Goal: Information Seeking & Learning: Learn about a topic

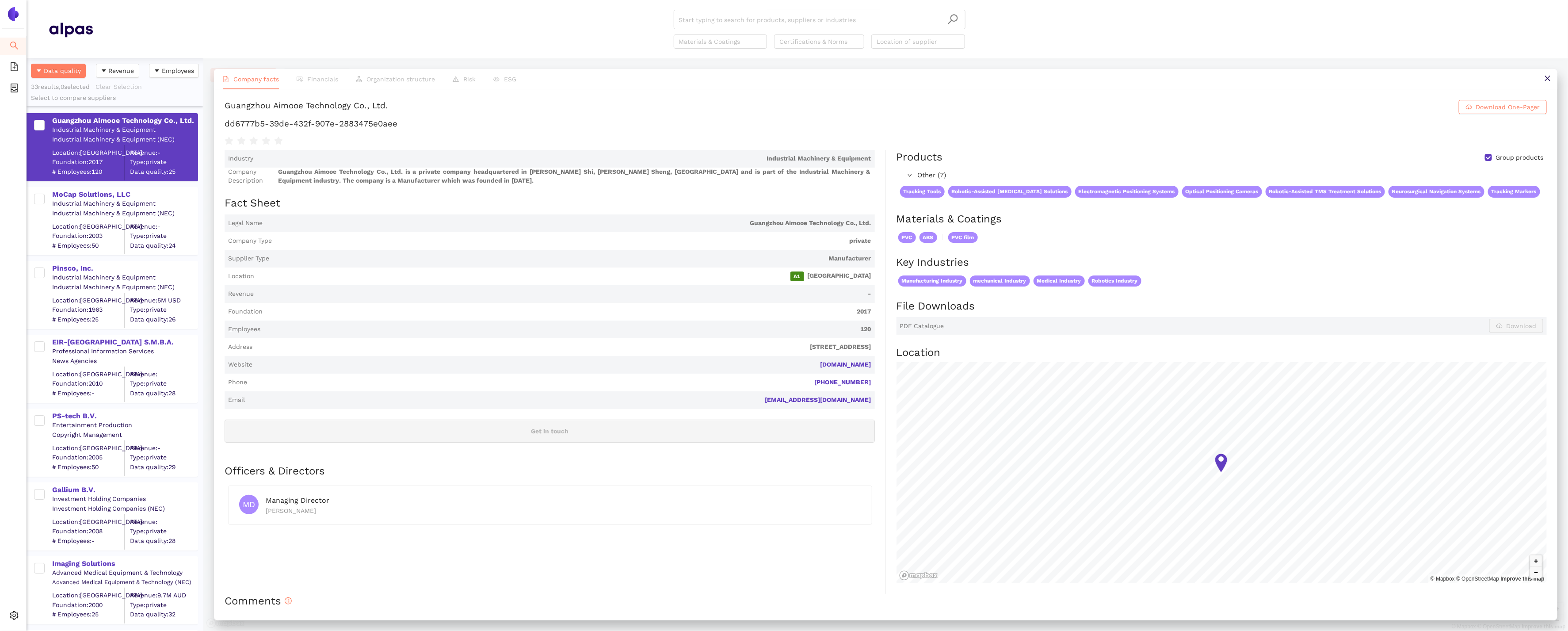
scroll to position [573, 177]
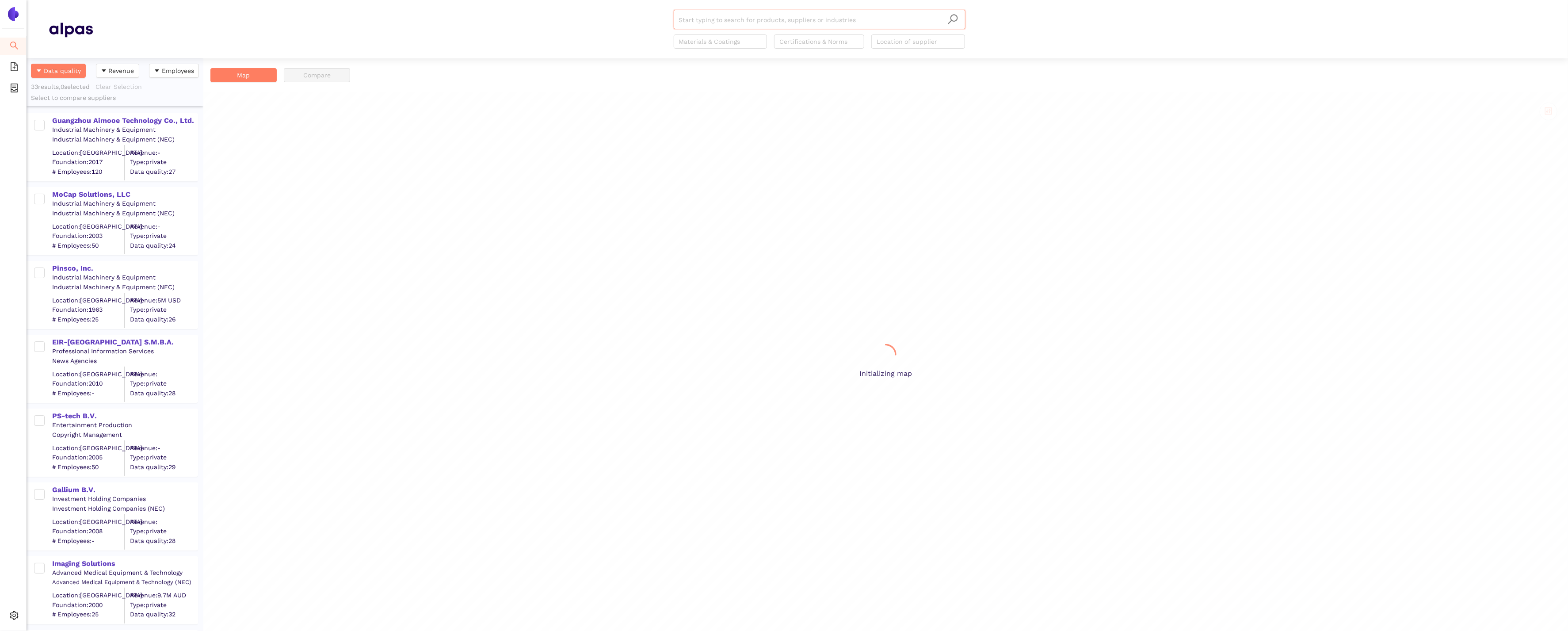
scroll to position [573, 177]
click at [98, 184] on div "MoCap Solutions, LLC Industrial Machinery & Equipment Industrial Machinery & Eq…" at bounding box center [115, 217] width 177 height 74
click at [103, 196] on div "MoCap Solutions, LLC" at bounding box center [125, 195] width 145 height 10
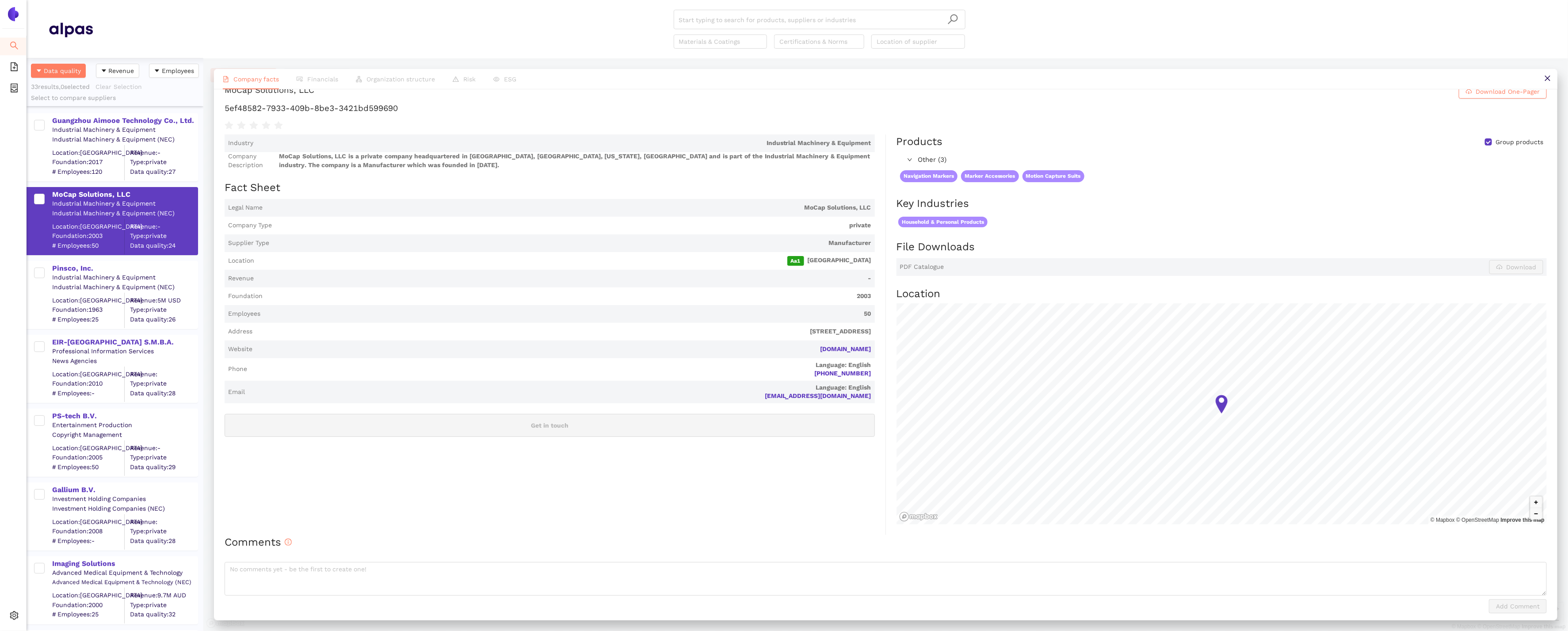
scroll to position [19, 0]
drag, startPoint x: 880, startPoint y: 347, endPoint x: 790, endPoint y: 345, distance: 90.0
click at [790, 345] on div "Industry Industrial Machinery & Equipment Company Description MoCap Solutions, …" at bounding box center [555, 331] width 661 height 401
drag, startPoint x: 440, startPoint y: 111, endPoint x: 222, endPoint y: 102, distance: 218.2
click at [222, 102] on div "MoCap Solutions, LLC Download One-Pager 5ef48582-7933-409b-8be3-3421bd599690 In…" at bounding box center [886, 354] width 1343 height 531
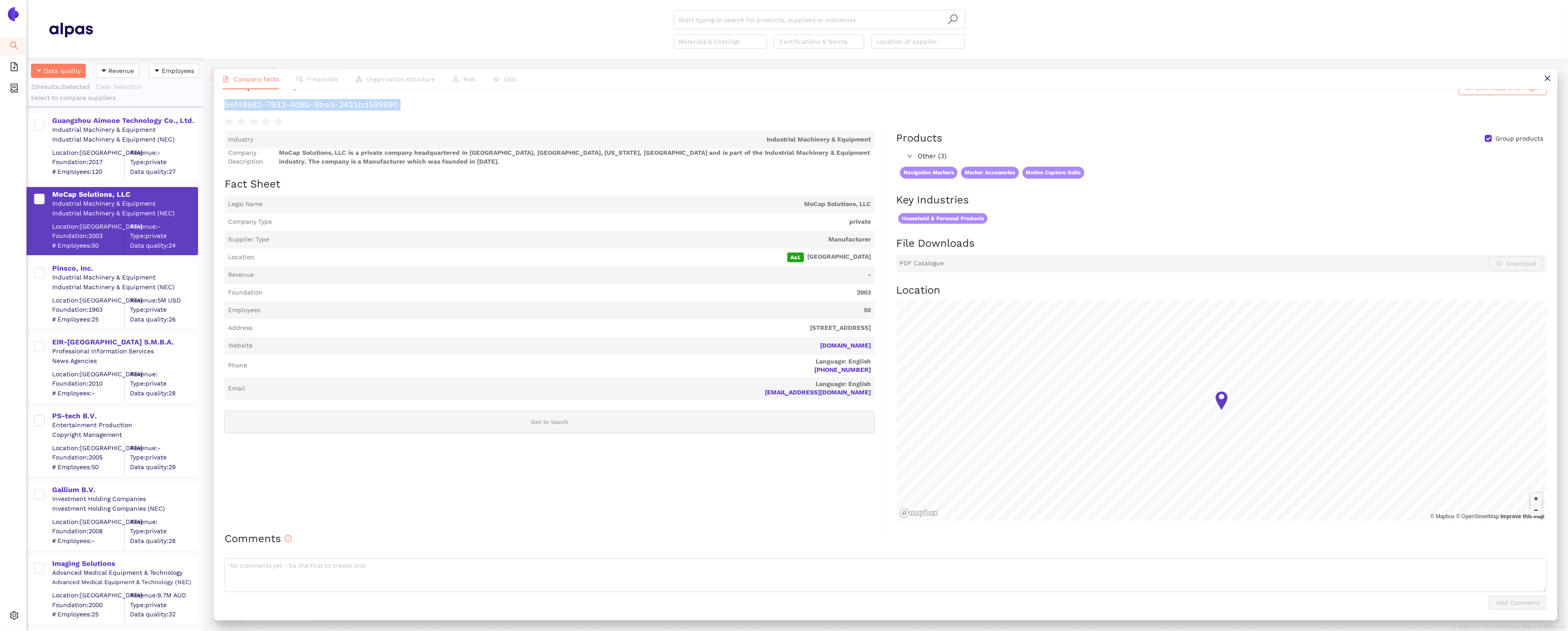
copy div "5ef48582-7933-409b-8be3-3421bd599690"
click at [74, 267] on div "Pinsco, Inc." at bounding box center [125, 269] width 145 height 10
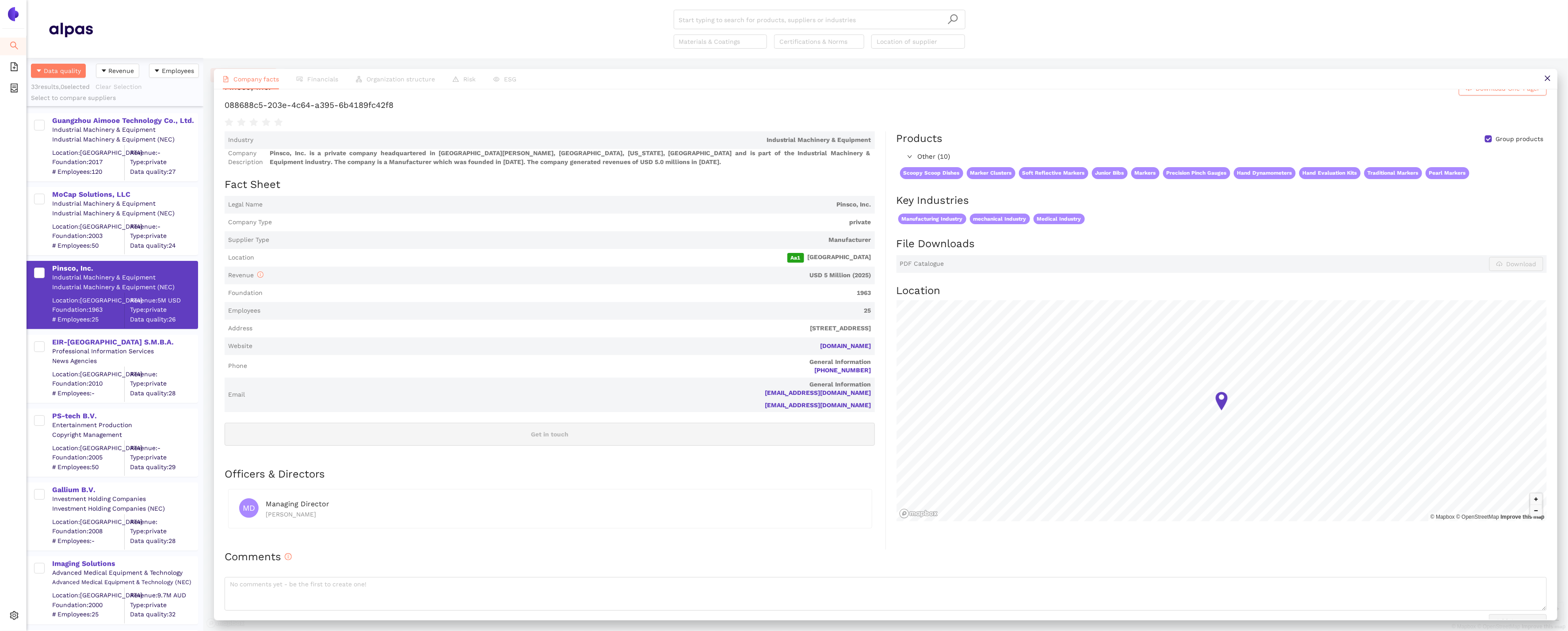
scroll to position [38, 0]
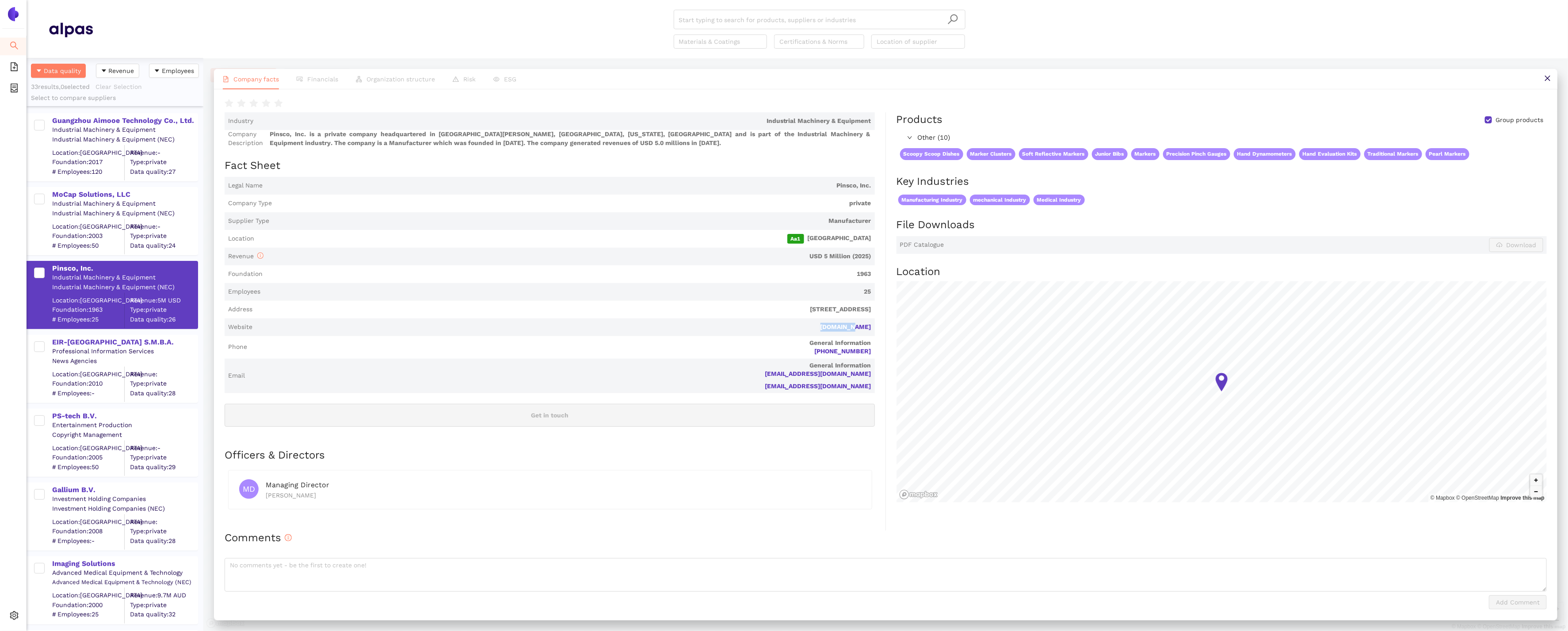
drag, startPoint x: 874, startPoint y: 330, endPoint x: 824, endPoint y: 329, distance: 50.0
click at [824, 329] on span "Website bleng.com" at bounding box center [550, 327] width 650 height 18
copy link "[DOMAIN_NAME]"
click at [117, 339] on div "EIR-[GEOGRAPHIC_DATA] S.M.B.A." at bounding box center [125, 342] width 145 height 10
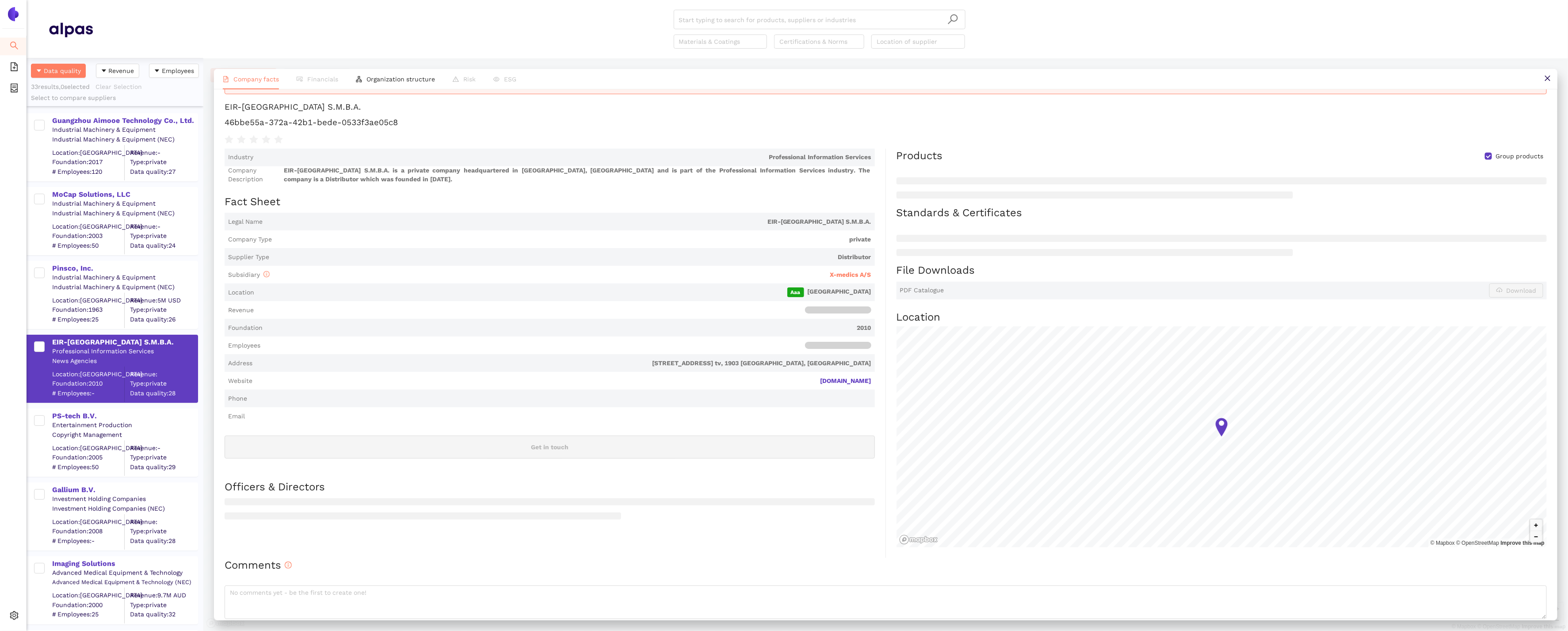
scroll to position [29, 0]
drag, startPoint x: 875, startPoint y: 381, endPoint x: 807, endPoint y: 381, distance: 68.0
click at [807, 381] on div "Industry Professional Information Services Company Description EIR-Danmark S.M.…" at bounding box center [555, 352] width 661 height 410
drag, startPoint x: 326, startPoint y: 111, endPoint x: 225, endPoint y: 107, distance: 101.1
click at [225, 107] on div "Using minimal data for "EIR-Danmark S.M.B.A.". EIR-Danmark S.M.B.A. 46bbe55a-37…" at bounding box center [886, 107] width 1322 height 73
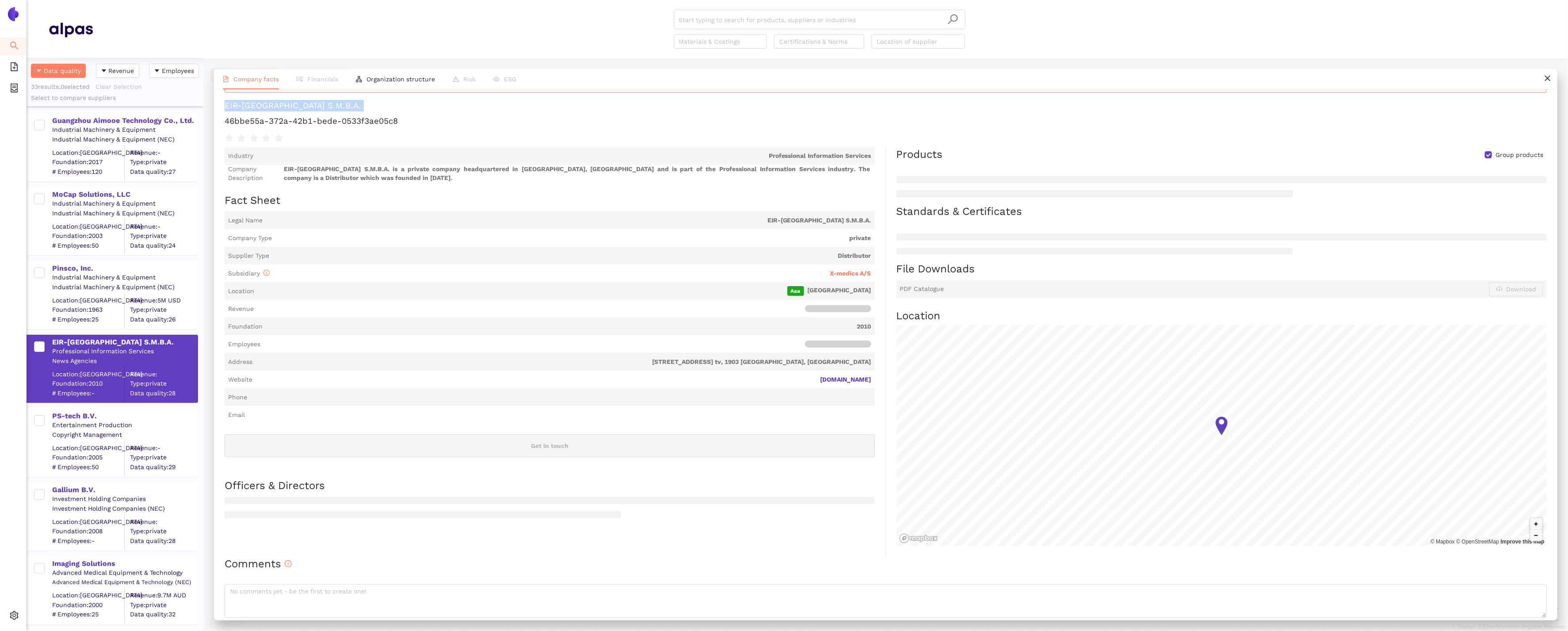
copy h1 "EIR-[GEOGRAPHIC_DATA] S.M.B.A."
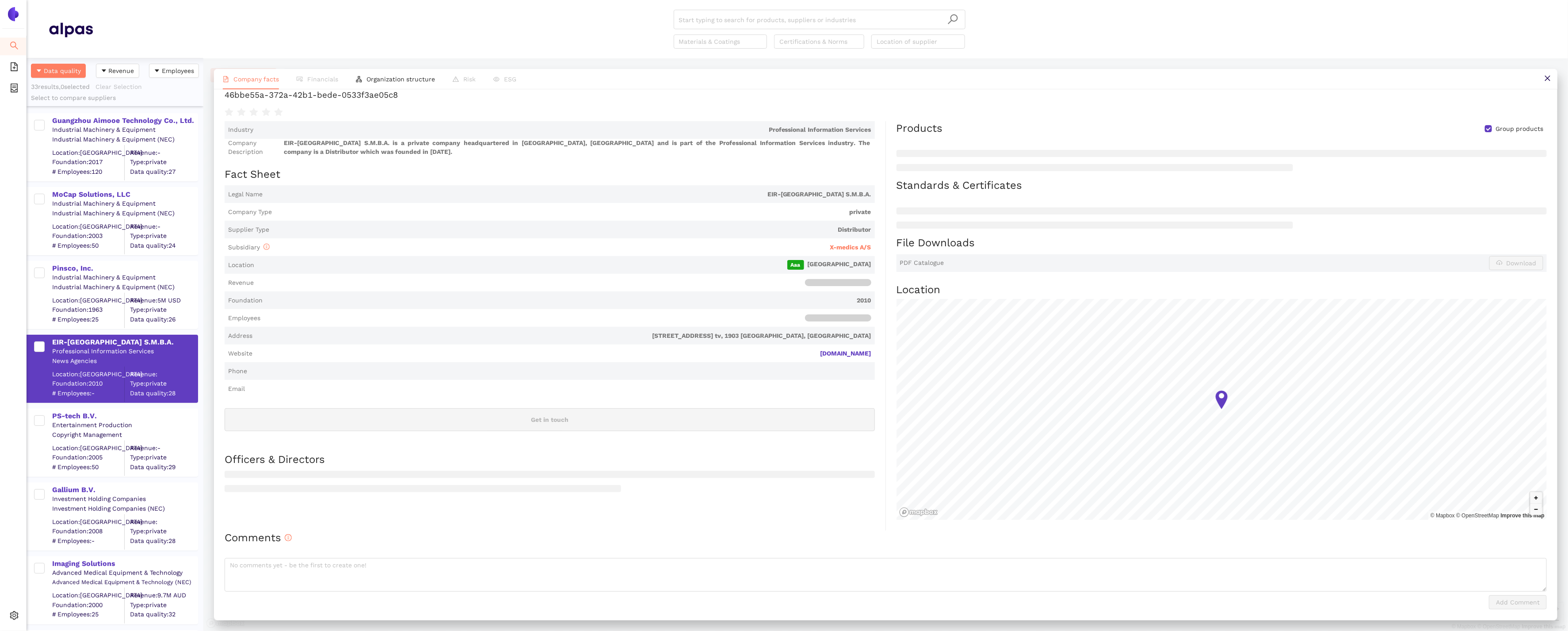
scroll to position [0, 0]
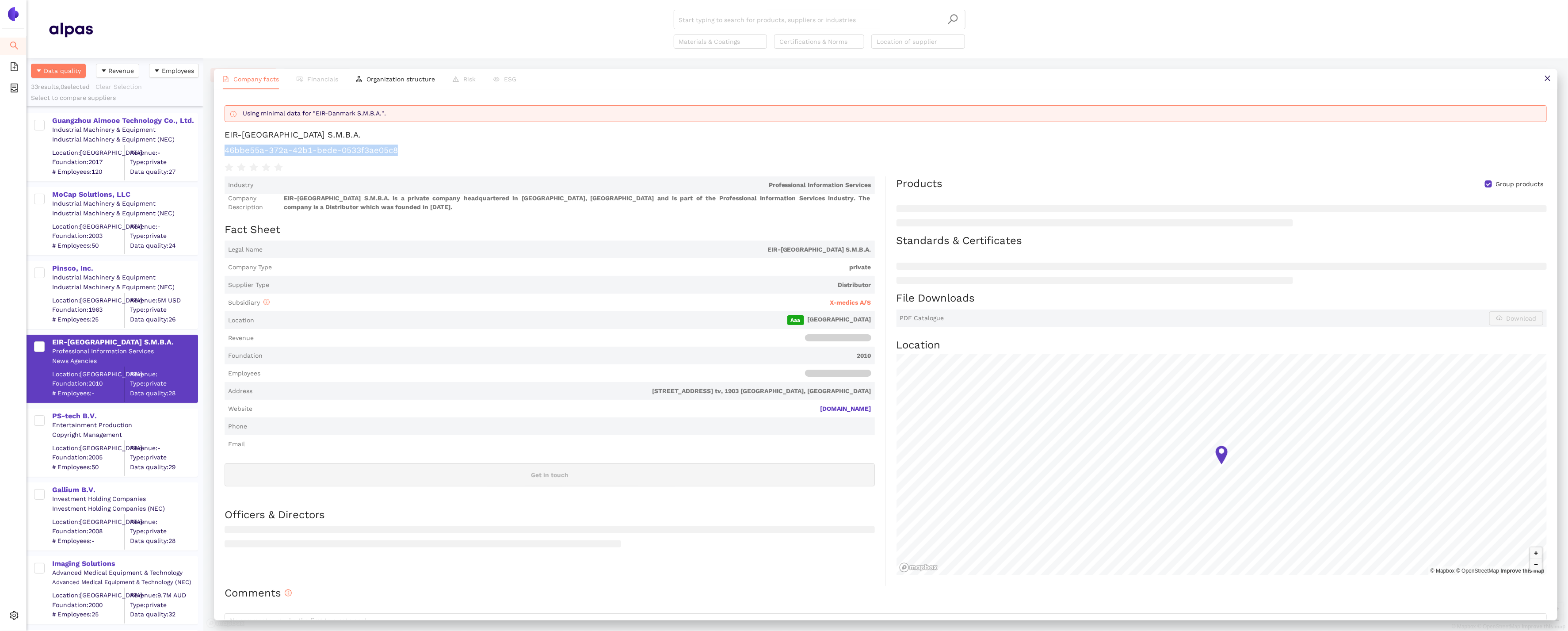
drag, startPoint x: 433, startPoint y: 154, endPoint x: 225, endPoint y: 153, distance: 208.0
click at [225, 153] on h1 "46bbe55a-372a-42b1-bede-0533f3ae05c8" at bounding box center [886, 150] width 1322 height 12
copy h1 "46bbe55a-372a-42b1-bede-0533f3ae05c8"
click at [843, 303] on span "X-medics A/S" at bounding box center [851, 303] width 41 height 7
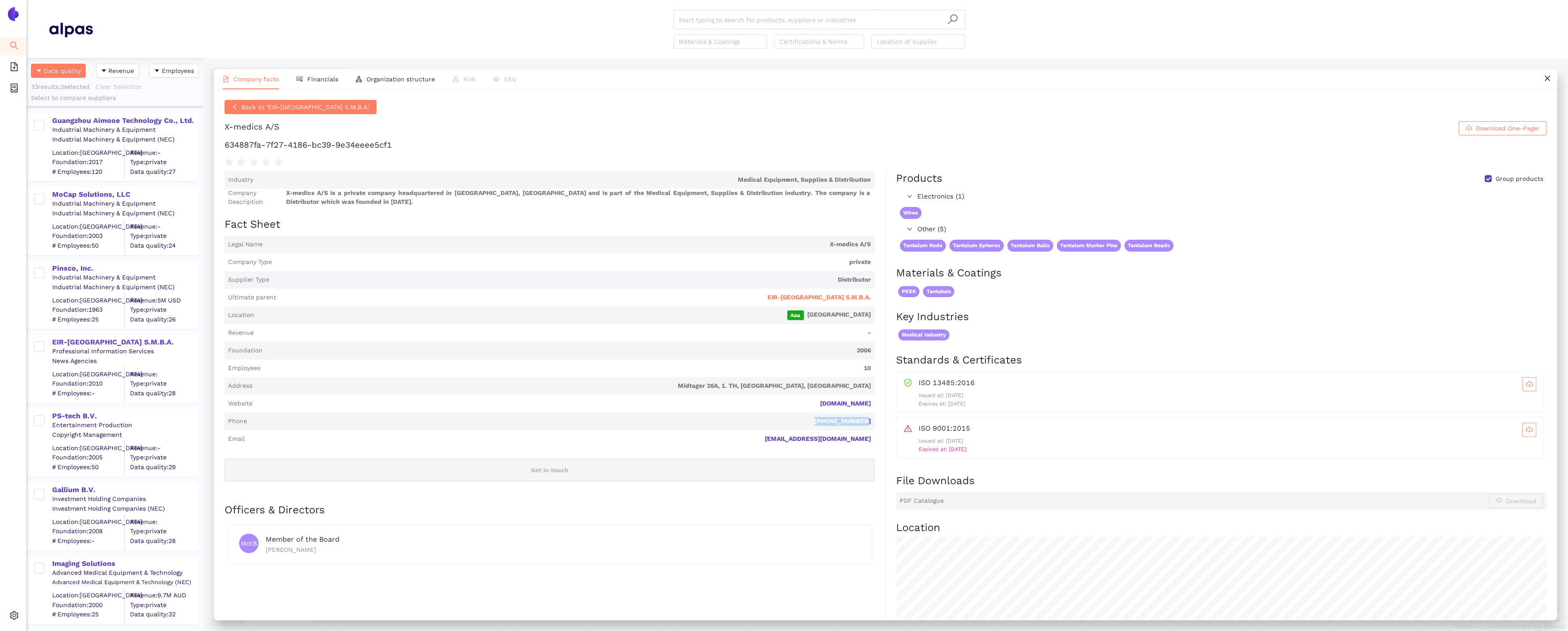
drag, startPoint x: 877, startPoint y: 421, endPoint x: 817, endPoint y: 420, distance: 60.0
click at [817, 420] on div "Industry Medical Equipment, Supplies & Distribution Company Description X-medic…" at bounding box center [555, 470] width 661 height 598
copy link "+45 2448 2997"
click at [321, 72] on li "Financials" at bounding box center [317, 79] width 59 height 20
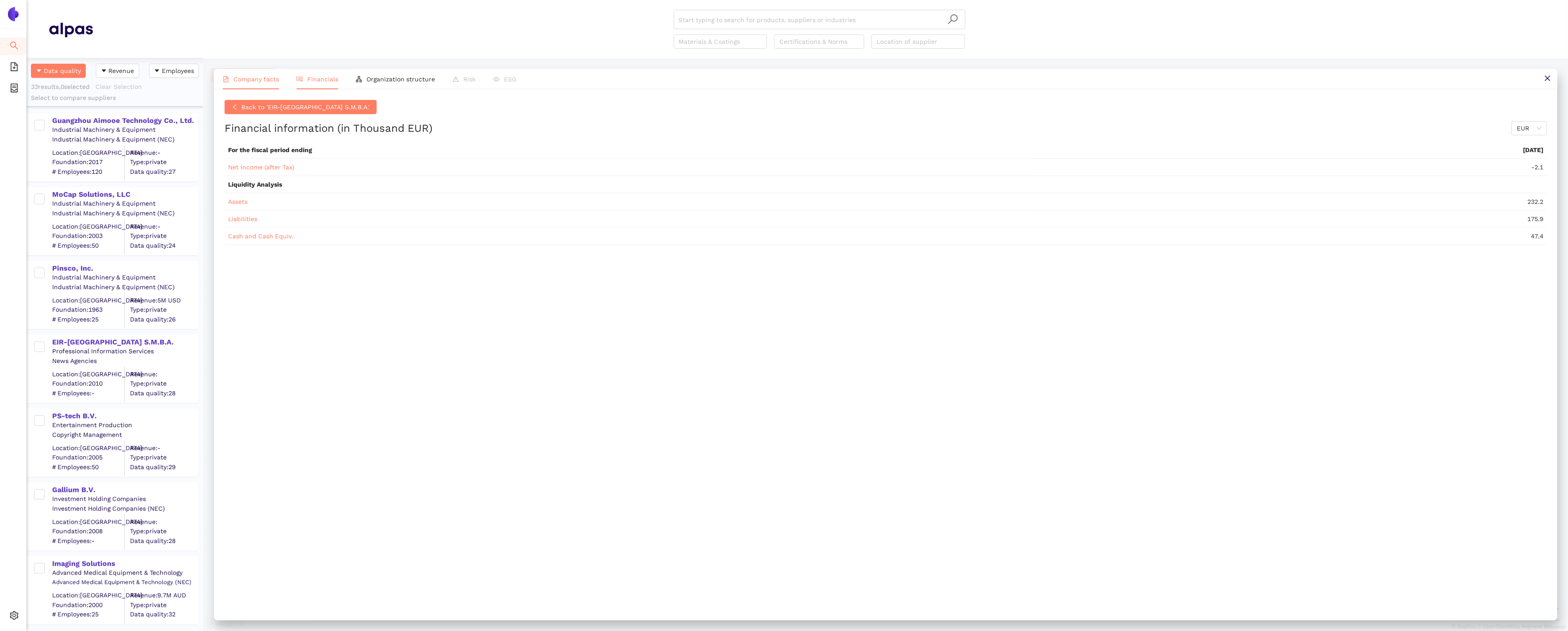
click at [257, 80] on span "Company facts" at bounding box center [256, 79] width 46 height 7
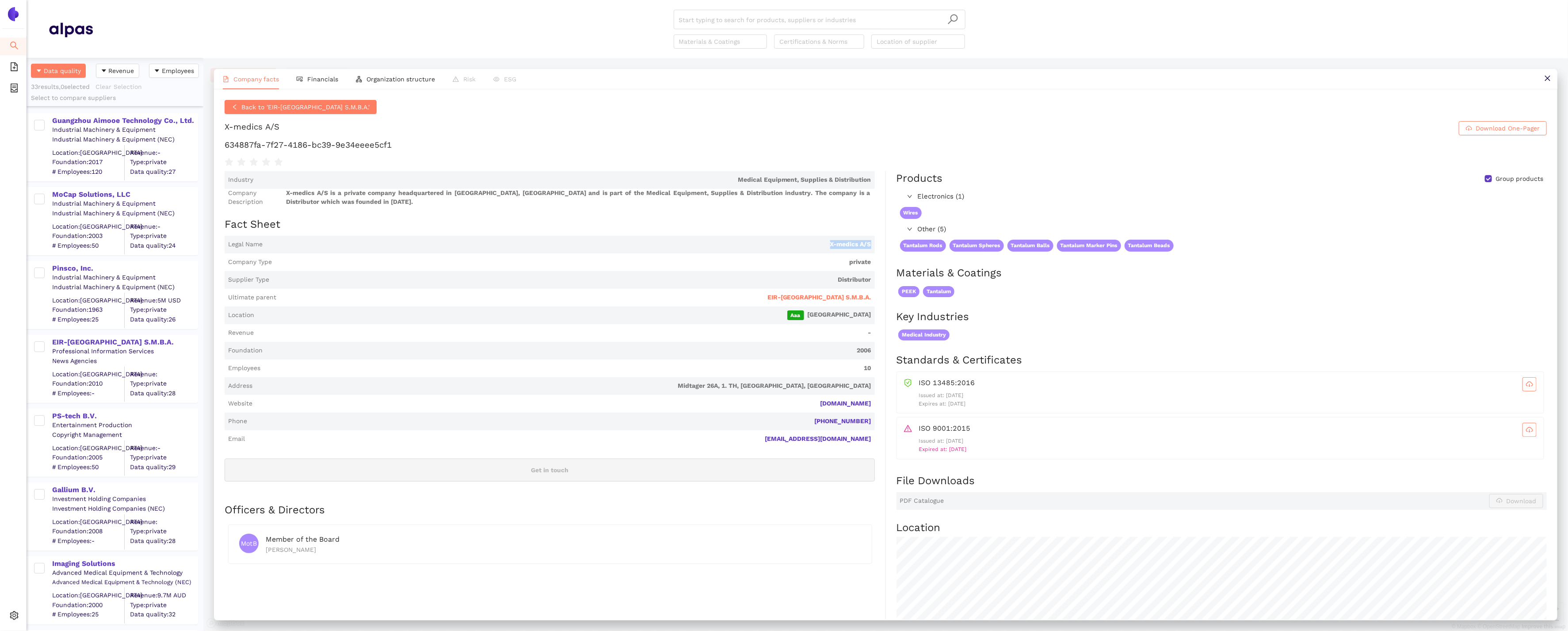
drag, startPoint x: 877, startPoint y: 244, endPoint x: 828, endPoint y: 243, distance: 49.0
click at [828, 243] on div "Industry Medical Equipment, Supplies & Distribution Company Description X-medic…" at bounding box center [555, 470] width 661 height 598
copy span "X-medics A/S"
click at [80, 417] on div "PS-tech B.V." at bounding box center [125, 416] width 145 height 10
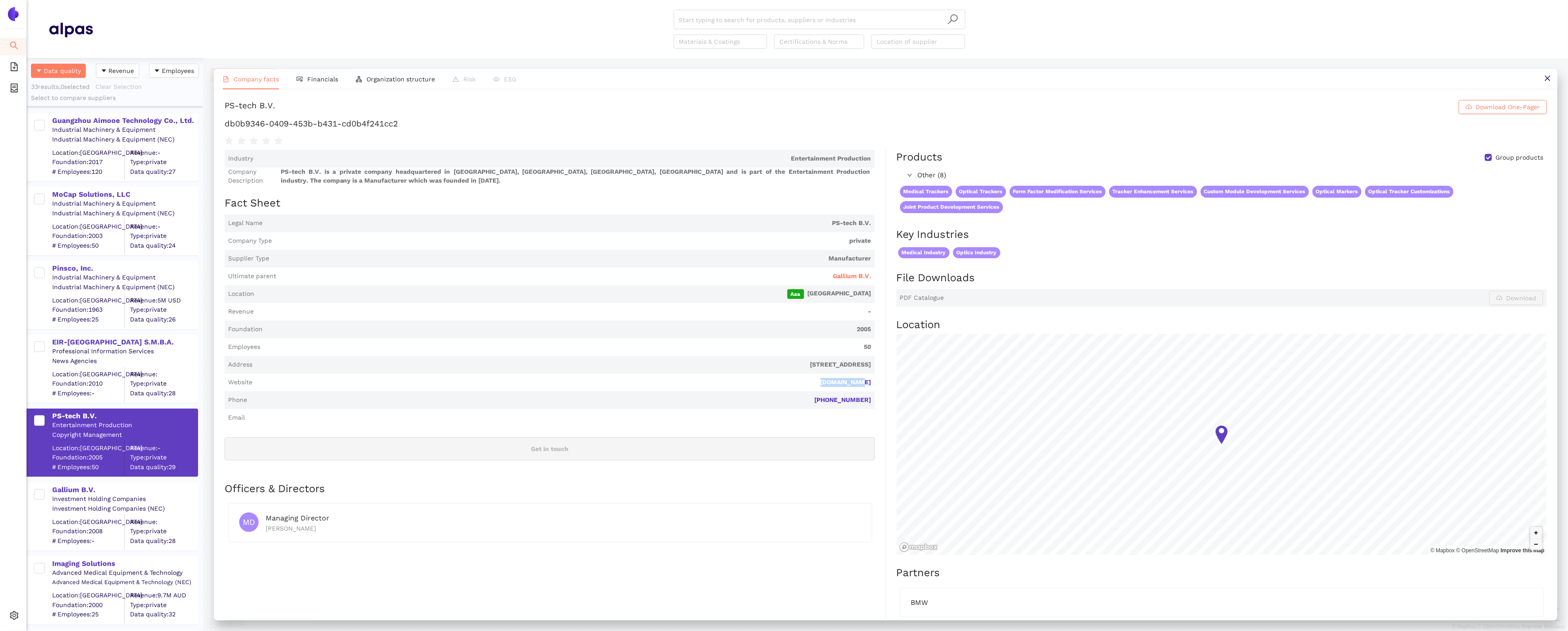
drag, startPoint x: 875, startPoint y: 387, endPoint x: 825, endPoint y: 382, distance: 50.2
click at [825, 382] on div "Industry Entertainment Production Company Description PS-tech B.V. is a private…" at bounding box center [555, 460] width 661 height 622
copy link "[DOMAIN_NAME]"
drag, startPoint x: 419, startPoint y: 125, endPoint x: 220, endPoint y: 122, distance: 199.0
click at [220, 122] on div "PS-tech B.V. Download One-Pager db0b9346-0409-453b-b431-cd0b4f241cc2 Industry E…" at bounding box center [886, 354] width 1343 height 531
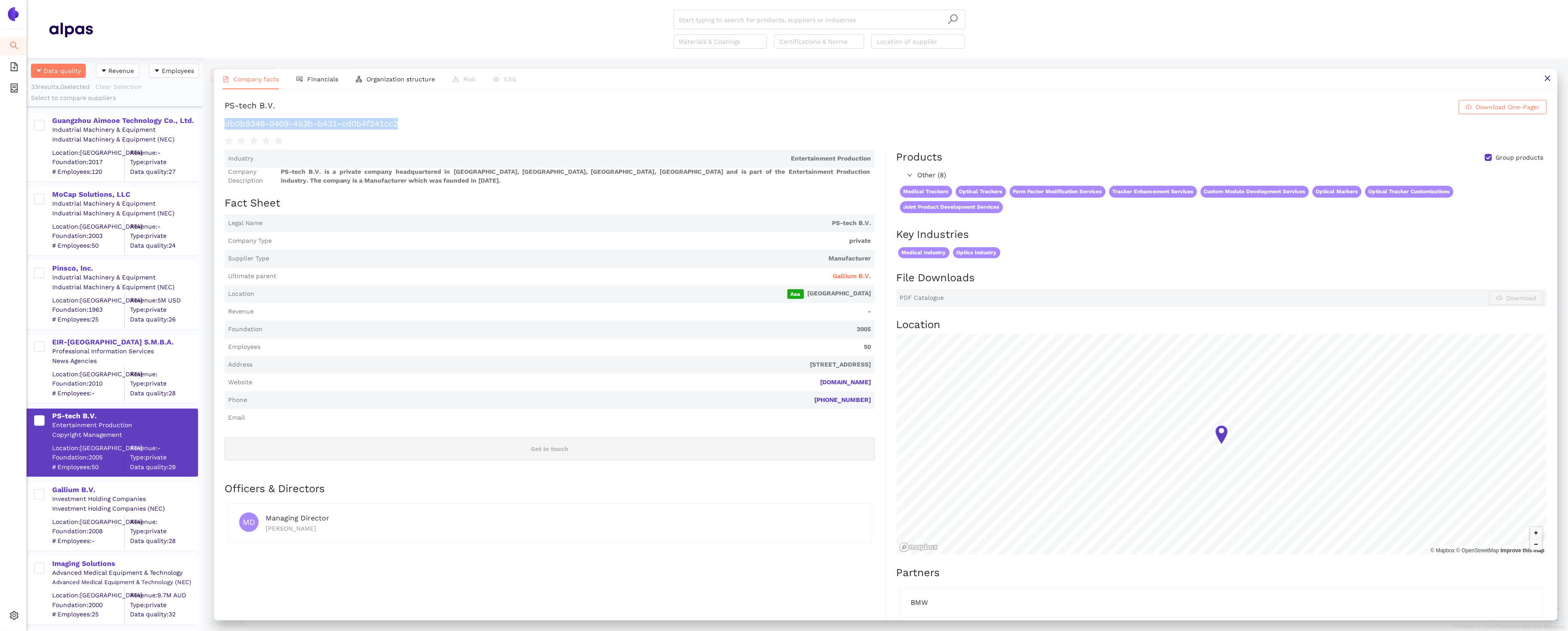
copy h1 "db0b9346-0409-453b-b431-cd0b4f241cc2"
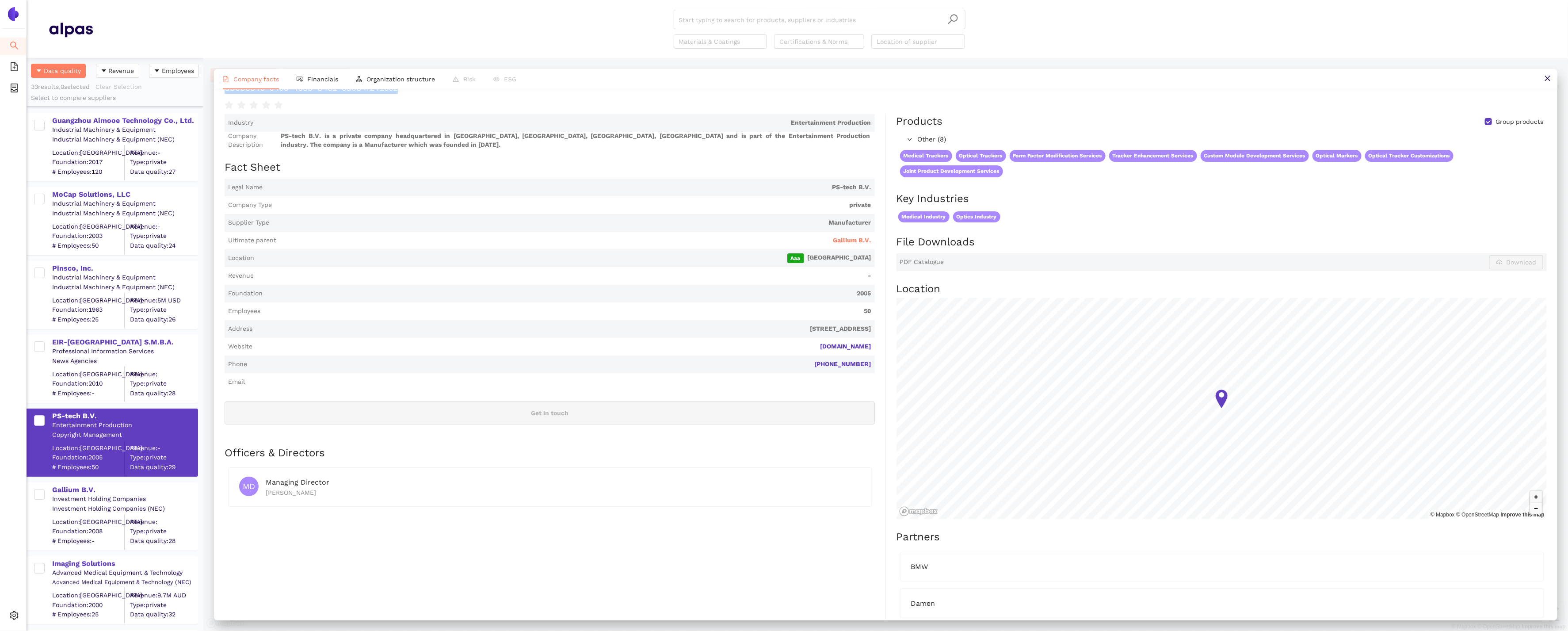
scroll to position [38, 0]
drag, startPoint x: 877, startPoint y: 346, endPoint x: 830, endPoint y: 345, distance: 47.0
click at [830, 345] on div "Industry Entertainment Production Company Description PS-tech B.V. is a private…" at bounding box center [555, 422] width 661 height 622
copy link "[DOMAIN_NAME]"
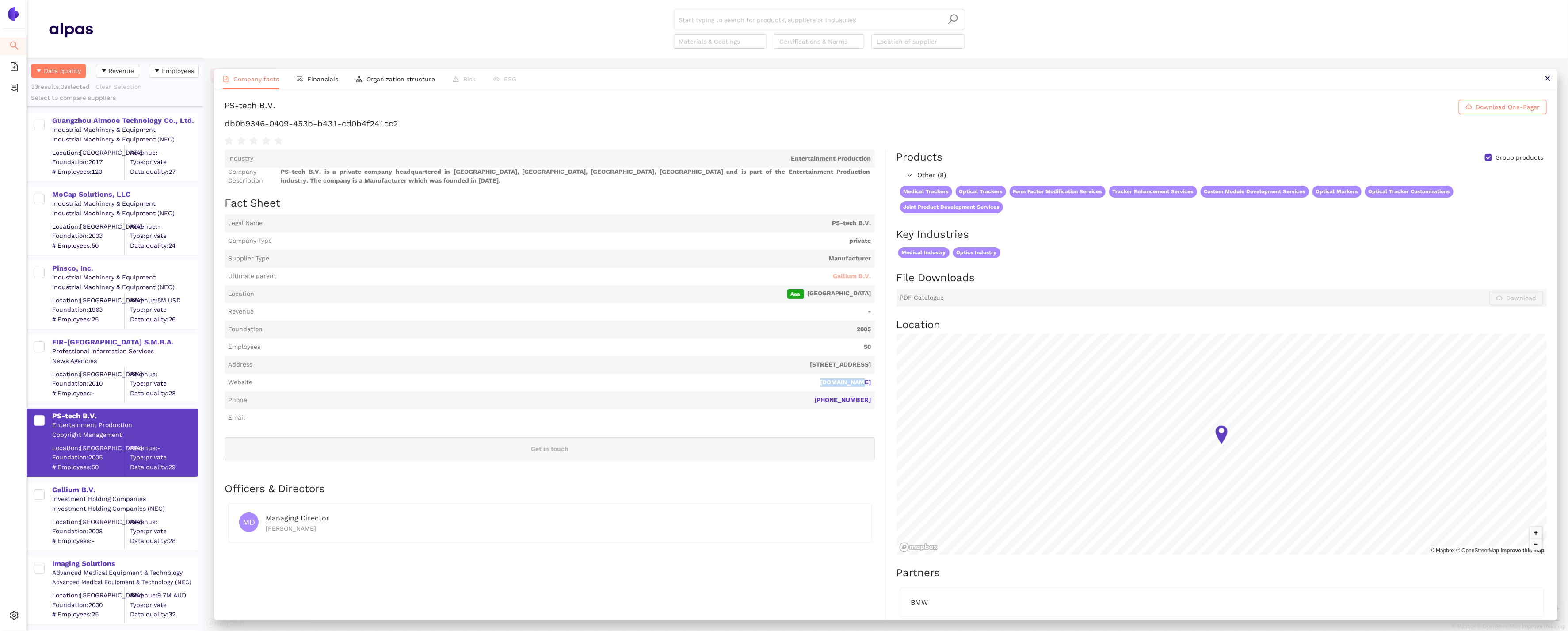
click at [865, 277] on span "Gallium B.V." at bounding box center [852, 277] width 38 height 9
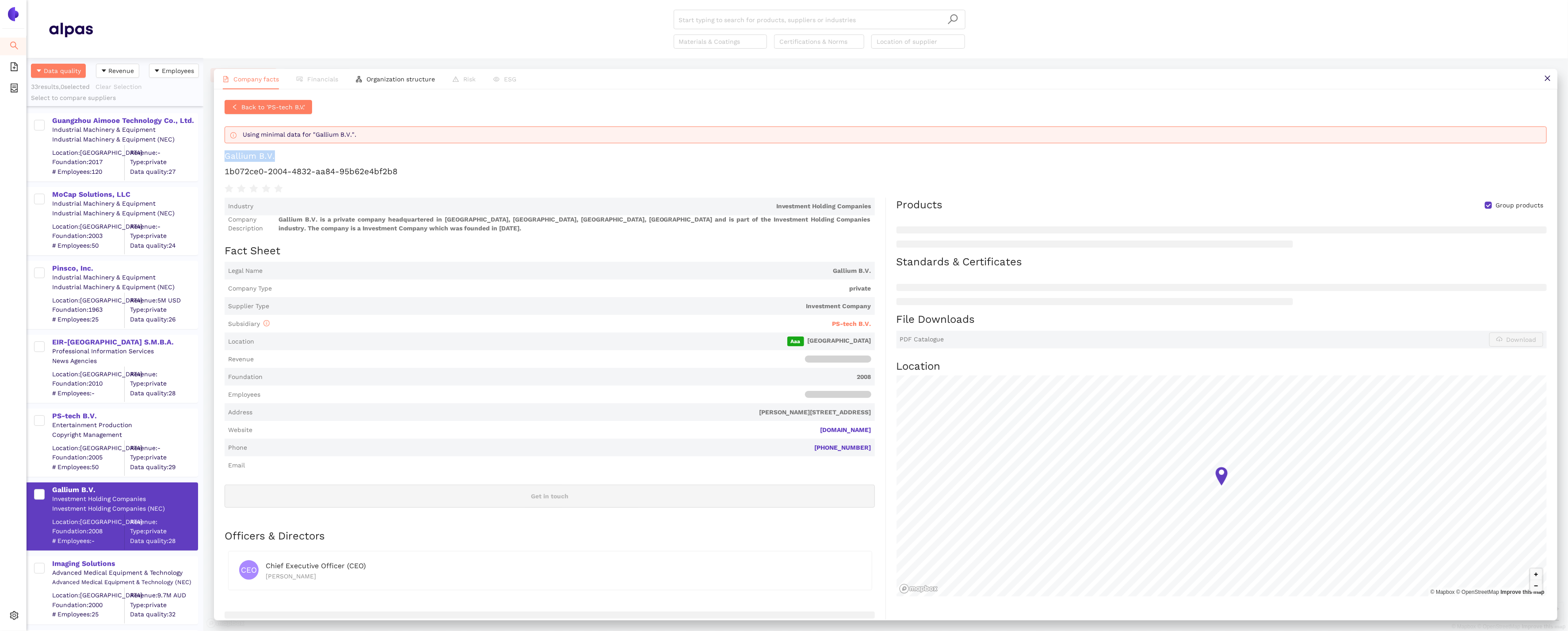
drag, startPoint x: 282, startPoint y: 153, endPoint x: 226, endPoint y: 149, distance: 56.1
click at [226, 149] on div "Back to 'PS-tech B.V.' Using minimal data for "Gallium B.V.". Gallium B.V. 1b07…" at bounding box center [886, 147] width 1322 height 94
drag, startPoint x: 406, startPoint y: 174, endPoint x: 223, endPoint y: 169, distance: 183.1
click at [223, 169] on div "Back to 'PS-tech B.V.' Using minimal data for "Gallium B.V.". Gallium B.V. 1b07…" at bounding box center [886, 354] width 1343 height 531
copy h1 "1b072ce0-2004-4832-aa84-95b62e4bf2b8"
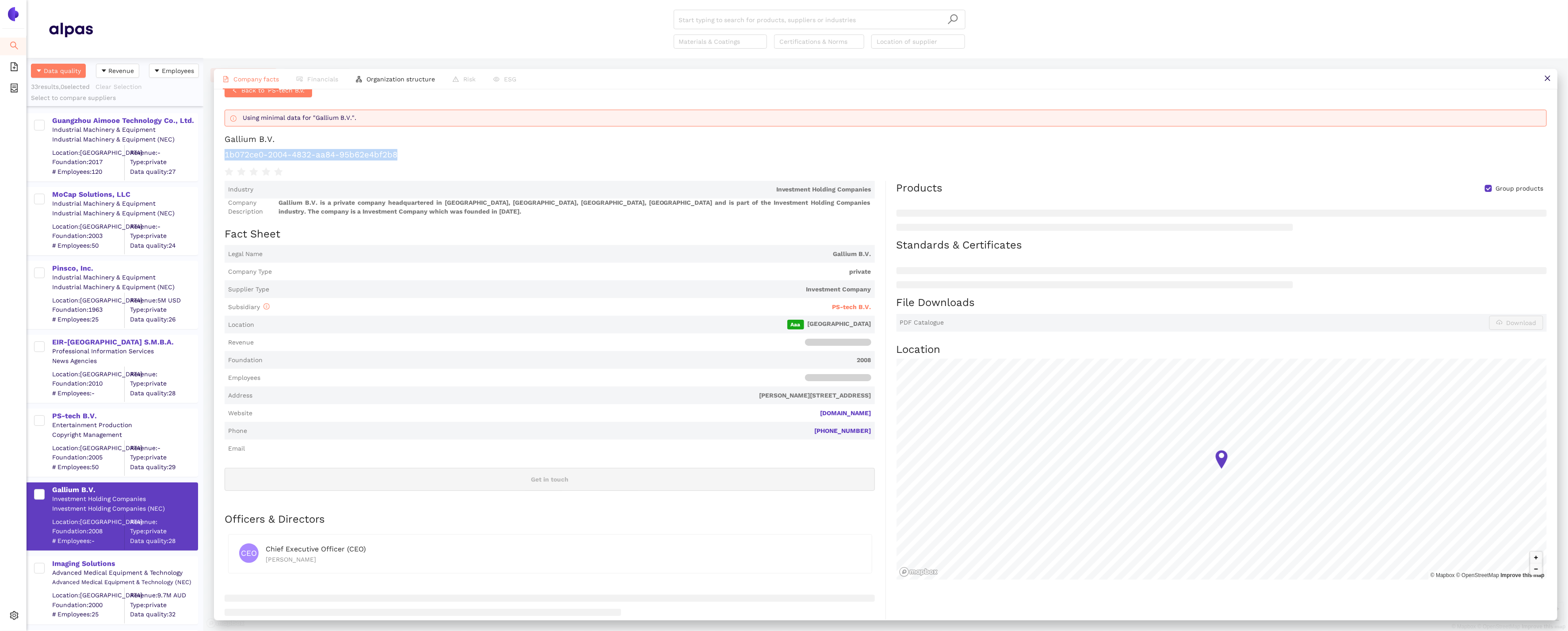
scroll to position [21, 0]
click at [73, 562] on div "Imaging Solutions" at bounding box center [125, 564] width 145 height 10
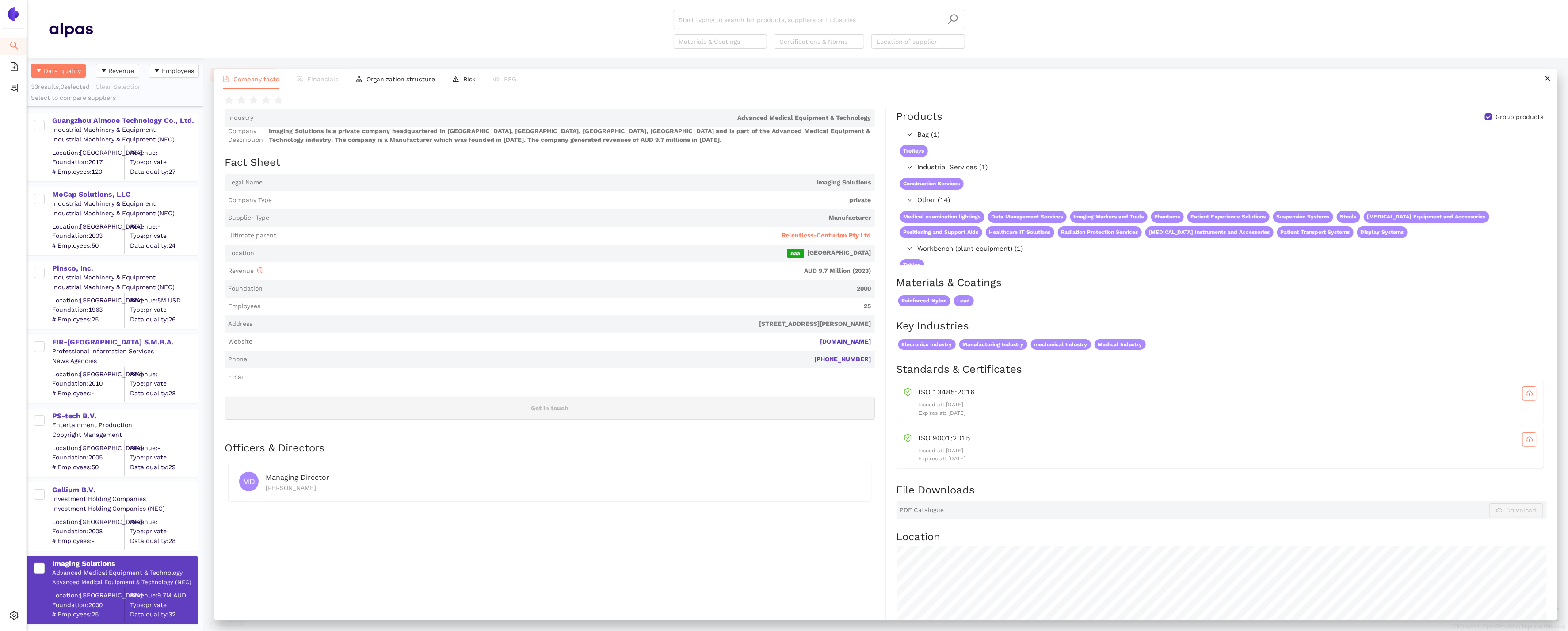
scroll to position [42, 0]
drag, startPoint x: 875, startPoint y: 339, endPoint x: 819, endPoint y: 339, distance: 56.0
click at [819, 339] on div "Industry Advanced Medical Equipment & Technology Company Description Imaging So…" at bounding box center [555, 545] width 661 height 875
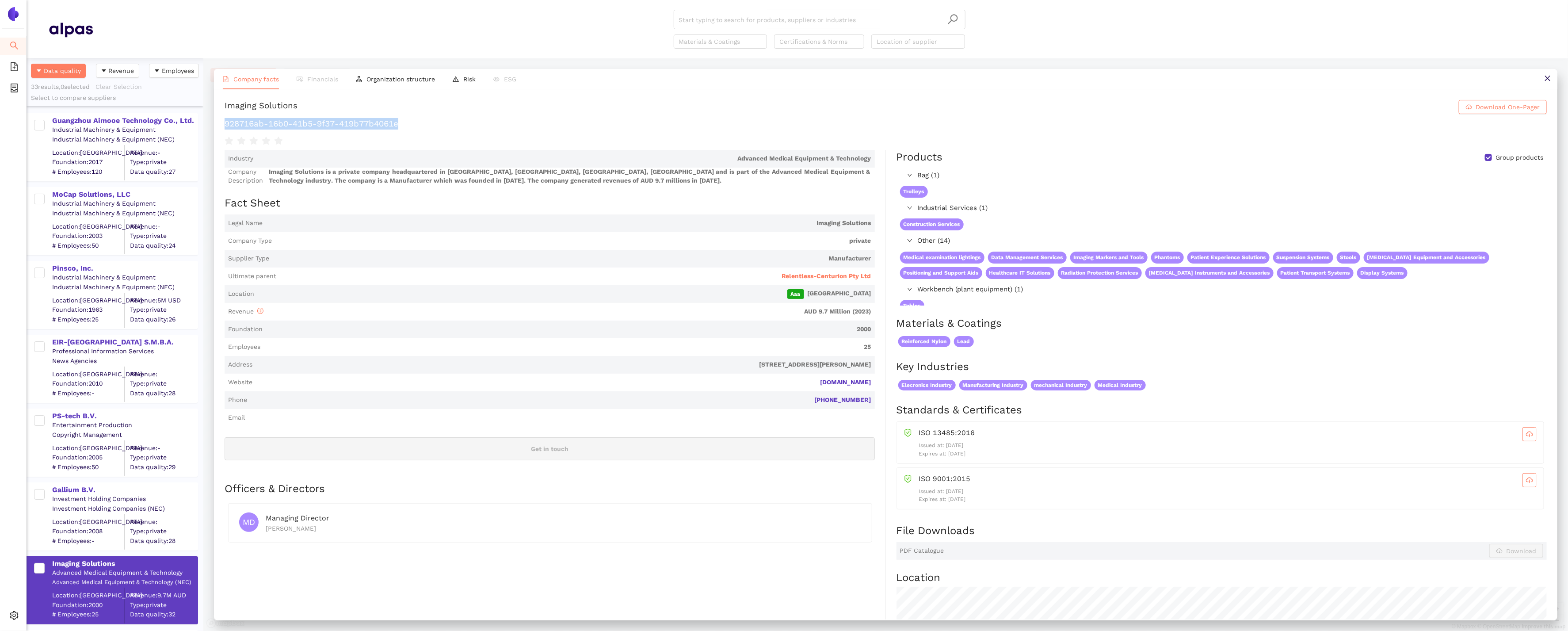
drag, startPoint x: 381, startPoint y: 127, endPoint x: 223, endPoint y: 123, distance: 158.1
click at [223, 123] on div "Imaging Solutions Download One-Pager 928716ab-16b0-41b5-9f37-419b77b4061e Indus…" at bounding box center [886, 354] width 1343 height 531
click at [835, 278] on span "Relentless-Centurion Pty Ltd" at bounding box center [826, 277] width 89 height 9
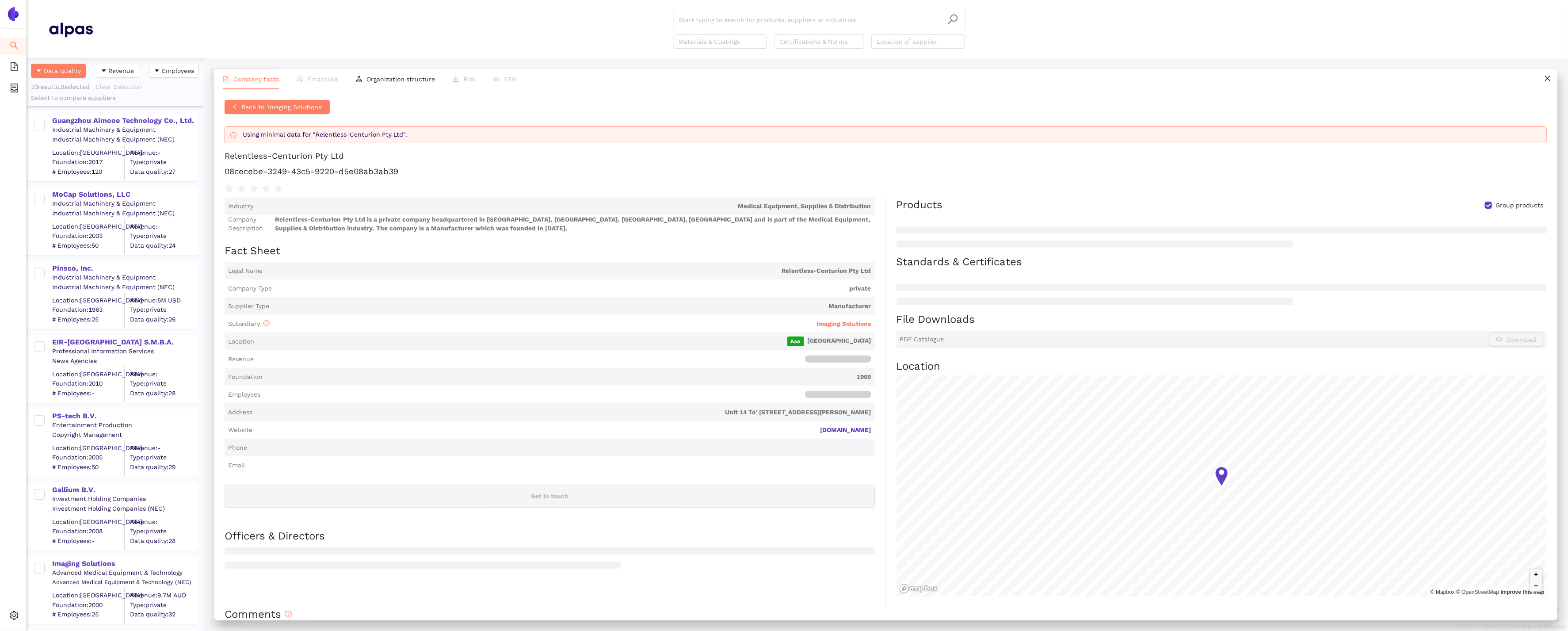
scroll to position [16, 0]
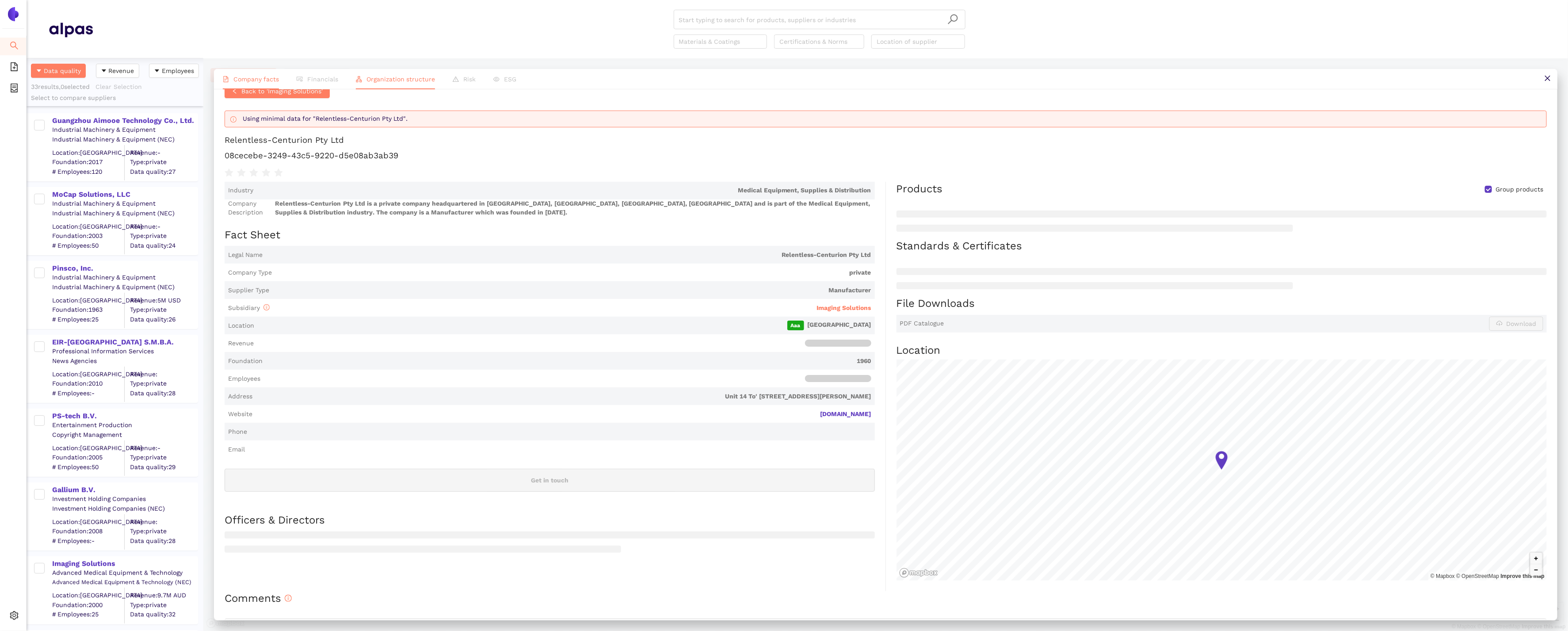
click at [402, 76] on span "Organization structure" at bounding box center [401, 79] width 69 height 7
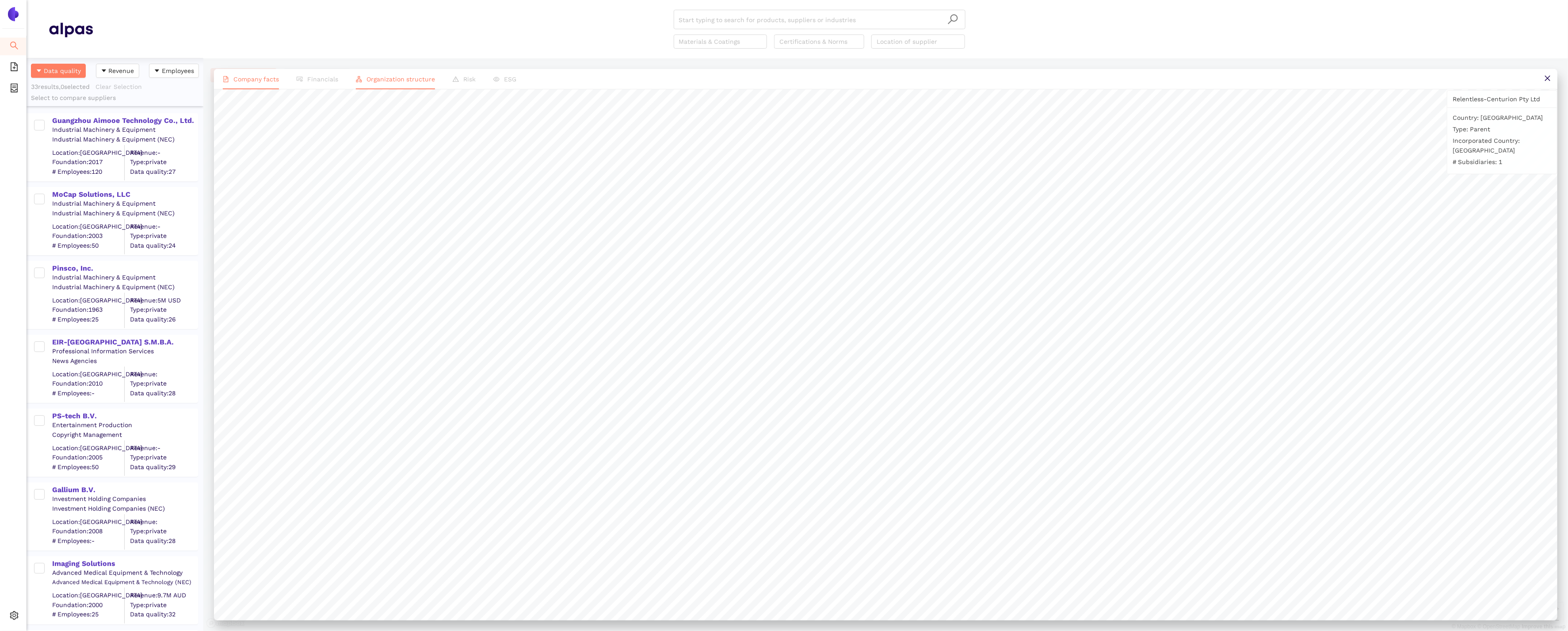
click at [265, 78] on span "Company facts" at bounding box center [256, 79] width 46 height 7
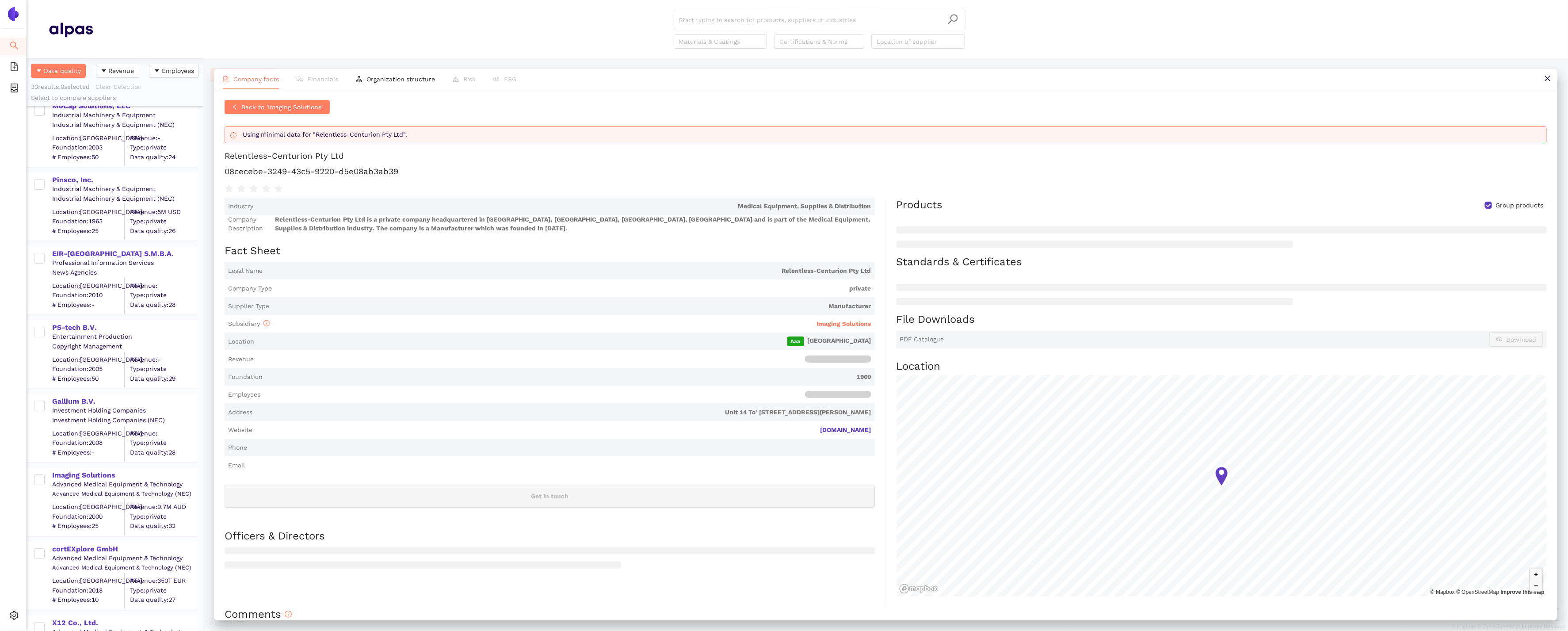
scroll to position [0, 0]
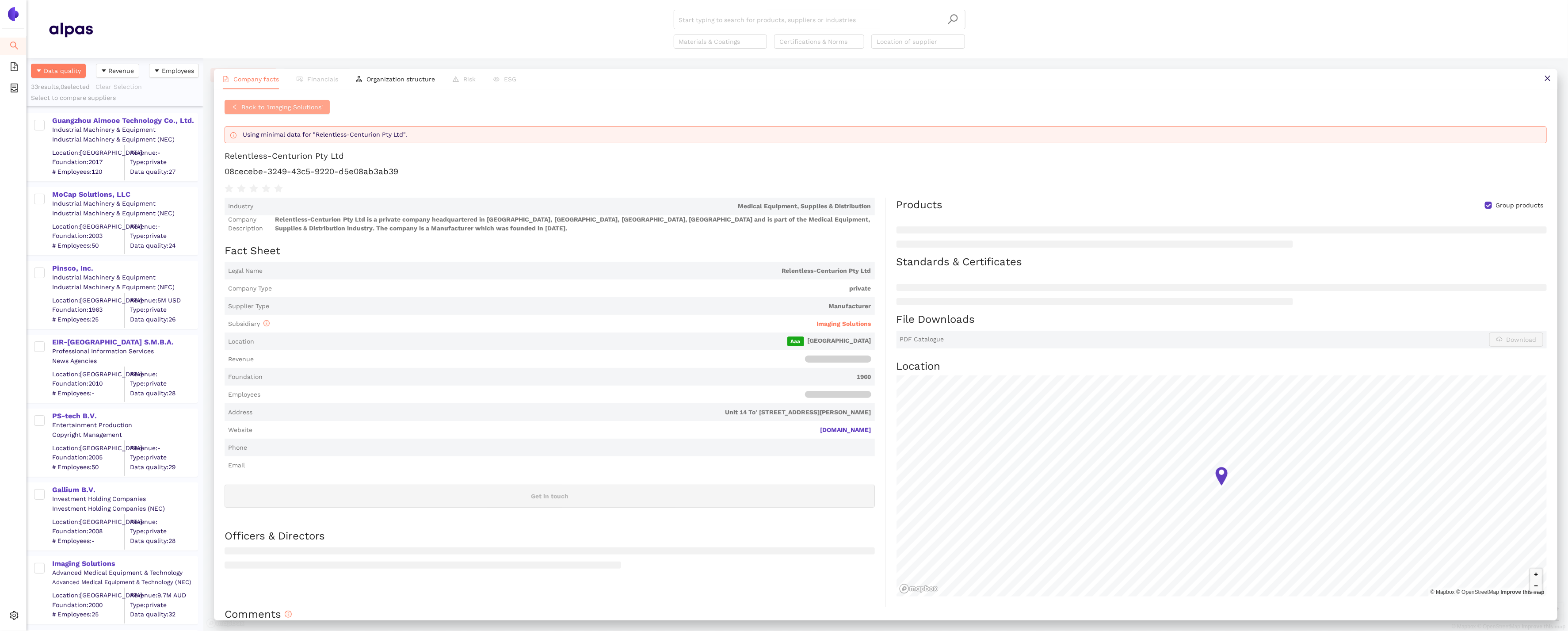
click at [239, 107] on button "Back to 'Imaging Solutions'" at bounding box center [277, 107] width 105 height 14
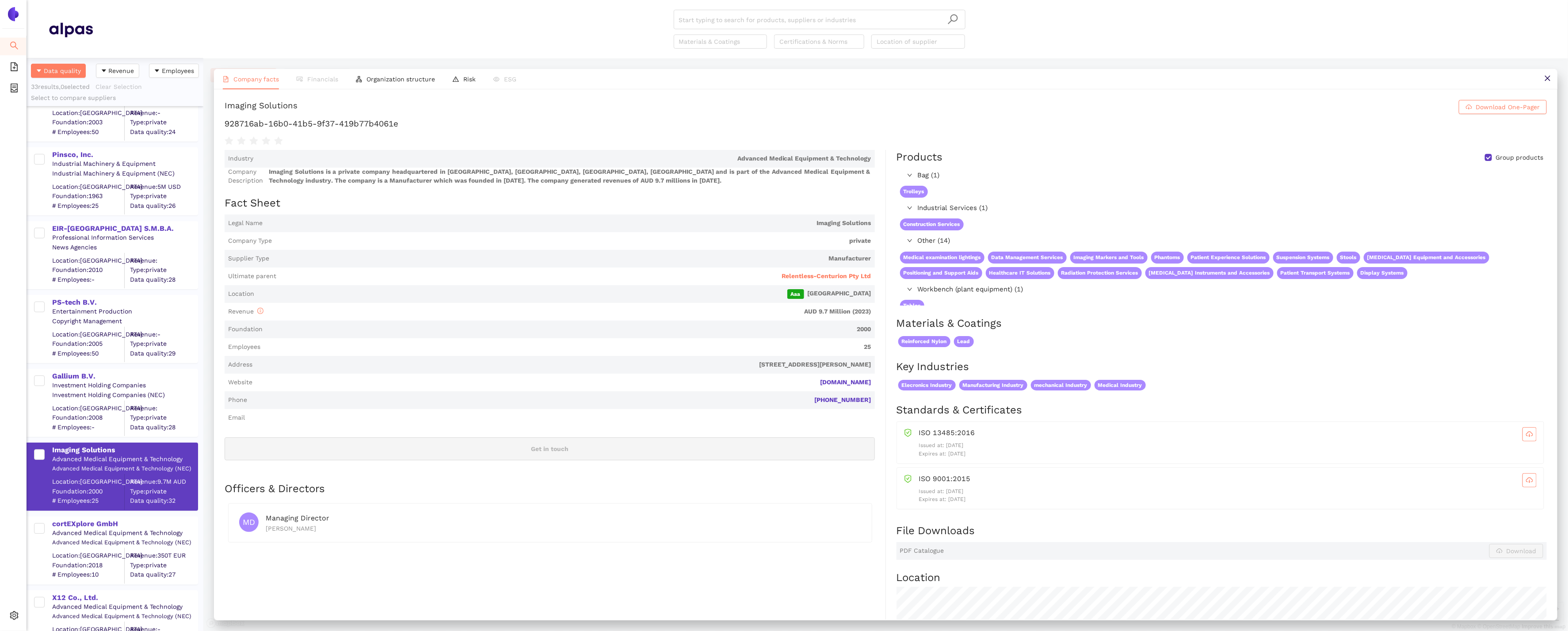
scroll to position [186, 0]
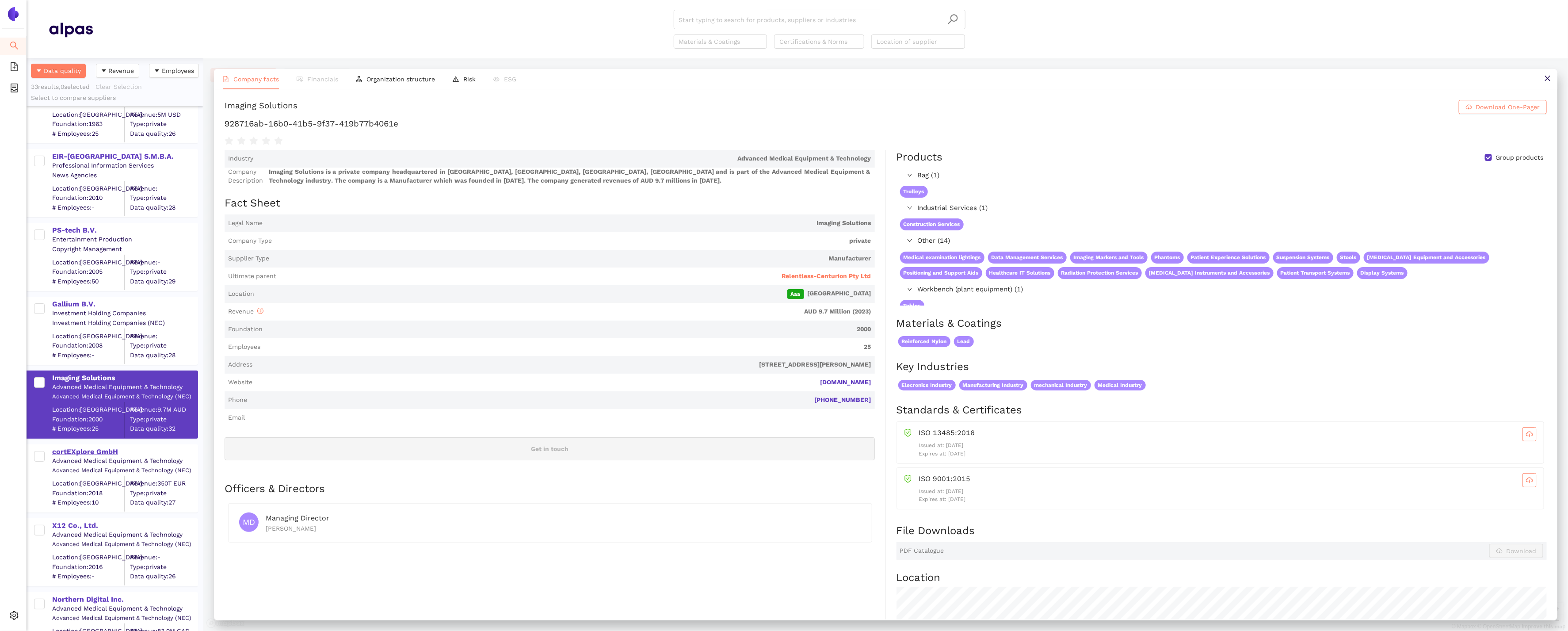
click at [96, 452] on div "cortEXplore GmbH" at bounding box center [125, 452] width 145 height 10
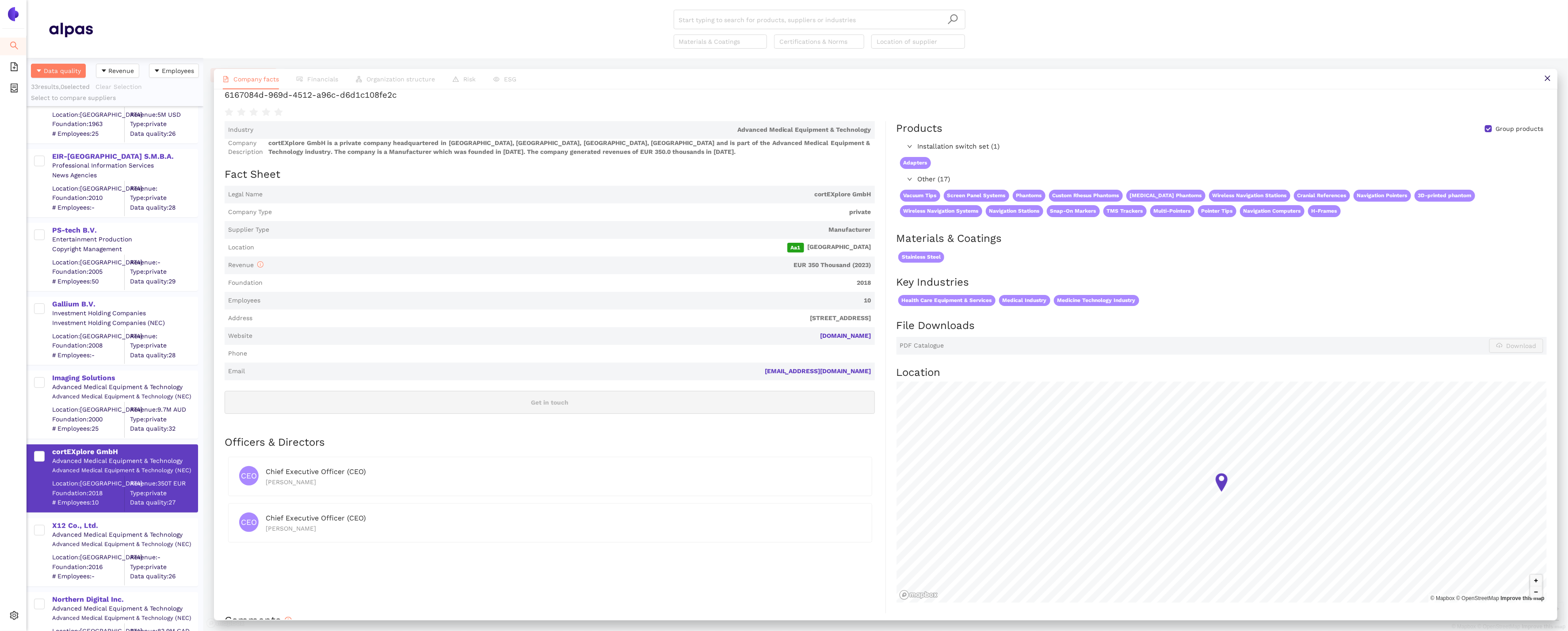
scroll to position [29, 0]
drag, startPoint x: 880, startPoint y: 339, endPoint x: 817, endPoint y: 335, distance: 63.1
click at [817, 335] on div "Industry Advanced Medical Equipment & Technology Company Description cortEXplor…" at bounding box center [555, 367] width 661 height 492
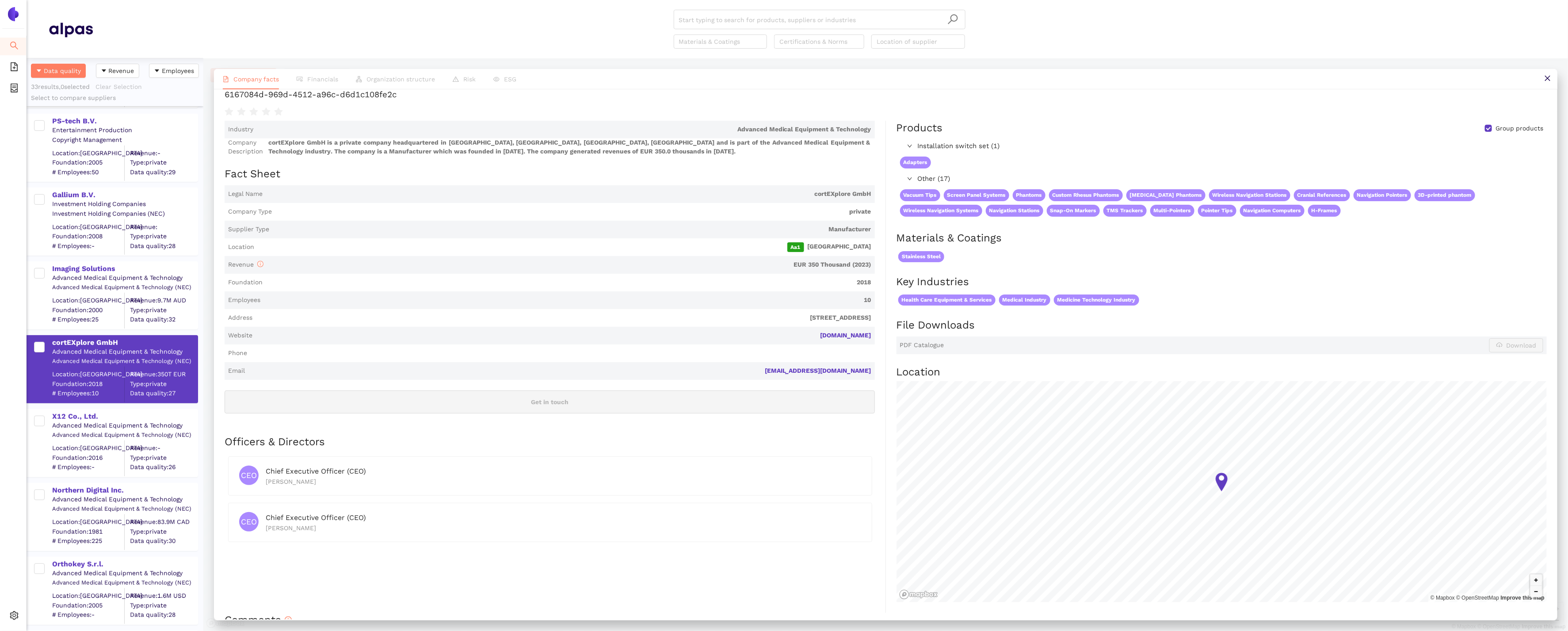
scroll to position [301, 0]
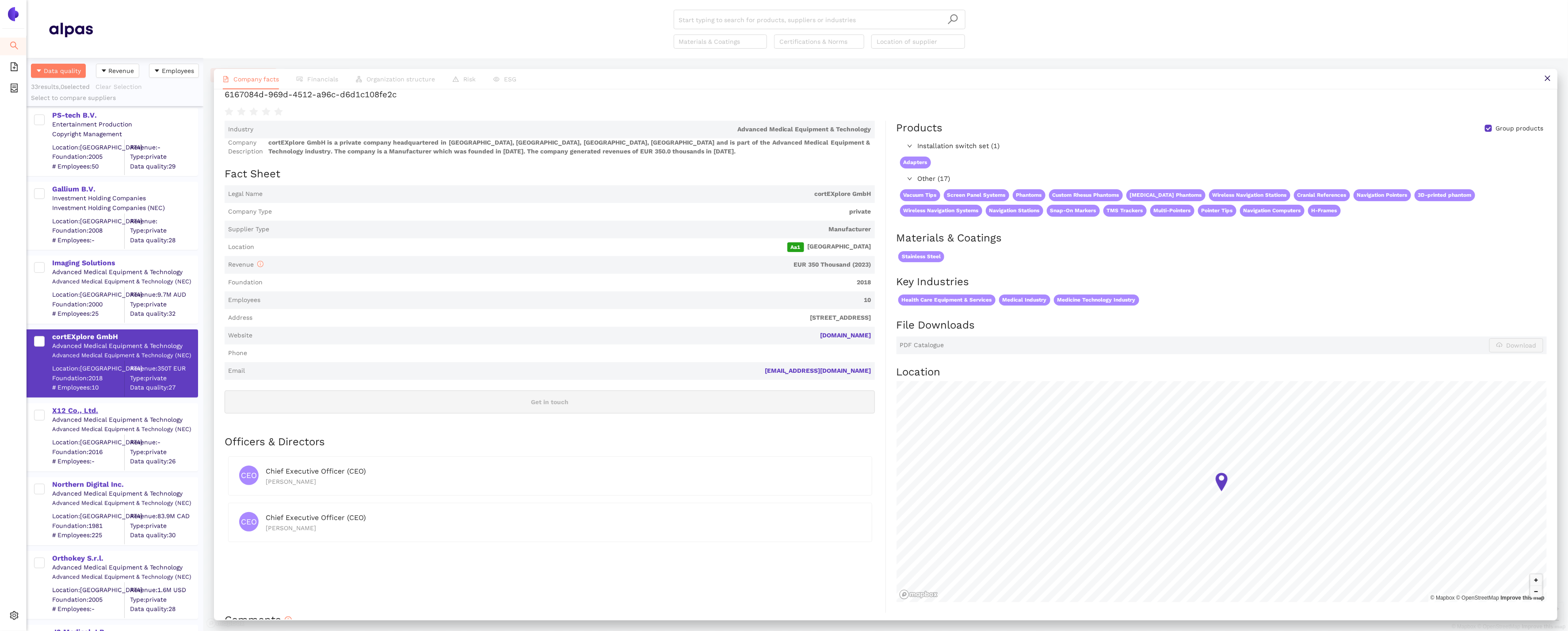
click at [67, 414] on div "X12 Co., Ltd." at bounding box center [125, 411] width 145 height 10
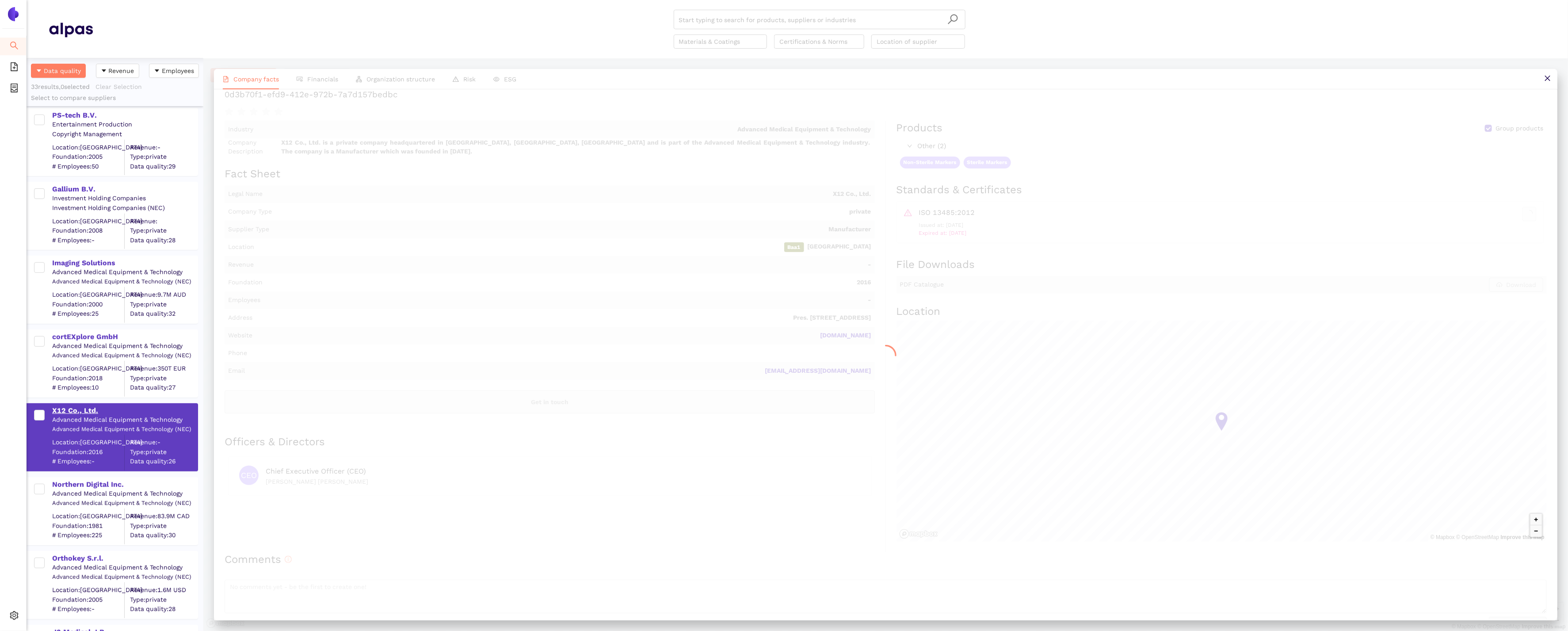
scroll to position [0, 0]
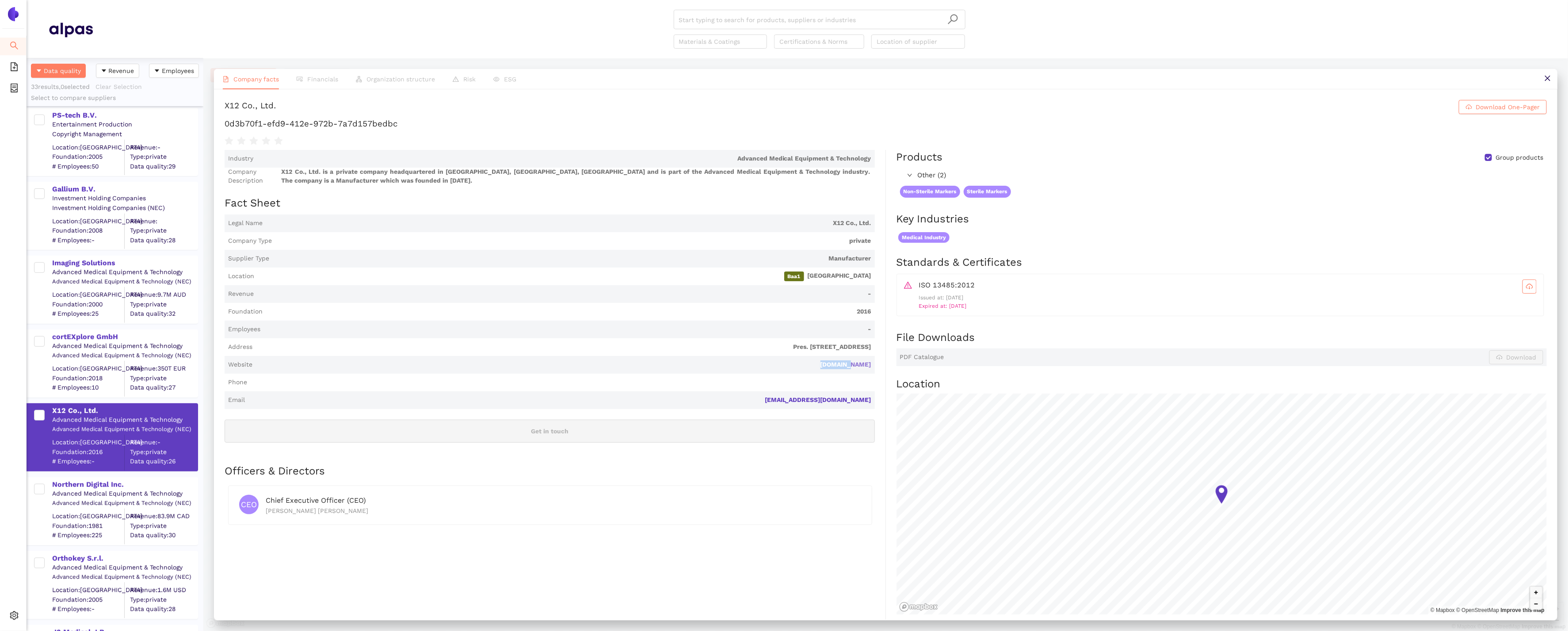
drag, startPoint x: 877, startPoint y: 364, endPoint x: 840, endPoint y: 363, distance: 37.0
click at [840, 363] on div "Industry Advanced Medical Equipment & Technology Company Description X12 Co., L…" at bounding box center [555, 387] width 661 height 476
click at [67, 487] on div "Northern Digital Inc." at bounding box center [125, 485] width 145 height 10
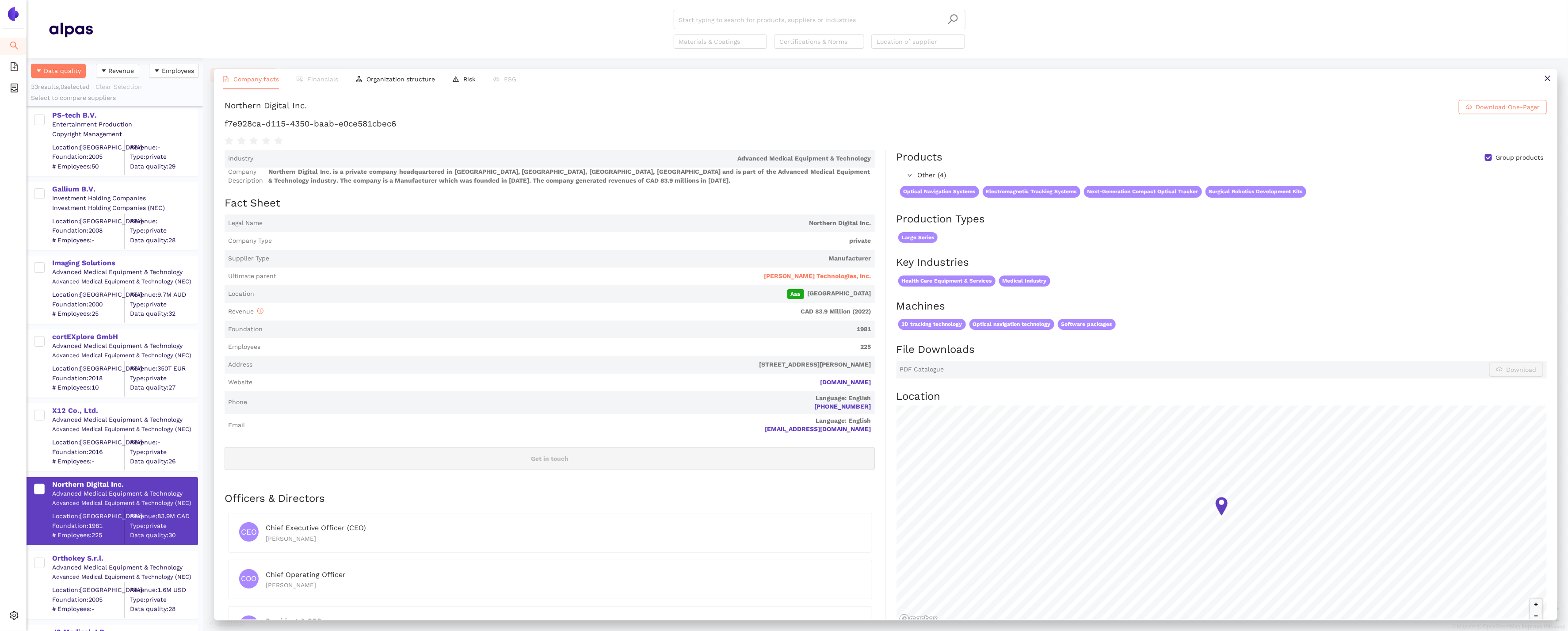
scroll to position [10, 0]
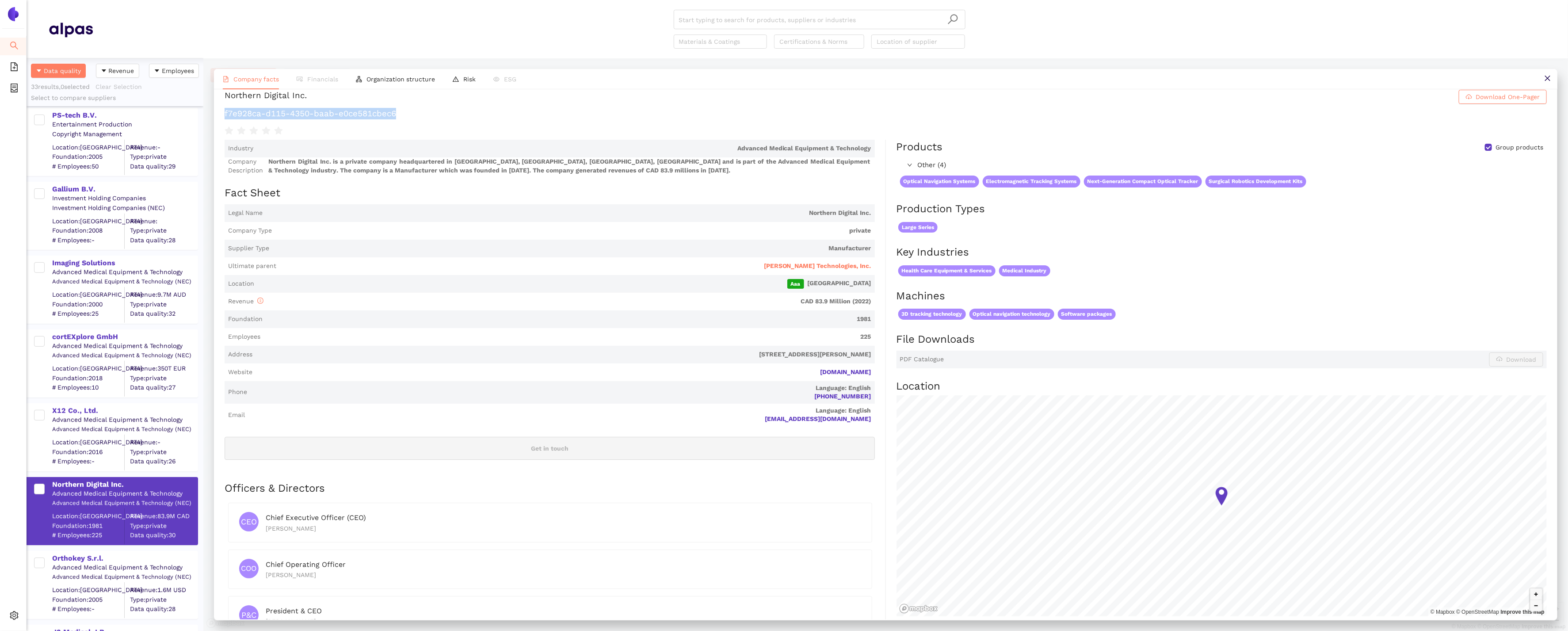
drag, startPoint x: 406, startPoint y: 114, endPoint x: 225, endPoint y: 109, distance: 181.1
click at [225, 109] on h1 "f7e928ca-d115-4350-baab-e0ce581cbec6" at bounding box center [886, 113] width 1322 height 12
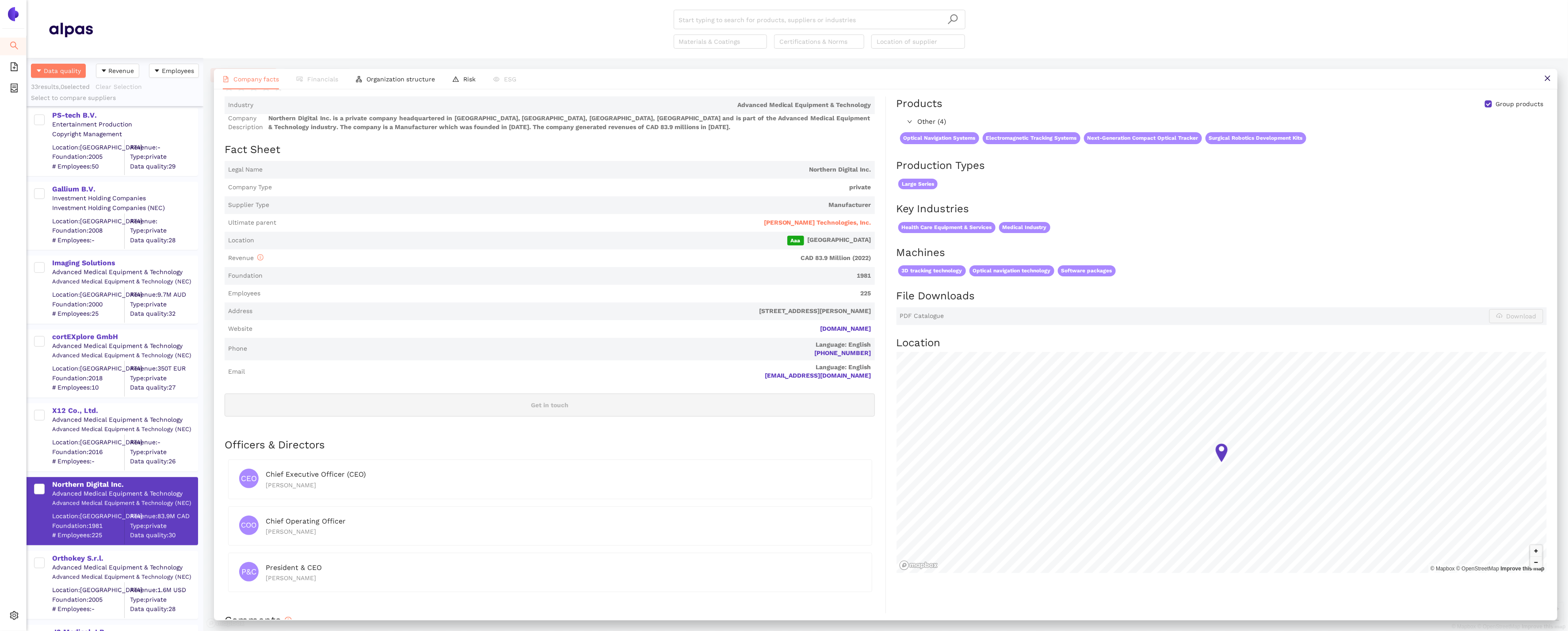
scroll to position [0, 0]
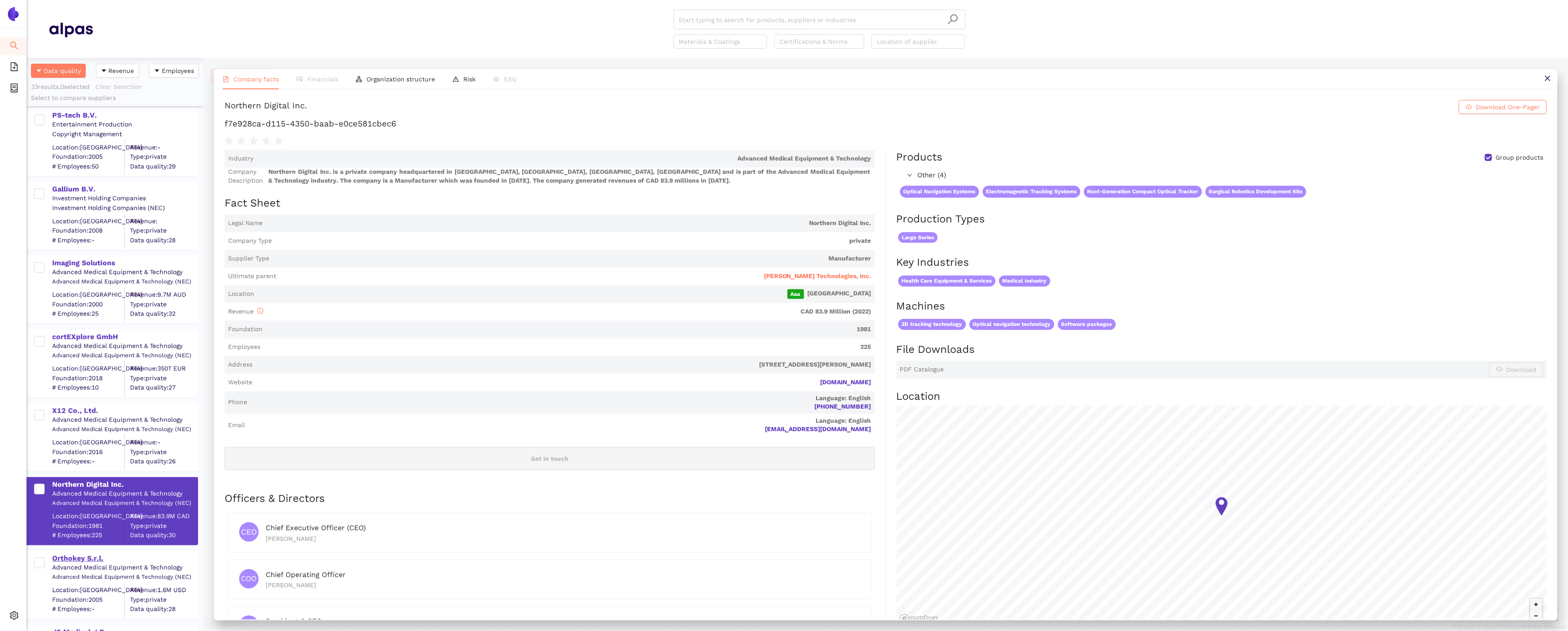
click at [81, 558] on div "Orthokey S.r.l." at bounding box center [125, 559] width 145 height 10
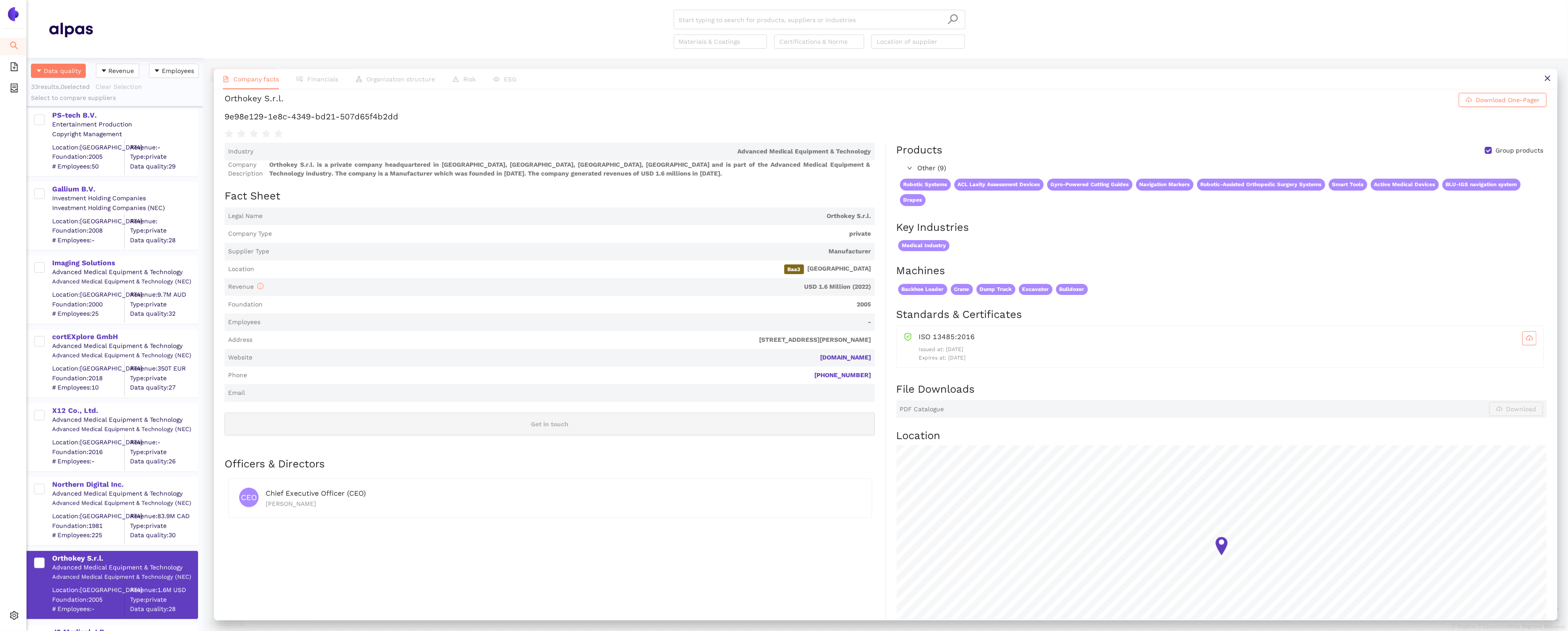
scroll to position [7, 0]
drag, startPoint x: 877, startPoint y: 359, endPoint x: 826, endPoint y: 354, distance: 51.2
click at [826, 354] on div "Industry Advanced Medical Equipment & Technology Company Description Orthokey S…" at bounding box center [555, 409] width 661 height 534
drag, startPoint x: 410, startPoint y: 119, endPoint x: 237, endPoint y: 109, distance: 173.3
click at [237, 109] on div "Orthokey S.r.l. Download One-Pager 9e98e129-1e8c-4349-bd21-507d65f4b2dd" at bounding box center [886, 116] width 1322 height 46
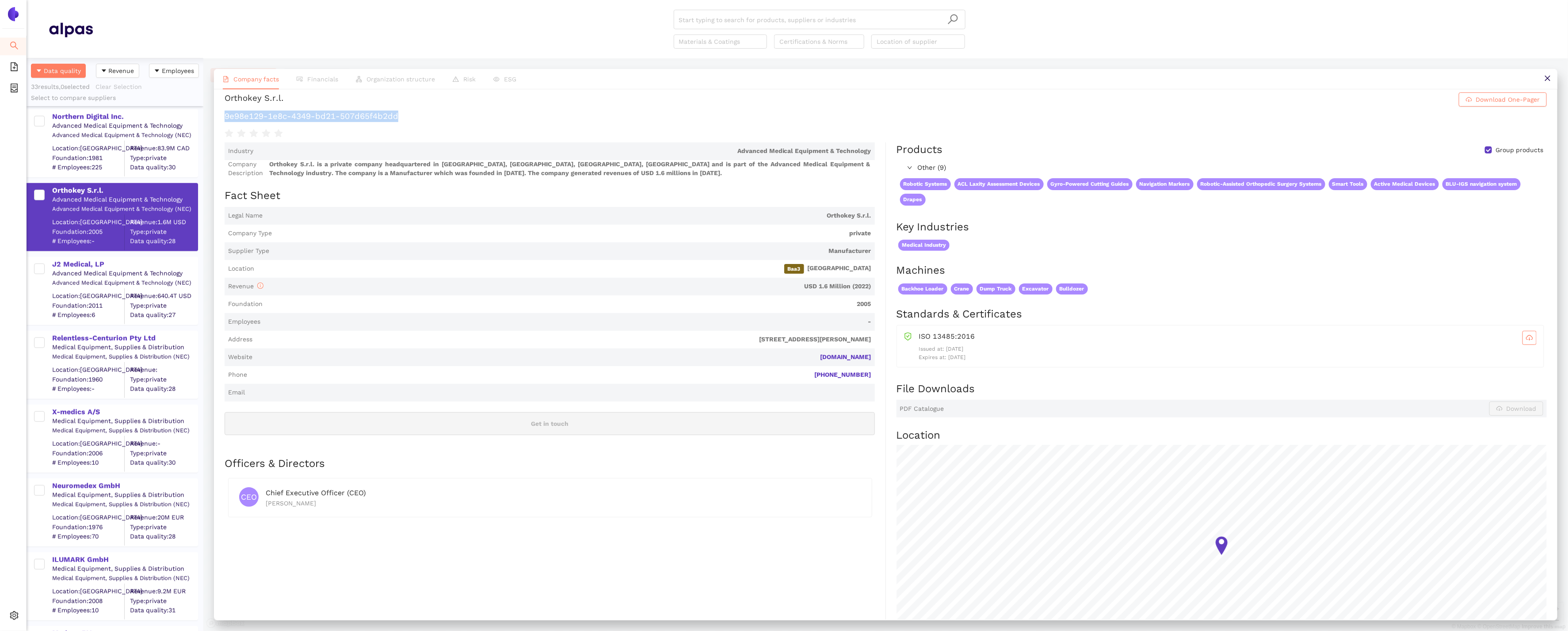
scroll to position [696, 0]
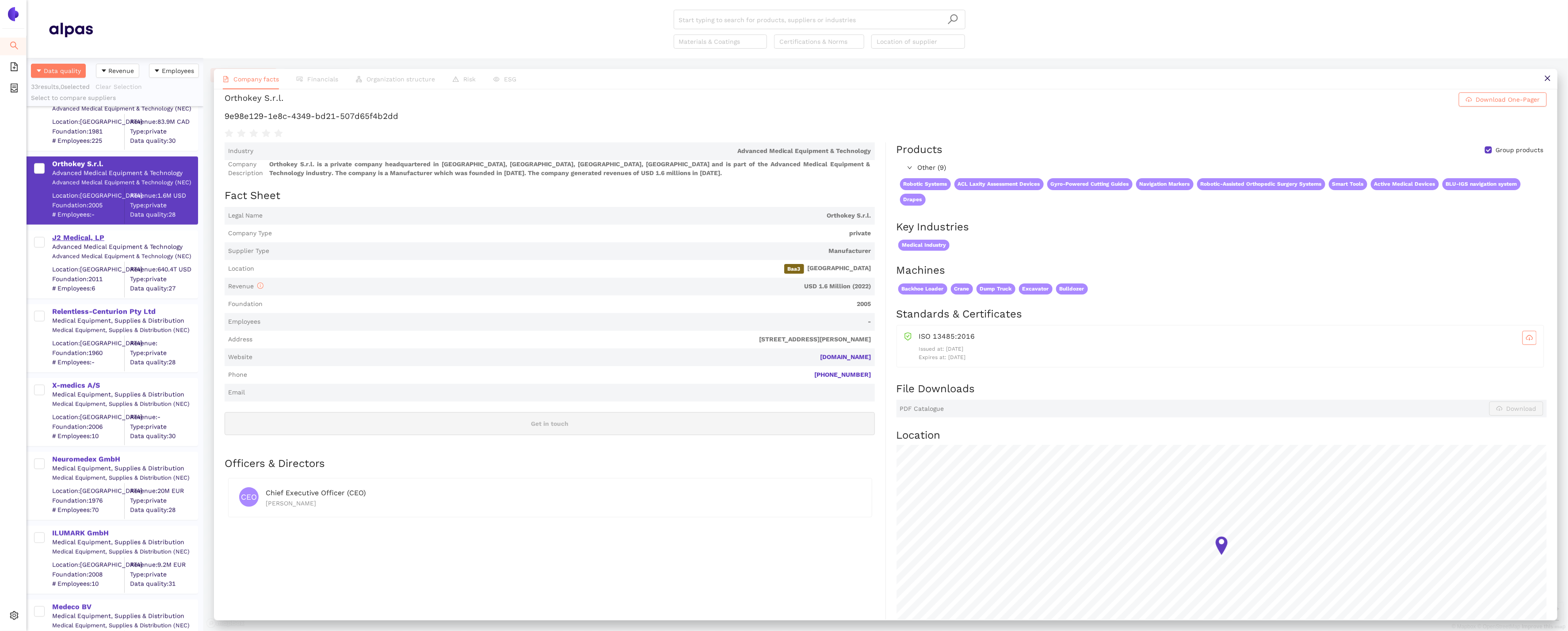
click at [86, 236] on div "J2 Medical, LP" at bounding box center [125, 238] width 145 height 10
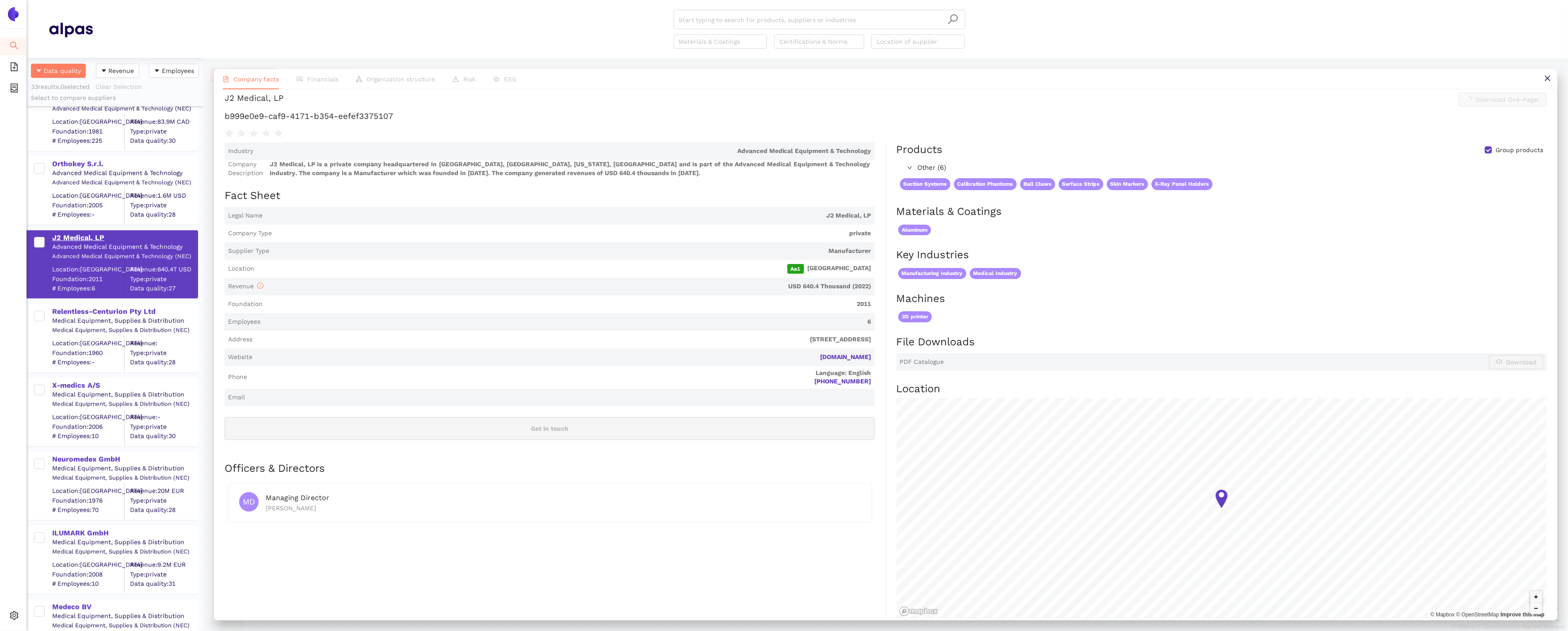
scroll to position [0, 0]
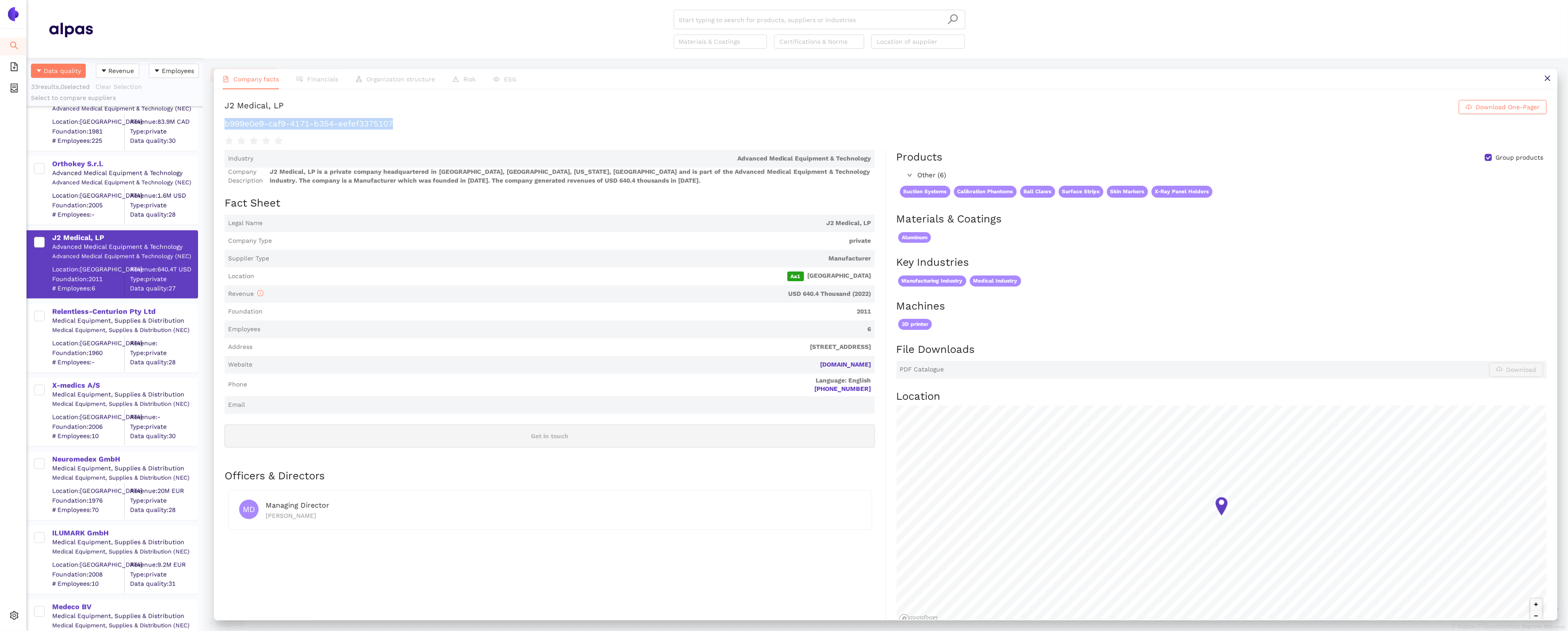
drag, startPoint x: 399, startPoint y: 127, endPoint x: 208, endPoint y: 124, distance: 191.0
click at [208, 124] on div "Company facts Financials Organization structure Risk ESG J2 Medical, LP Downloa…" at bounding box center [886, 345] width 1365 height 573
click at [74, 314] on div "Relentless-Centurion Pty Ltd" at bounding box center [125, 312] width 145 height 10
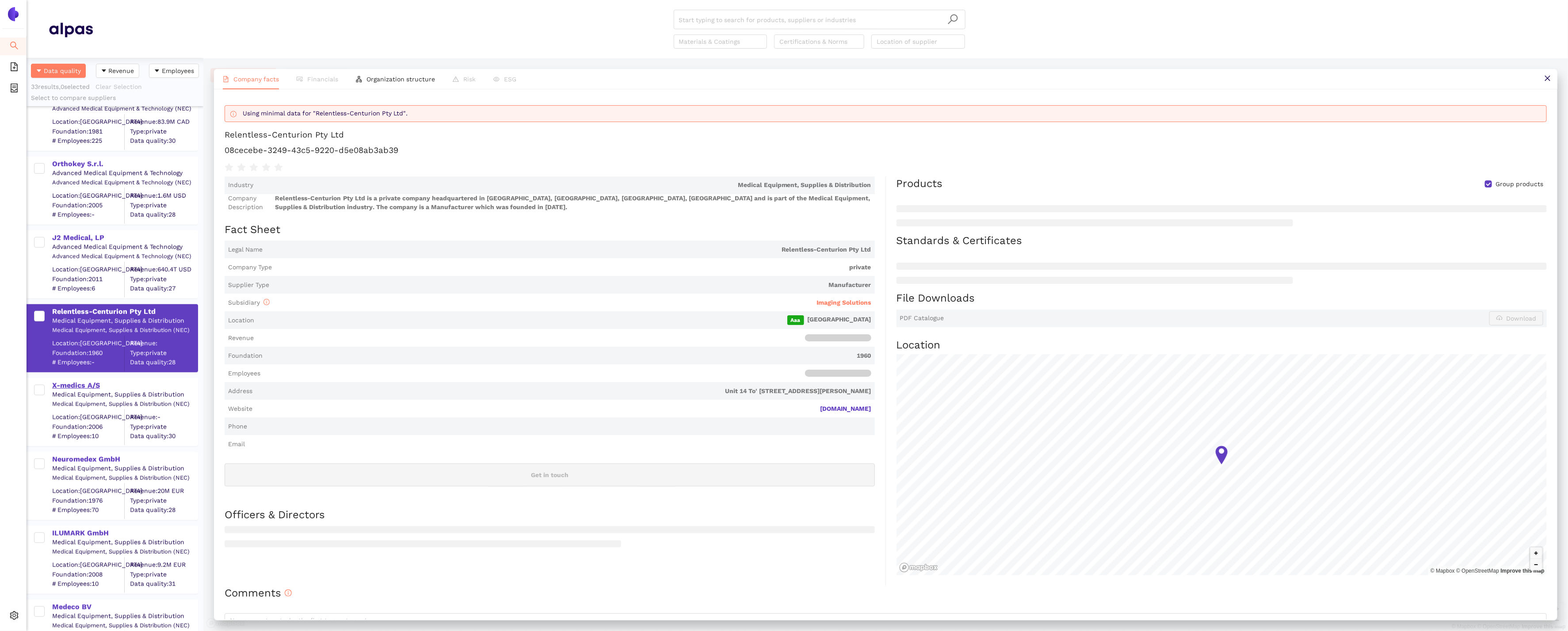
click at [87, 386] on div "X-medics A/S" at bounding box center [125, 386] width 145 height 10
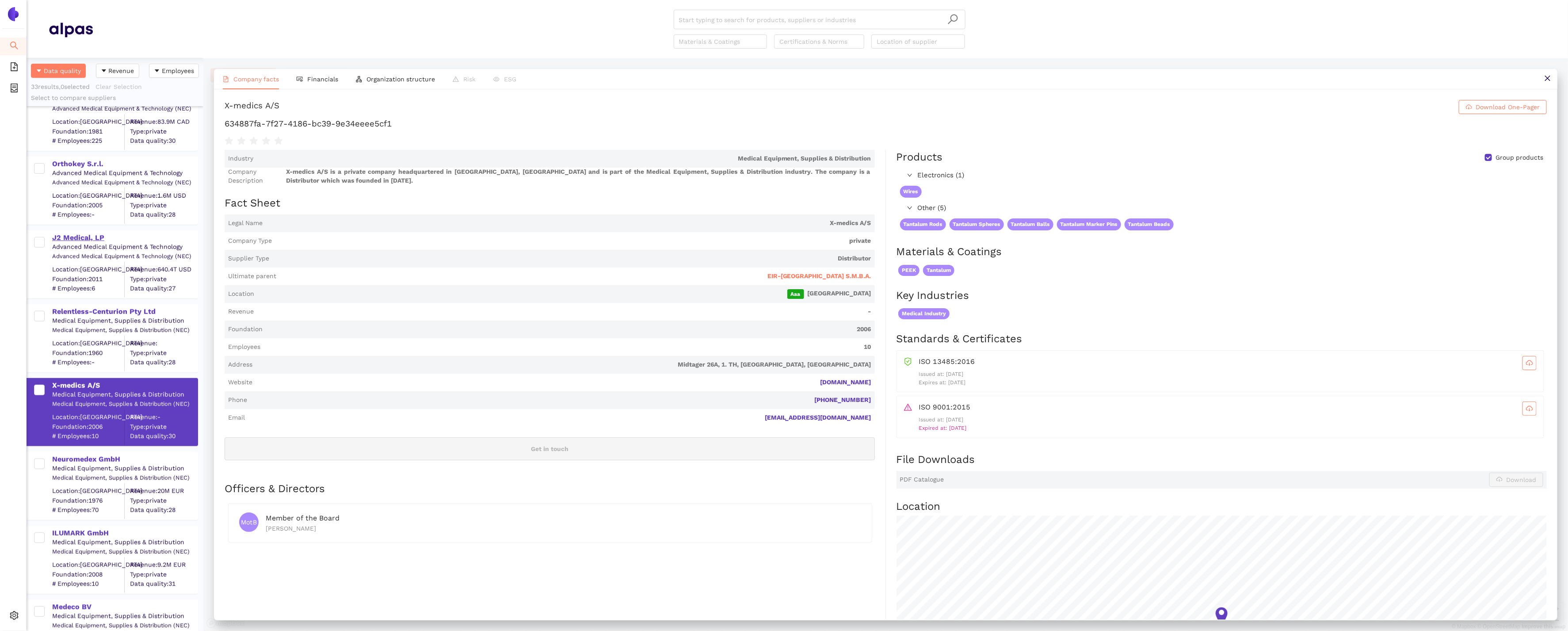
click at [86, 233] on div "J2 Medical, LP" at bounding box center [125, 238] width 145 height 10
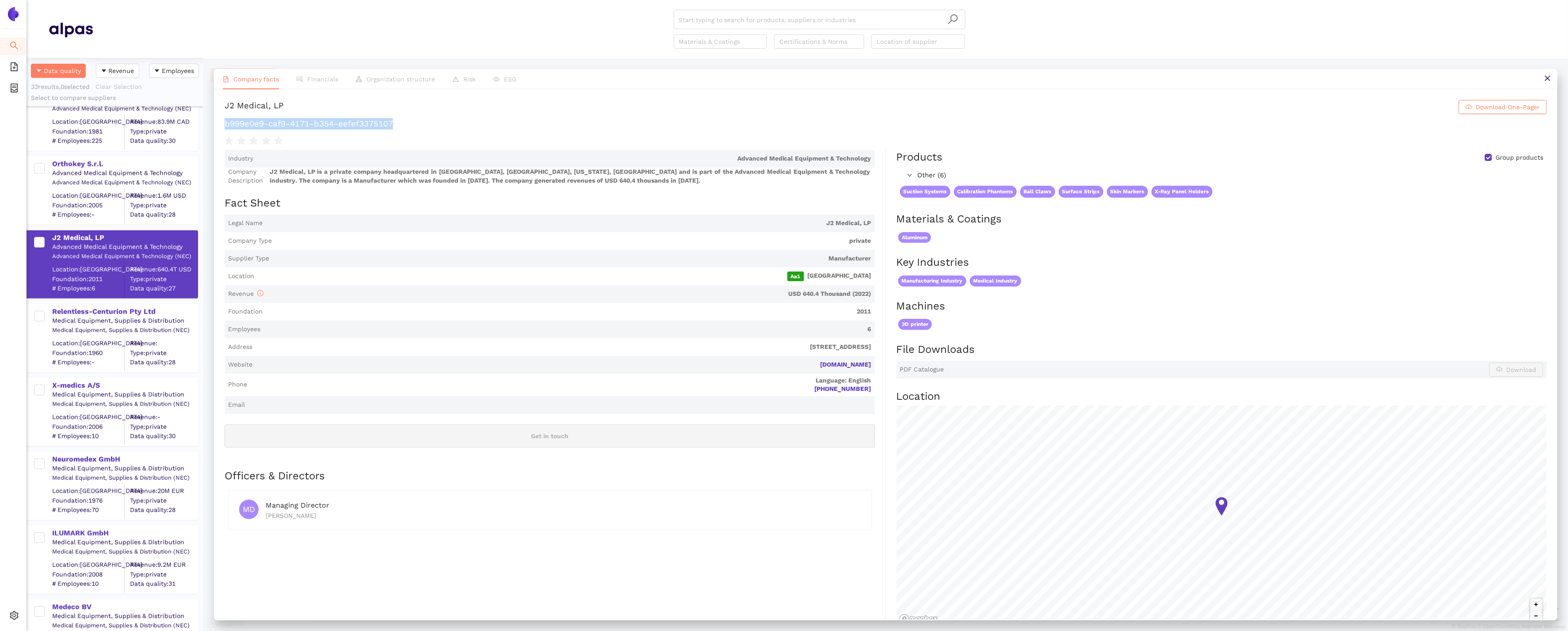
drag, startPoint x: 399, startPoint y: 122, endPoint x: 217, endPoint y: 122, distance: 182.0
click at [217, 122] on div "J2 Medical, LP Download One-Pager b999e0e9-caf9-4171-b354-eefef3375107 Industry…" at bounding box center [886, 354] width 1343 height 531
click at [74, 459] on div "Neuromedex GmbH" at bounding box center [125, 460] width 145 height 10
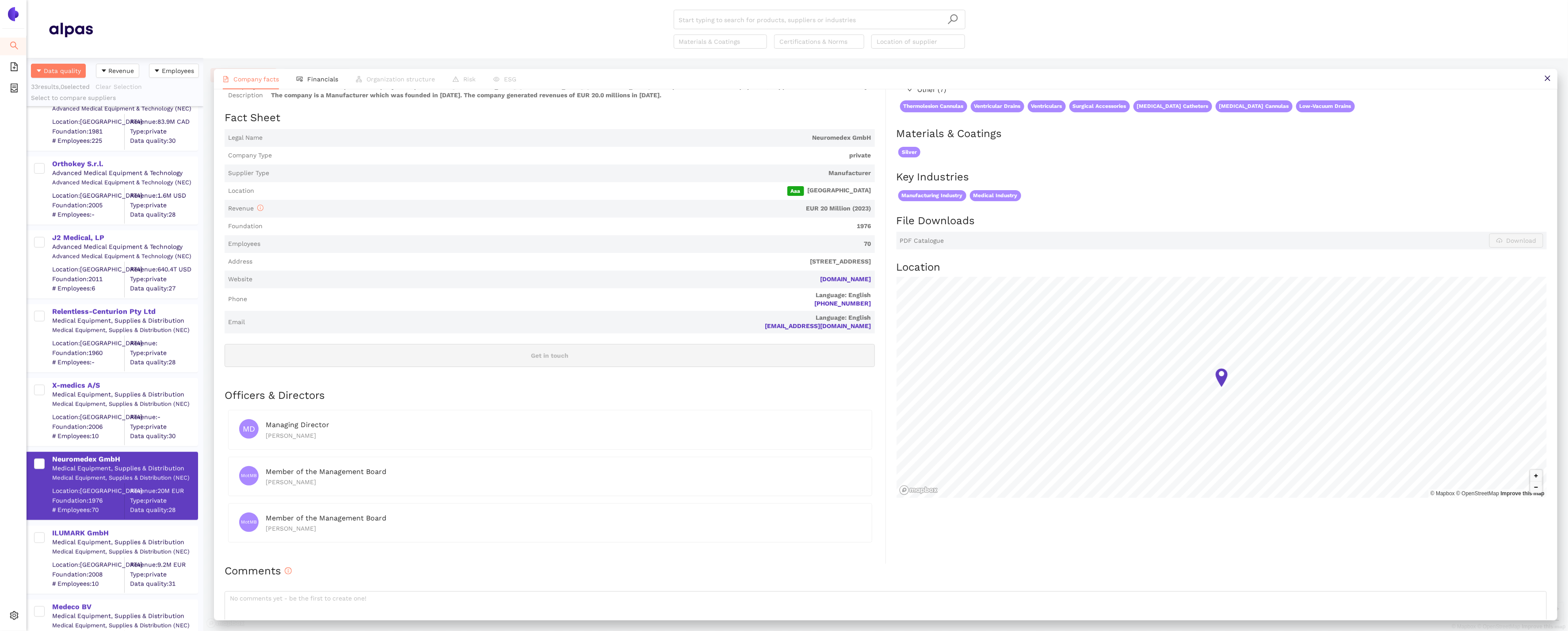
scroll to position [85, 0]
click at [322, 65] on div "Company facts Financials Organization structure Risk ESG Neuromedex GmbH Downlo…" at bounding box center [886, 345] width 1365 height 573
click at [322, 74] on li "Financials" at bounding box center [317, 79] width 59 height 20
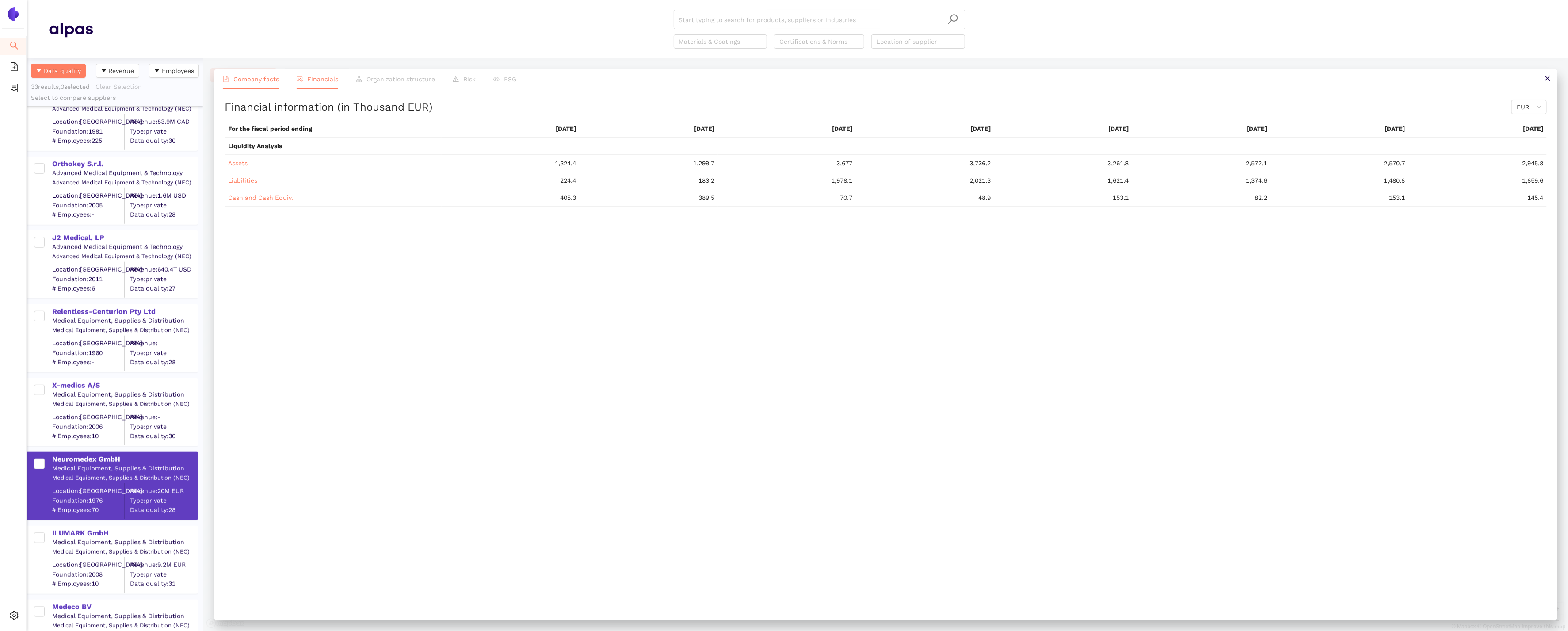
click at [264, 78] on span "Company facts" at bounding box center [256, 79] width 46 height 7
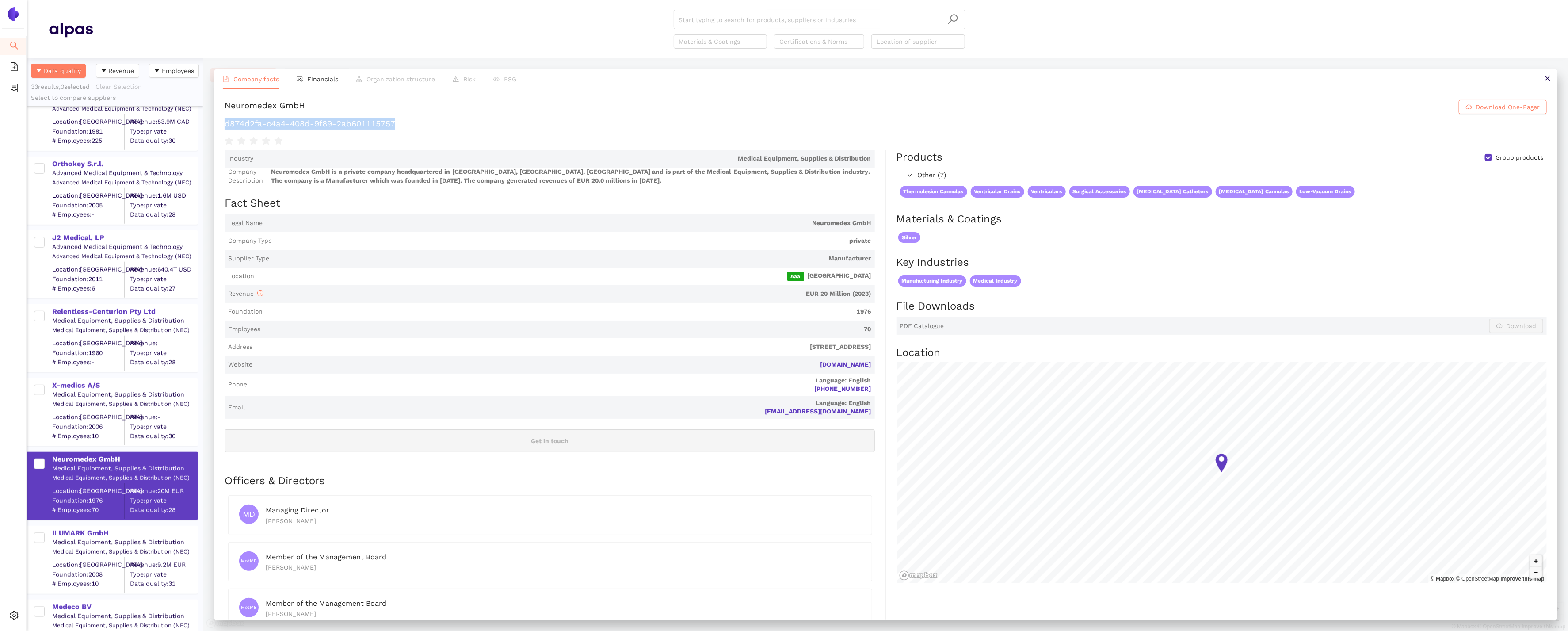
drag, startPoint x: 410, startPoint y: 122, endPoint x: 227, endPoint y: 124, distance: 183.0
click at [227, 124] on h1 "d874d2fa-c4a4-408d-9f89-2ab601115757" at bounding box center [886, 124] width 1322 height 12
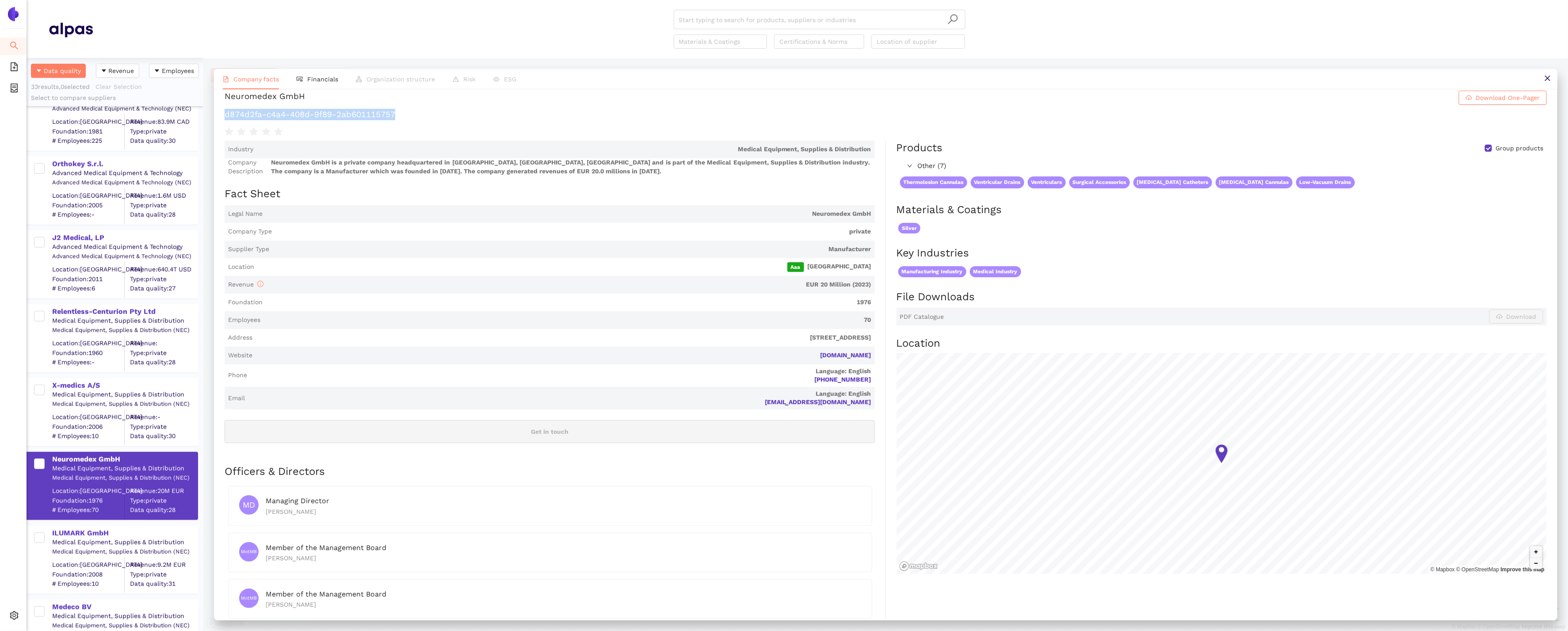
scroll to position [8, 0]
click at [76, 531] on div "ILUMARK GmbH" at bounding box center [125, 534] width 145 height 10
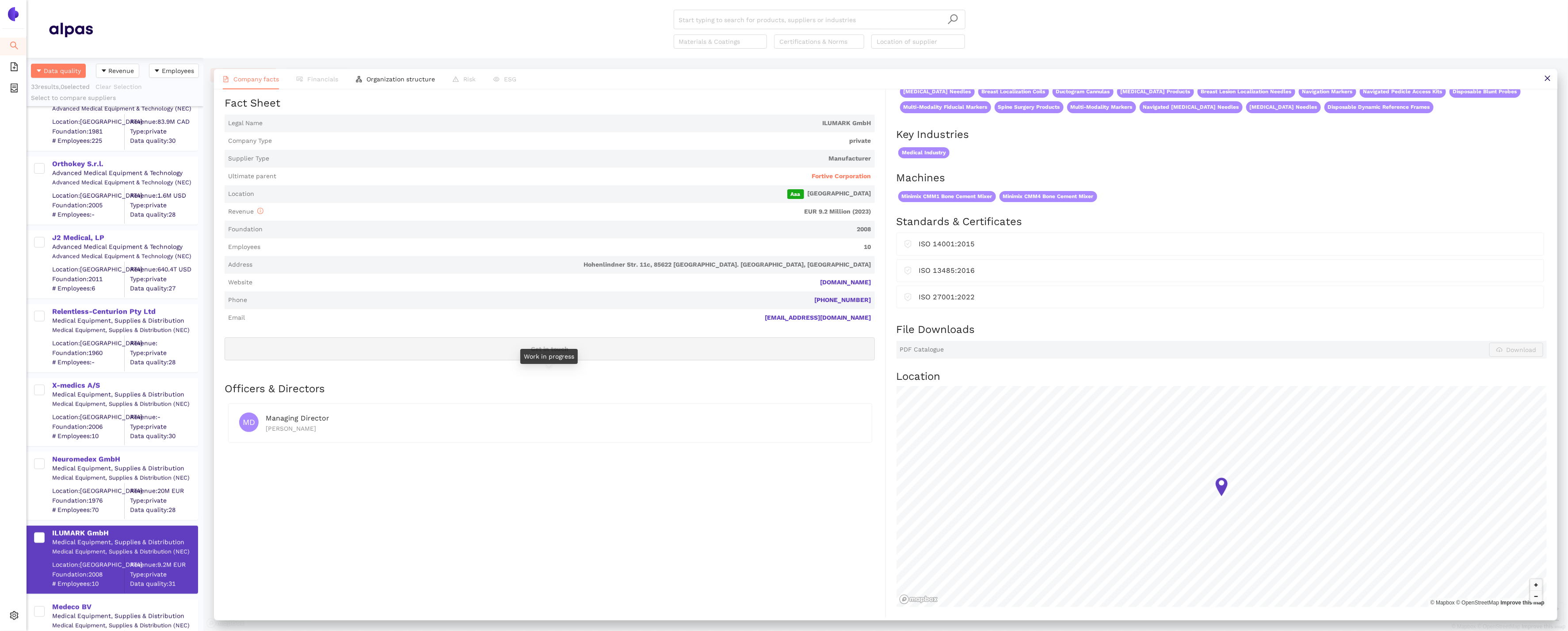
scroll to position [106, 0]
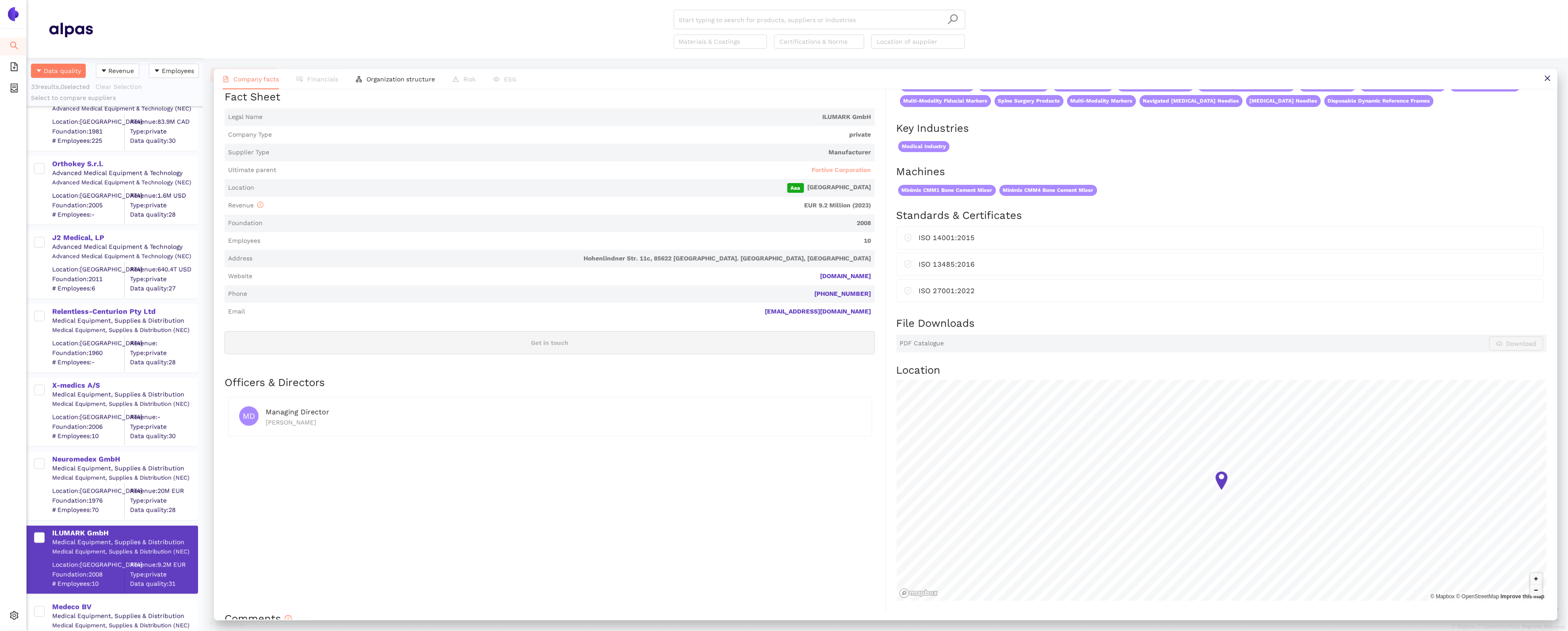
click at [850, 166] on span "Fortive Corporation" at bounding box center [841, 170] width 59 height 9
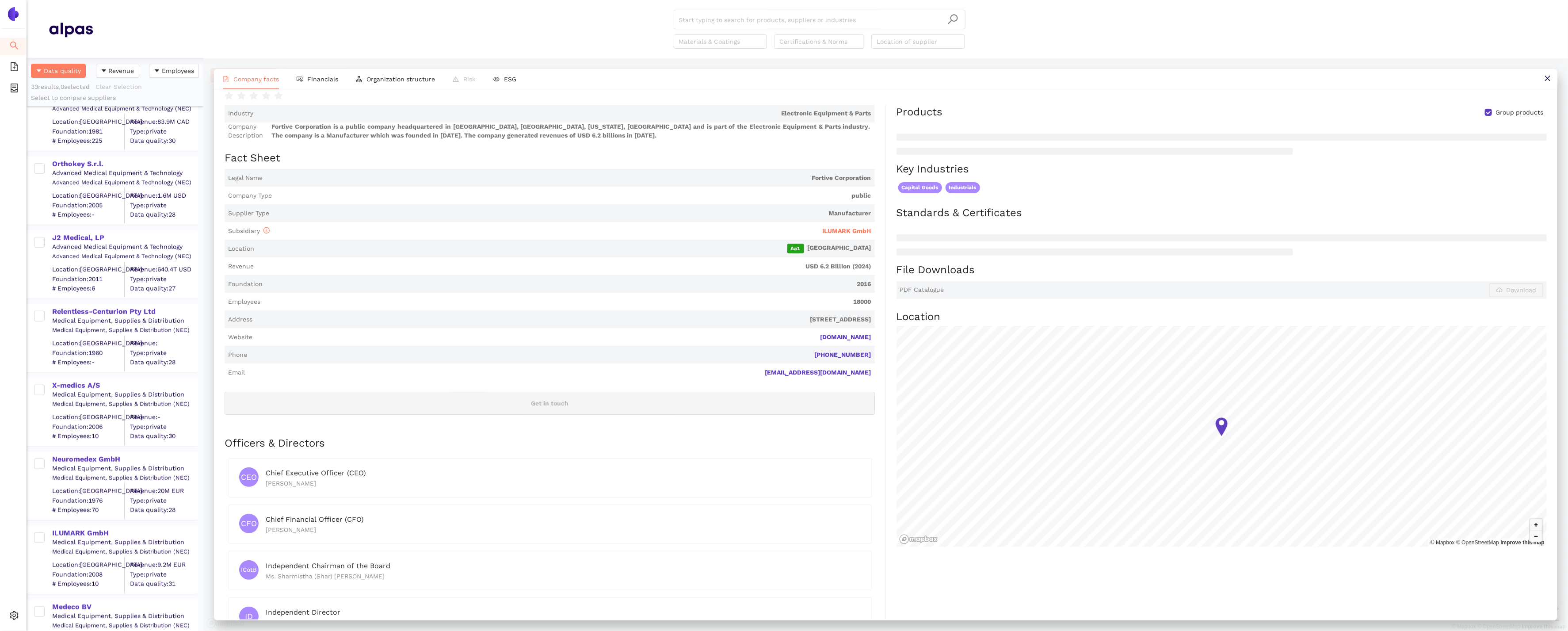
scroll to position [92, 0]
click at [312, 80] on span "Financials" at bounding box center [323, 79] width 31 height 7
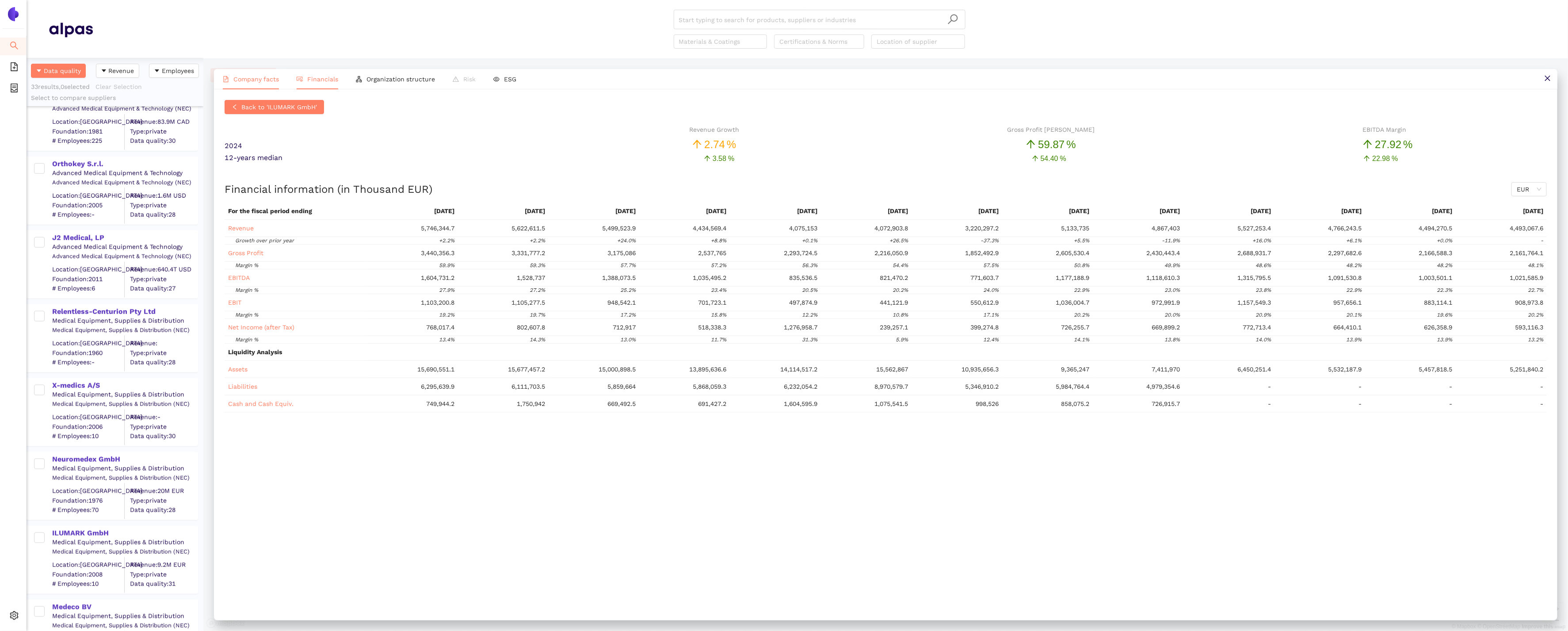
click at [250, 79] on span "Company facts" at bounding box center [256, 79] width 46 height 7
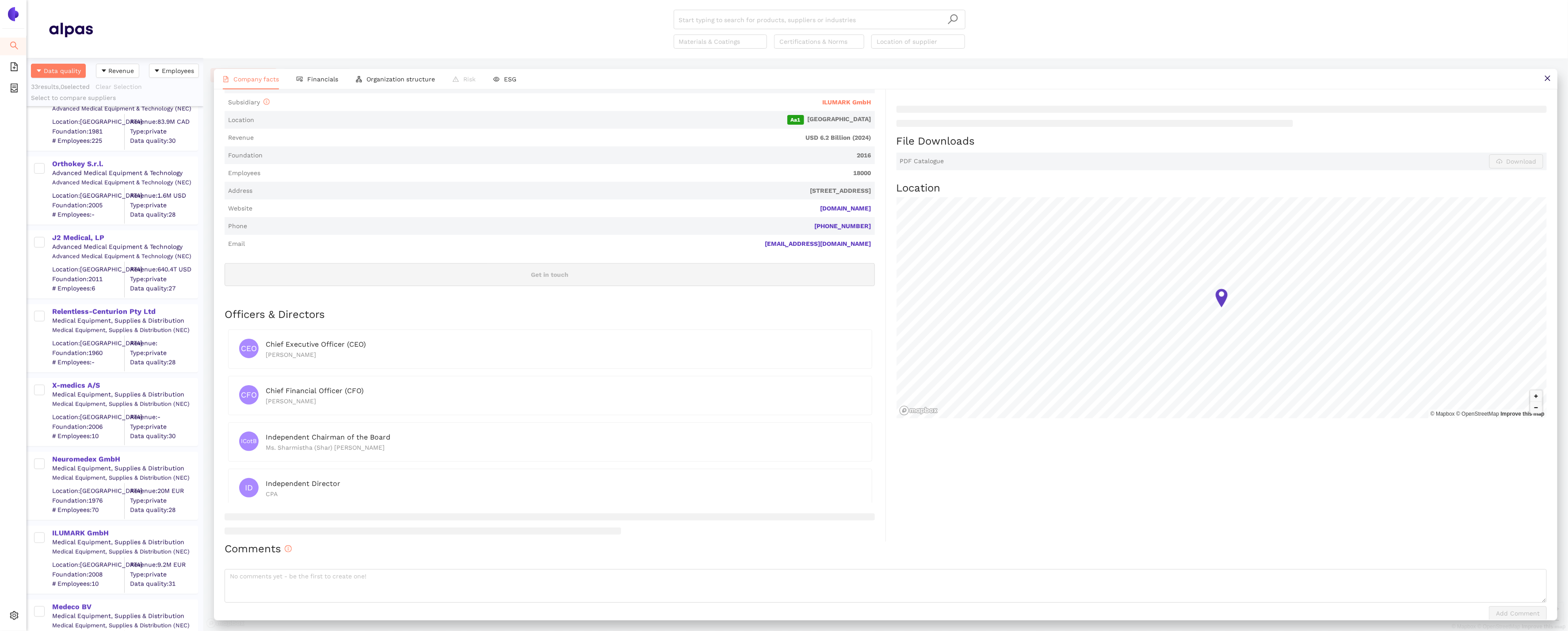
scroll to position [0, 0]
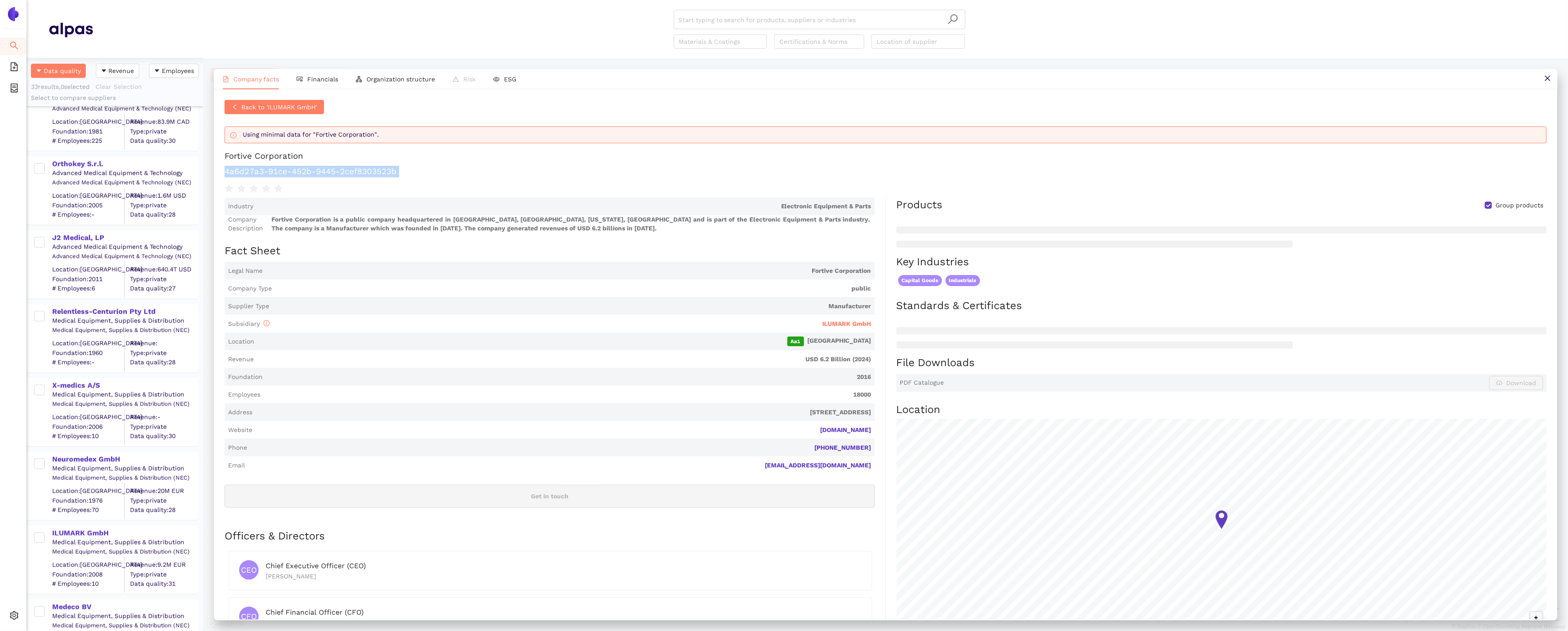
drag, startPoint x: 425, startPoint y: 178, endPoint x: 206, endPoint y: 175, distance: 219.0
click at [206, 175] on div "Company facts Financials Organization structure Risk ESG Back to 'ILUMARK GmbH'…" at bounding box center [886, 345] width 1365 height 573
click at [284, 101] on button "Back to 'ILUMARK GmbH'" at bounding box center [274, 107] width 99 height 14
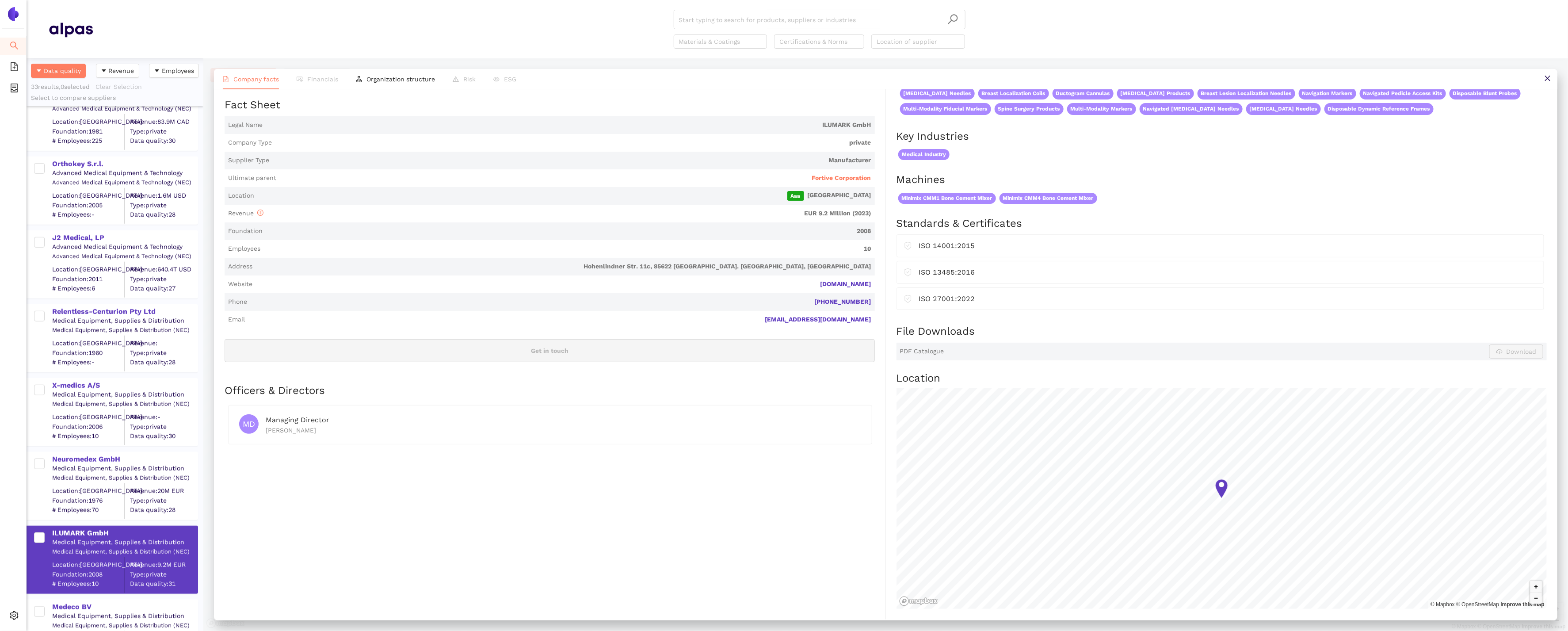
scroll to position [188, 0]
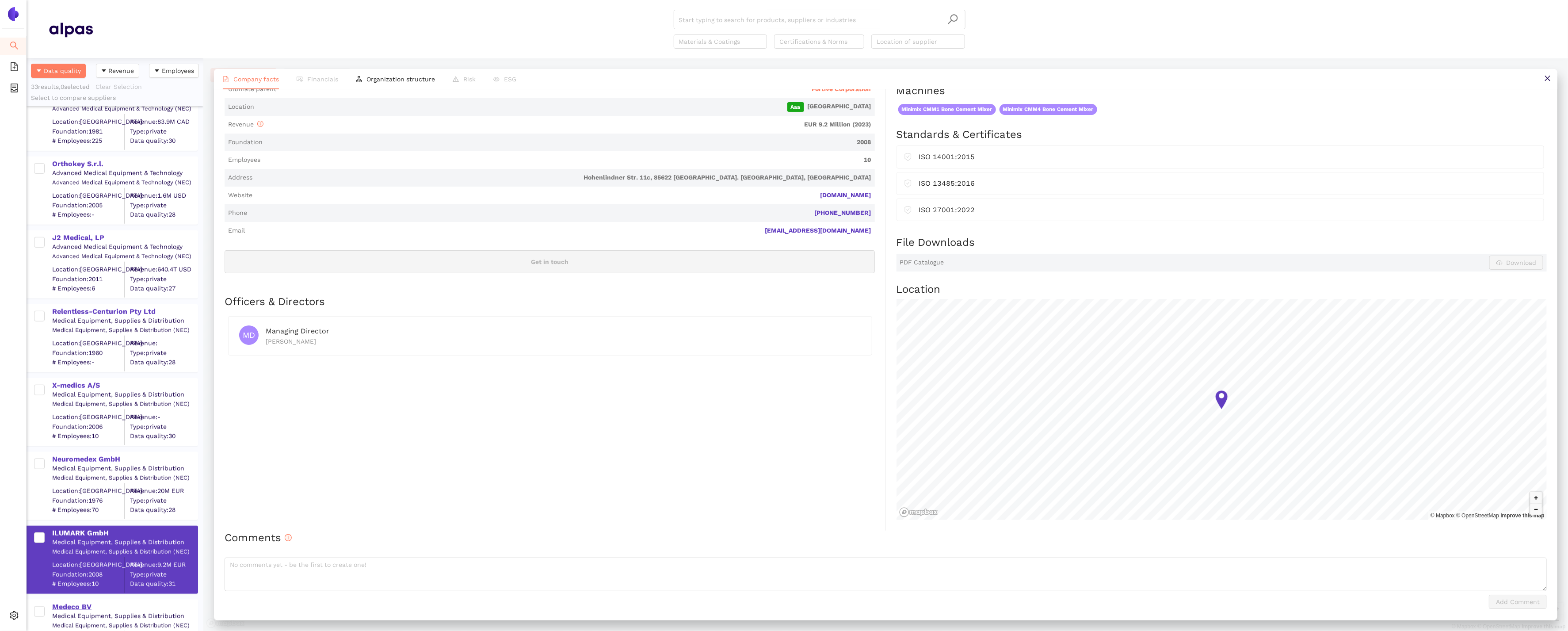
click at [62, 605] on div "Medeco BV" at bounding box center [125, 607] width 145 height 10
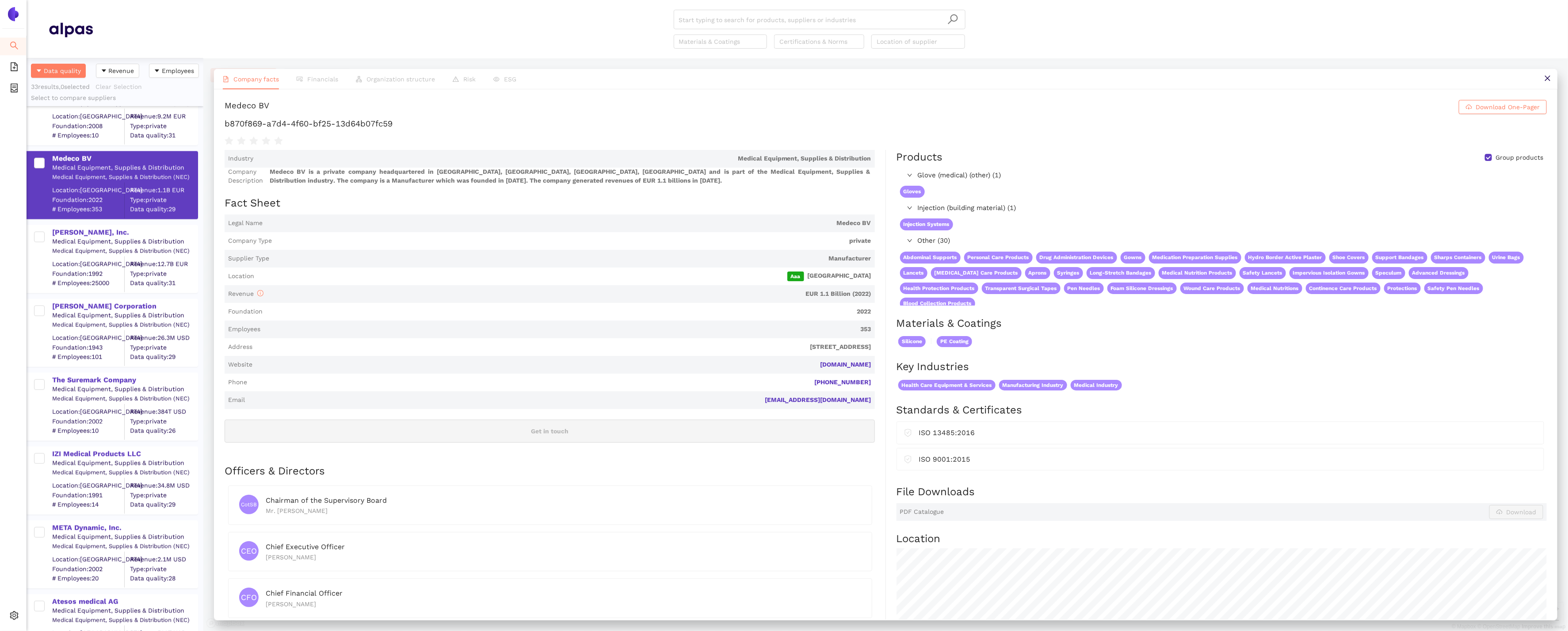
scroll to position [1166, 0]
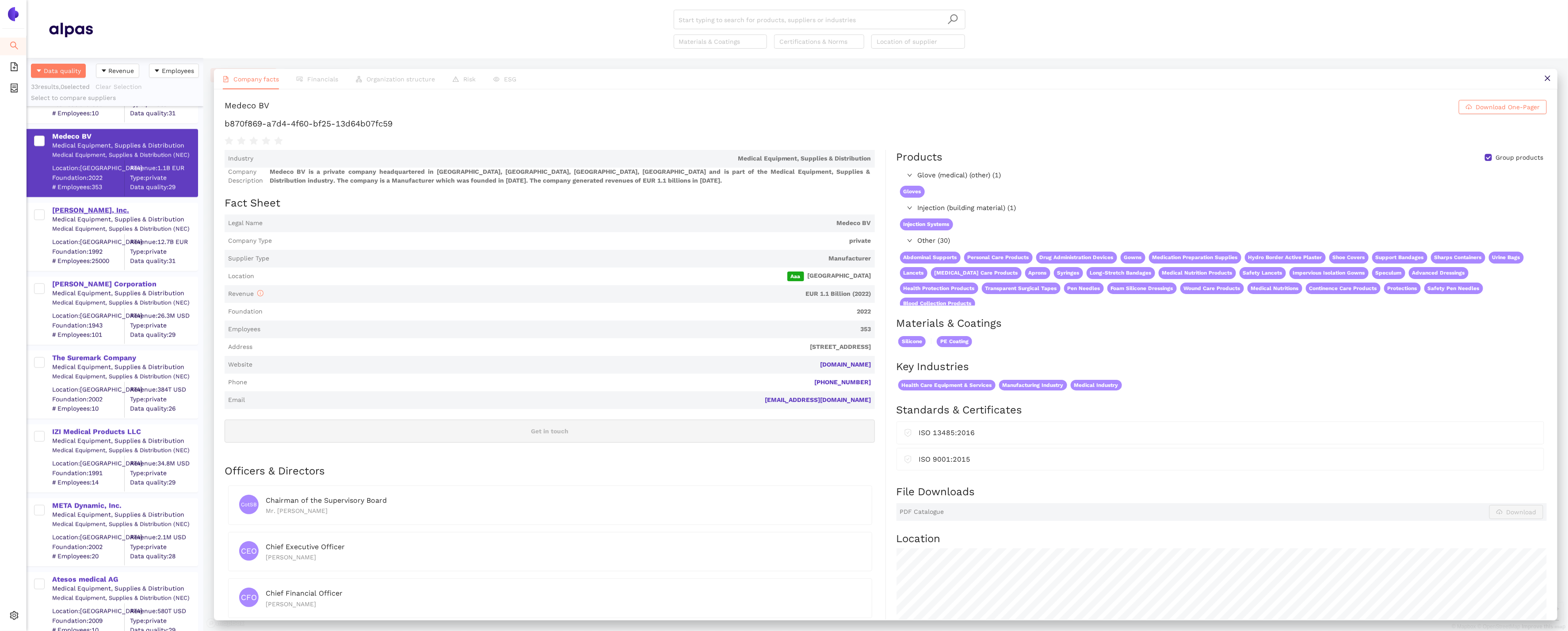
click at [114, 210] on div "[PERSON_NAME], Inc." at bounding box center [125, 211] width 145 height 10
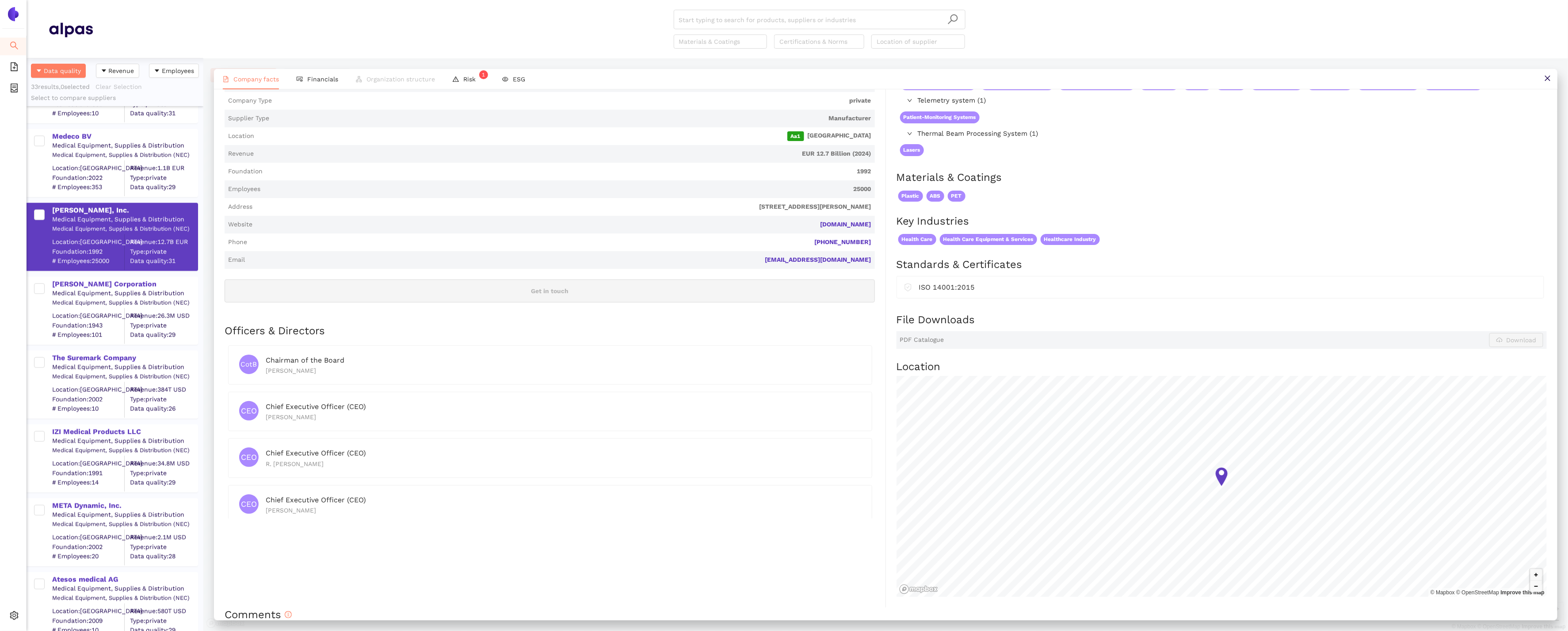
scroll to position [0, 0]
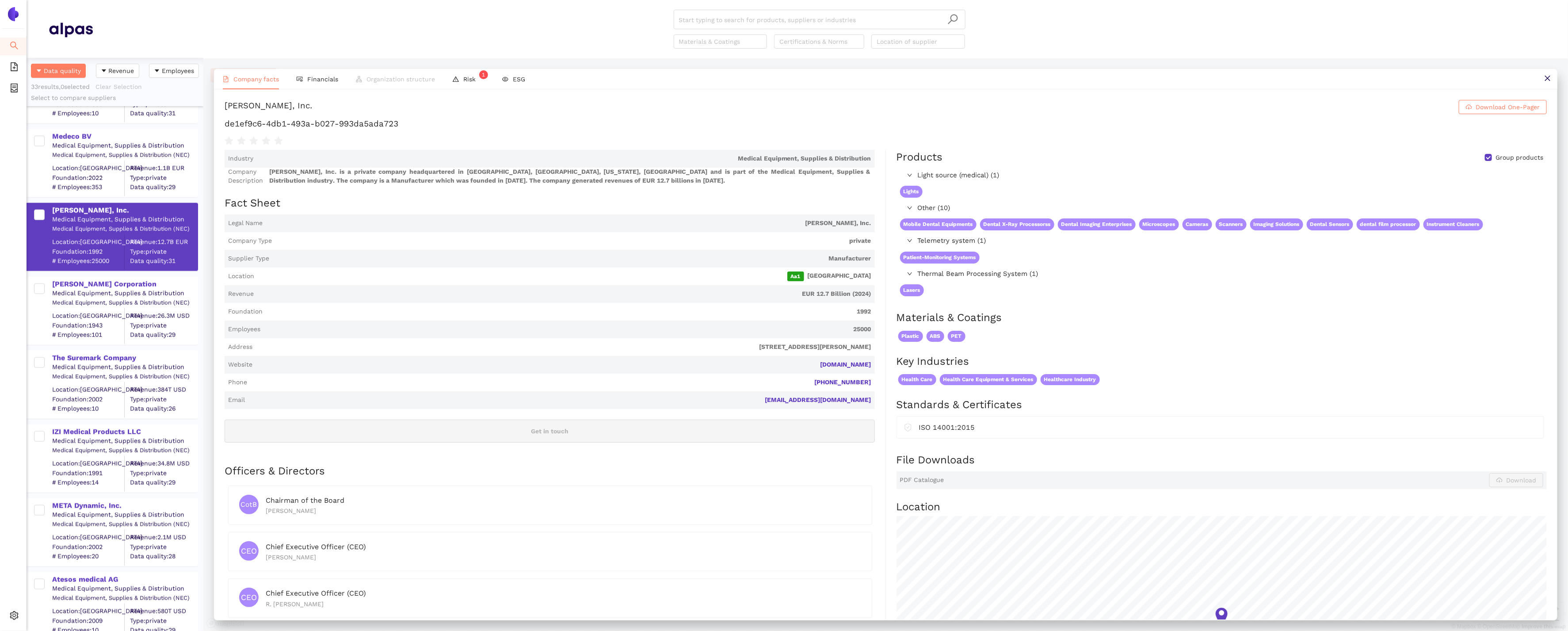
drag, startPoint x: 878, startPoint y: 364, endPoint x: 805, endPoint y: 364, distance: 73.0
click at [805, 364] on div "Industry Medical Equipment, Supplies & Distribution Company Description Henry S…" at bounding box center [555, 449] width 661 height 599
drag, startPoint x: 423, startPoint y: 120, endPoint x: 215, endPoint y: 129, distance: 208.2
click at [215, 129] on div "Henry Schein, Inc. Download One-Pager de1ef9c6-4db1-493a-b027-993da5ada723 Indu…" at bounding box center [886, 354] width 1343 height 531
drag, startPoint x: 789, startPoint y: 347, endPoint x: 761, endPoint y: 345, distance: 28.1
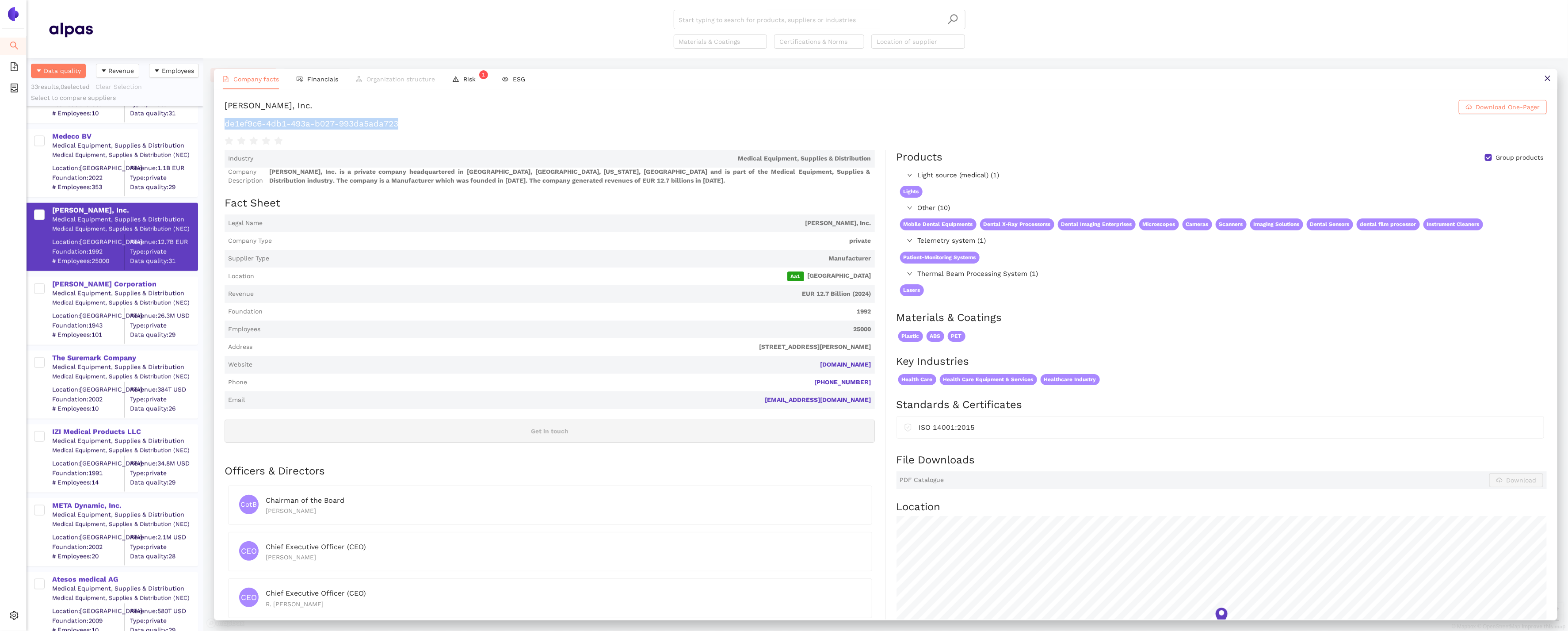
click at [761, 345] on span "135 Duryea Road Melville, NY 11747, United States of America" at bounding box center [563, 347] width 615 height 9
click at [422, 441] on span "Get in touch" at bounding box center [550, 431] width 650 height 23
click at [70, 285] on div "[PERSON_NAME] Corporation" at bounding box center [125, 284] width 145 height 10
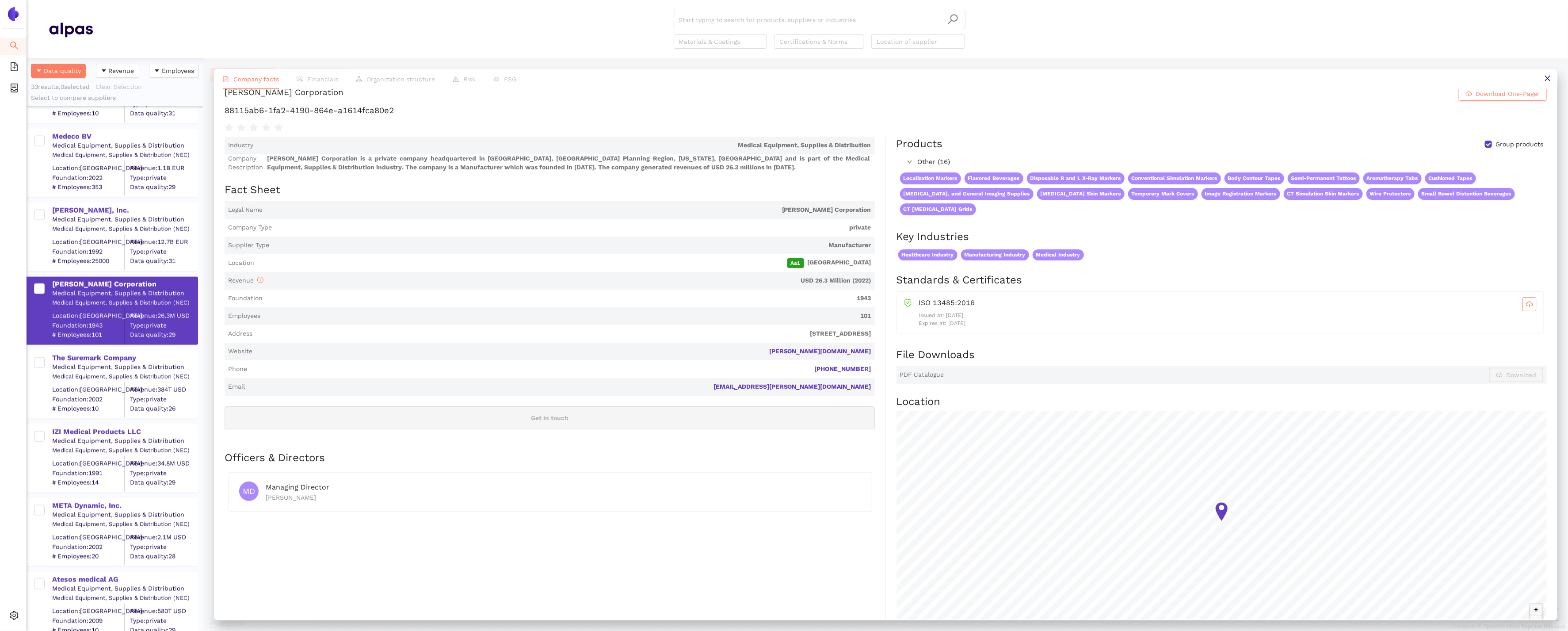
scroll to position [4, 0]
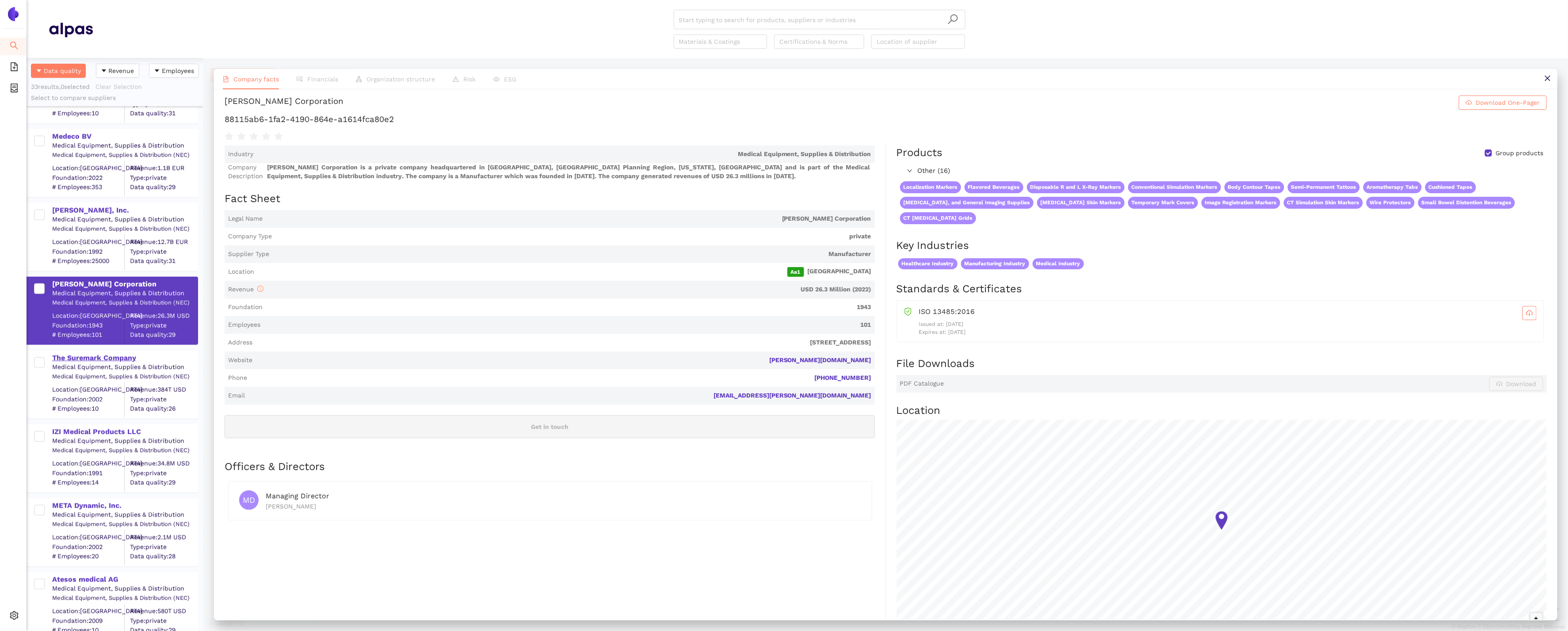
click at [115, 362] on div "The Suremark Company" at bounding box center [125, 358] width 145 height 10
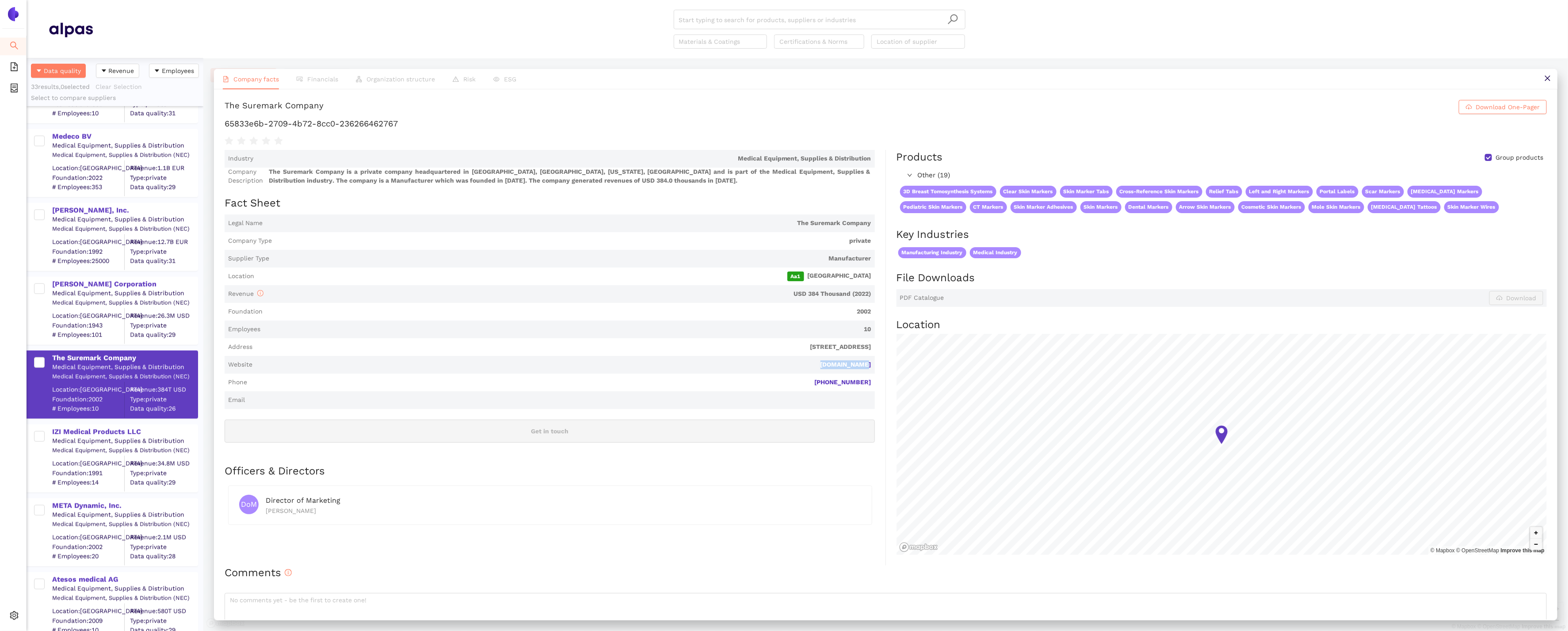
drag, startPoint x: 877, startPoint y: 363, endPoint x: 816, endPoint y: 363, distance: 61.0
click at [816, 363] on div "Industry Medical Equipment, Supplies & Distribution Company Description The Sur…" at bounding box center [555, 358] width 661 height 416
click at [117, 428] on div "IZI Medical Products LLC" at bounding box center [125, 432] width 145 height 10
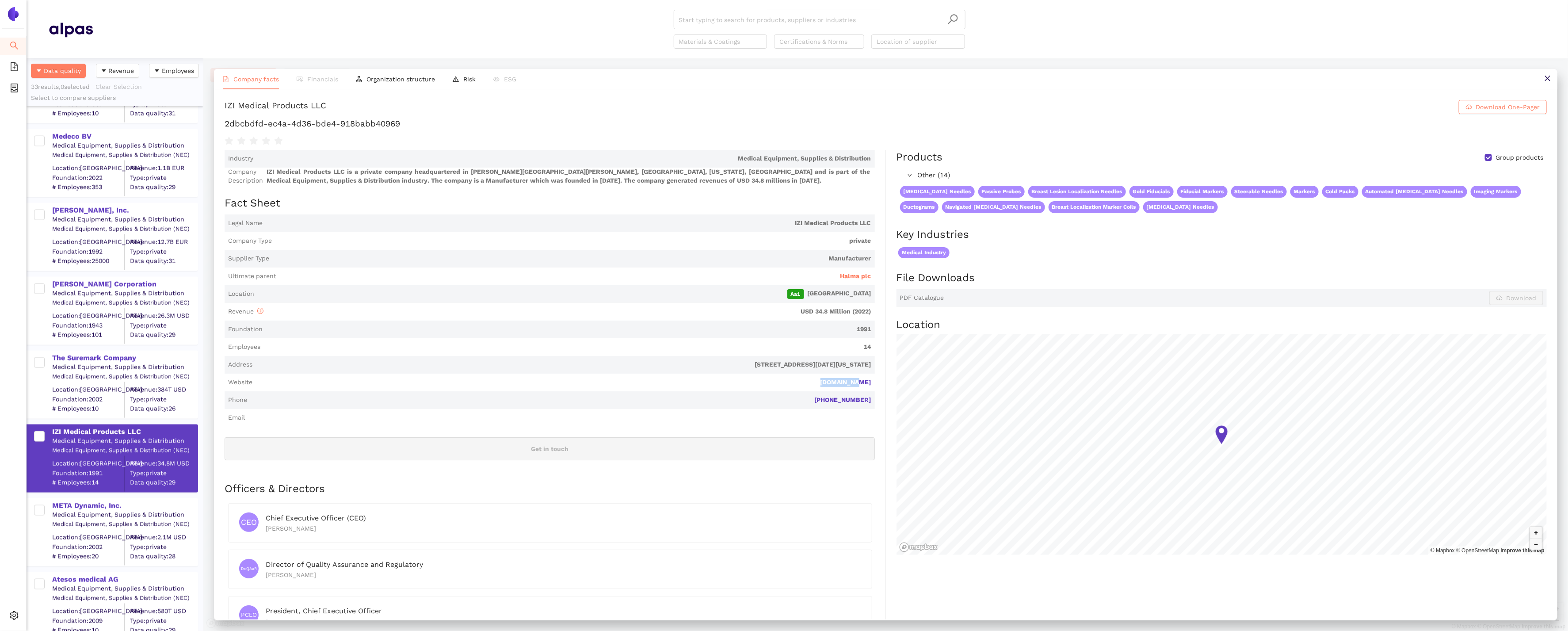
drag, startPoint x: 876, startPoint y: 383, endPoint x: 834, endPoint y: 383, distance: 42.0
click at [834, 383] on div "Industry Medical Equipment, Supplies & Distribution Company Description IZI Med…" at bounding box center [555, 418] width 661 height 537
drag, startPoint x: 413, startPoint y: 125, endPoint x: 222, endPoint y: 125, distance: 191.0
click at [222, 125] on div "IZI Medical Products LLC Download One-Pager 2dbcbdfd-ec4a-4d36-bde4-918babb4096…" at bounding box center [886, 354] width 1343 height 531
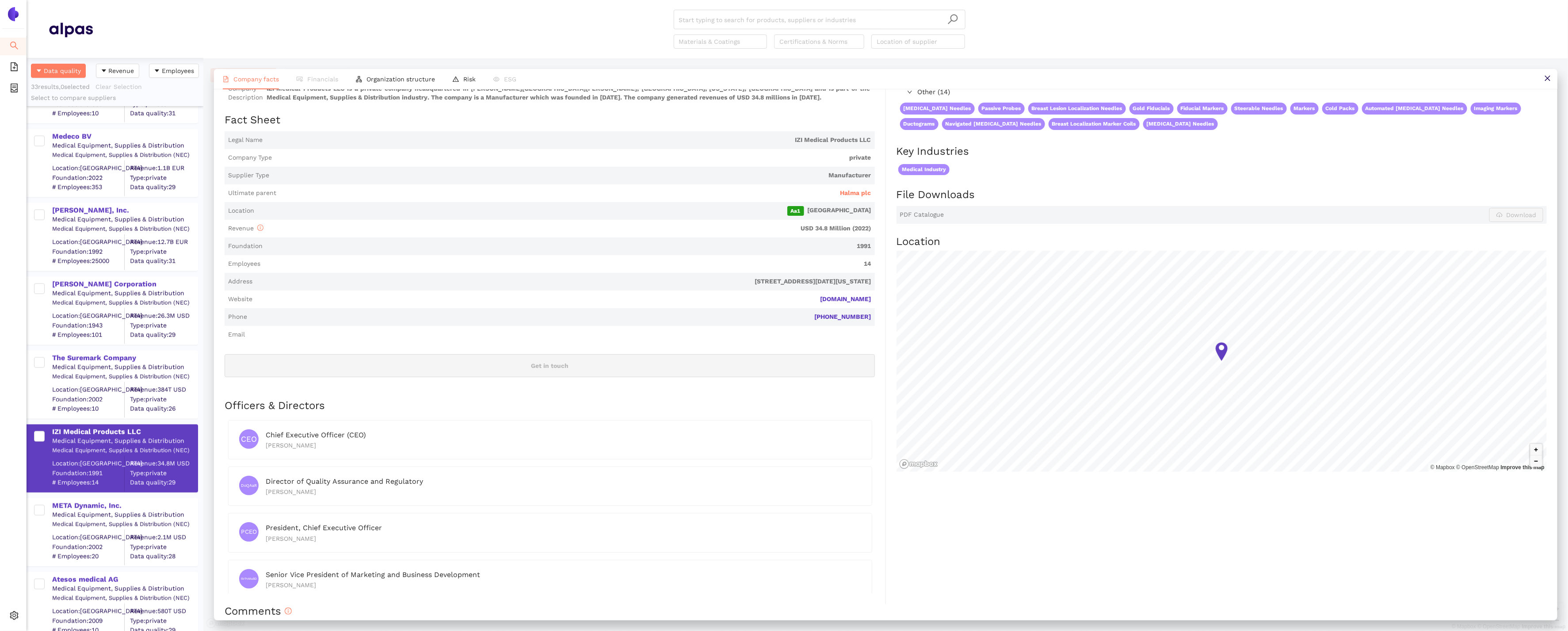
scroll to position [153, 0]
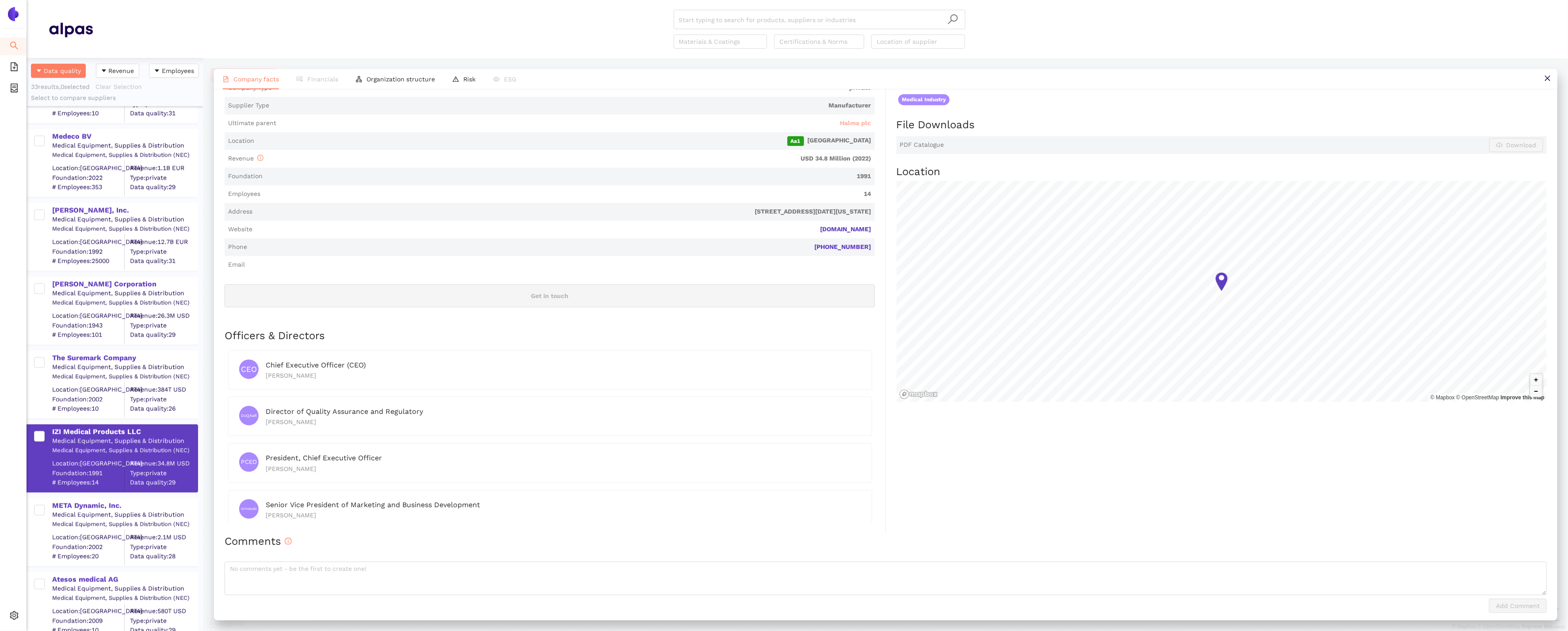
click at [869, 122] on span "Halma plc" at bounding box center [856, 123] width 31 height 9
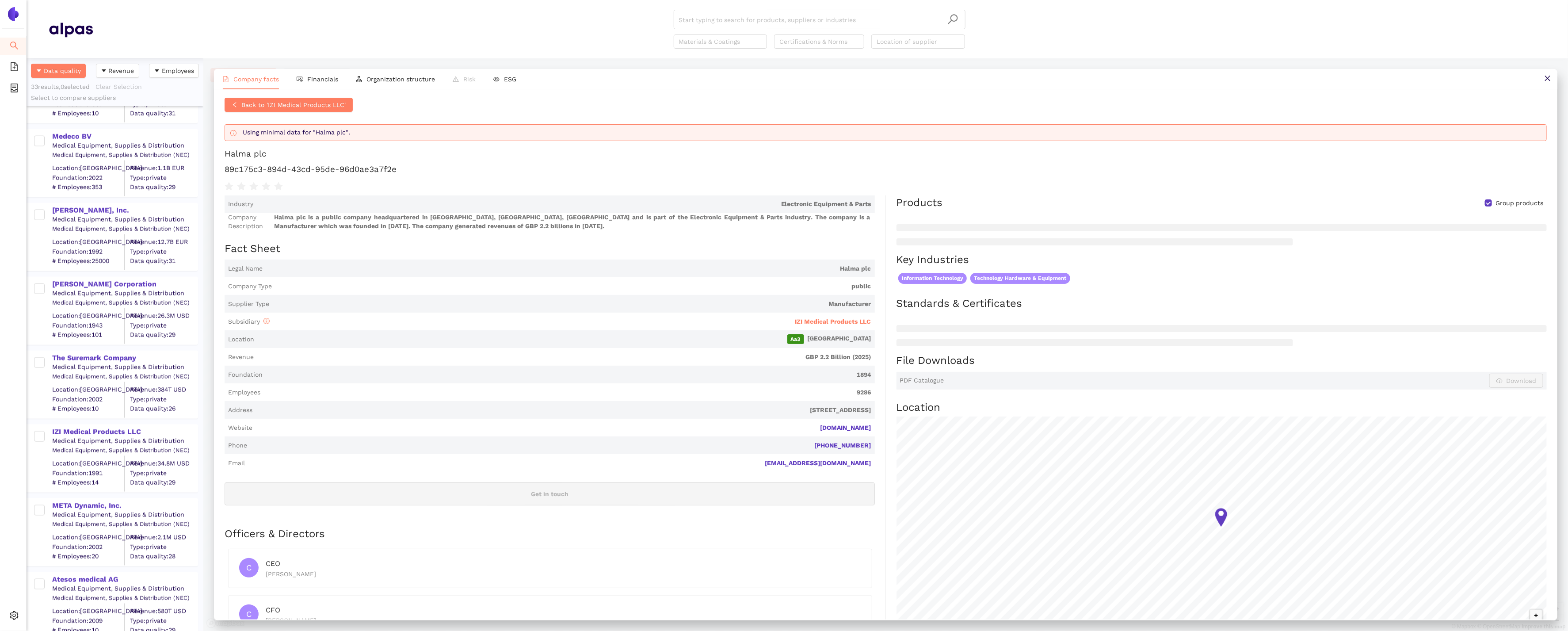
scroll to position [4, 0]
click at [332, 76] on span "Financials" at bounding box center [323, 79] width 31 height 7
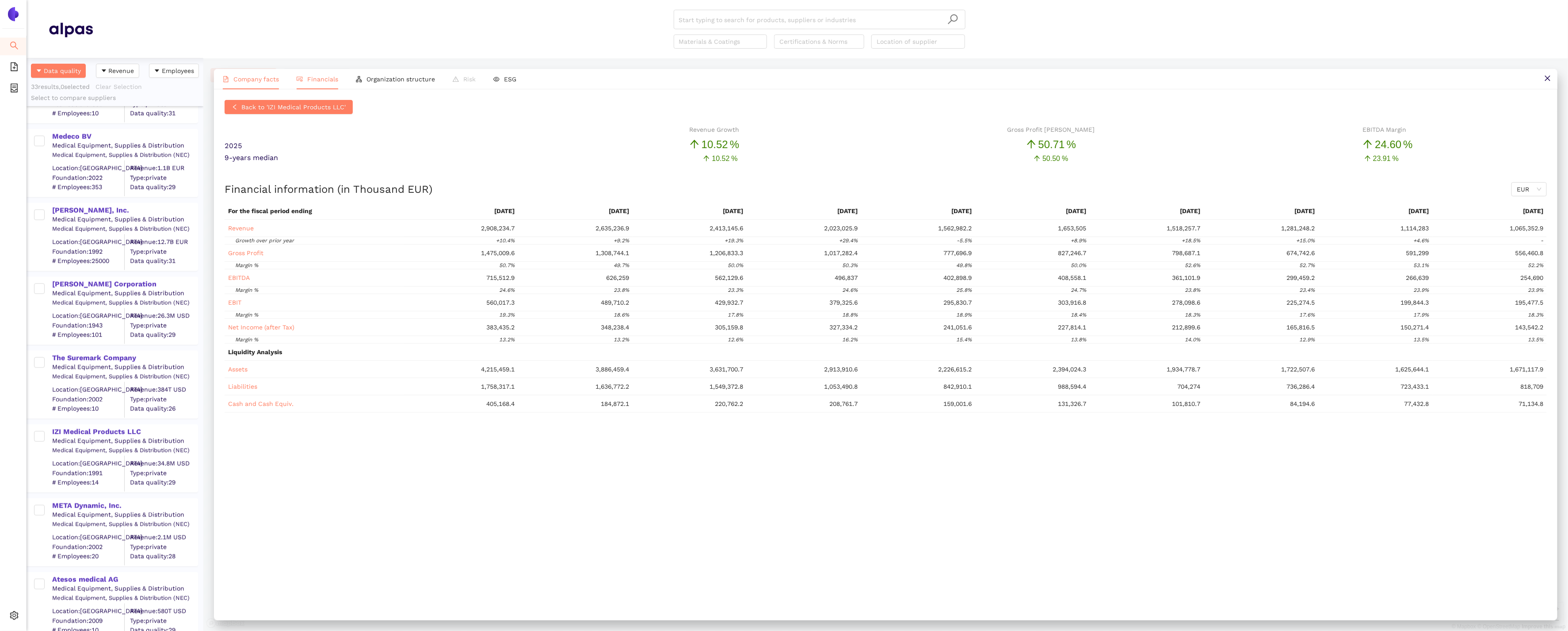
click at [254, 77] on span "Company facts" at bounding box center [256, 79] width 46 height 7
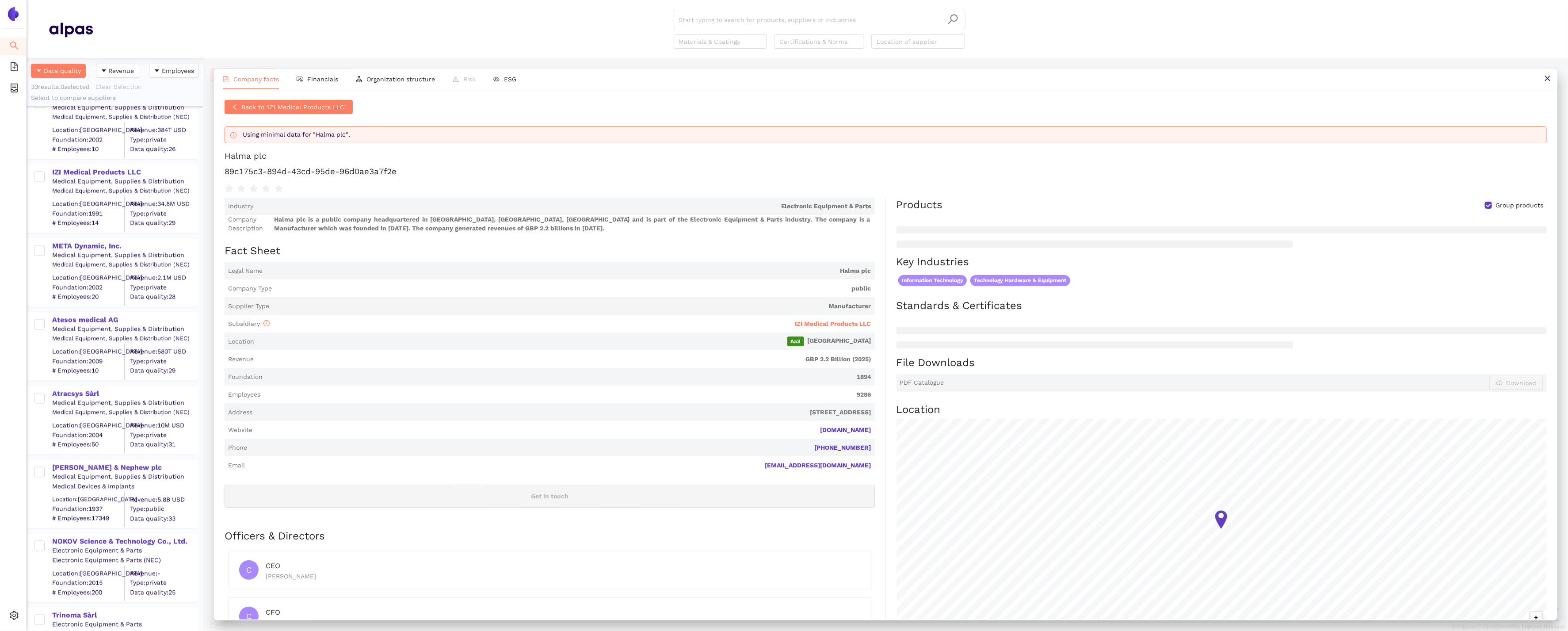
scroll to position [1429, 0]
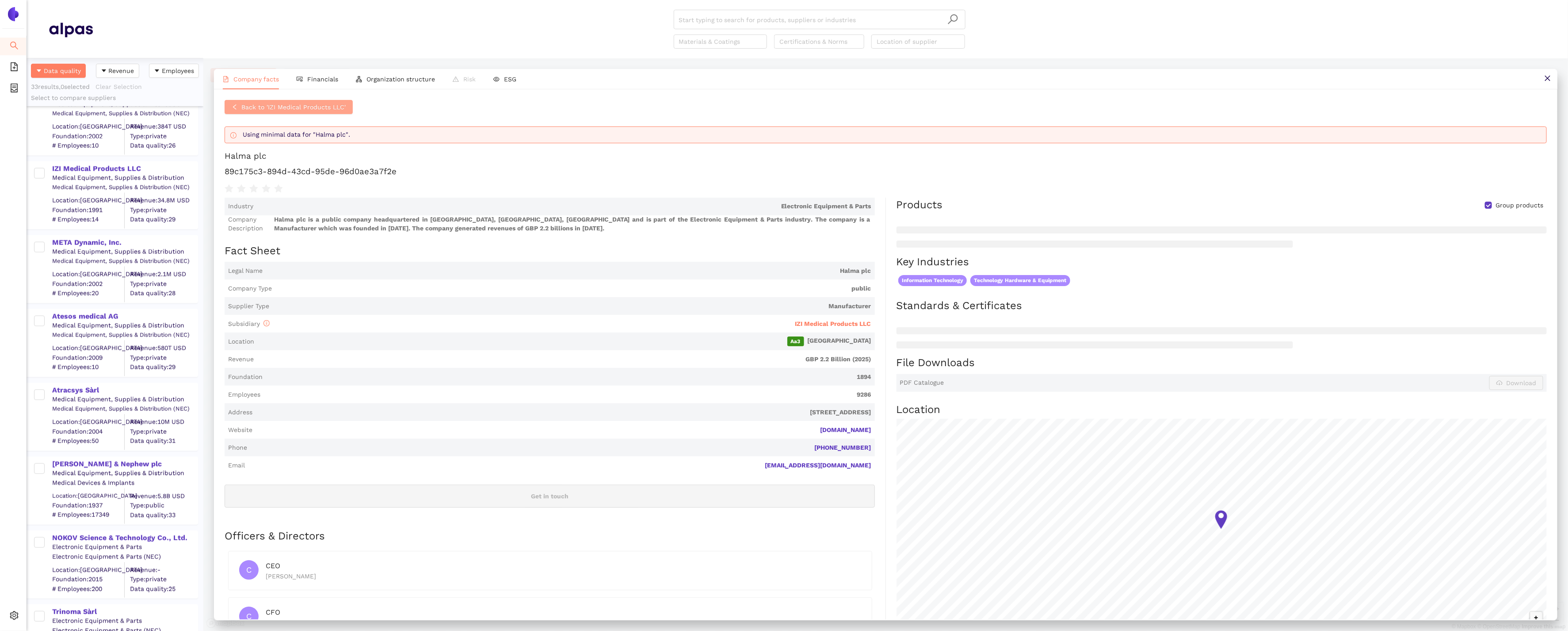
click at [318, 104] on span "Back to 'IZI Medical Products LLC'" at bounding box center [293, 107] width 104 height 10
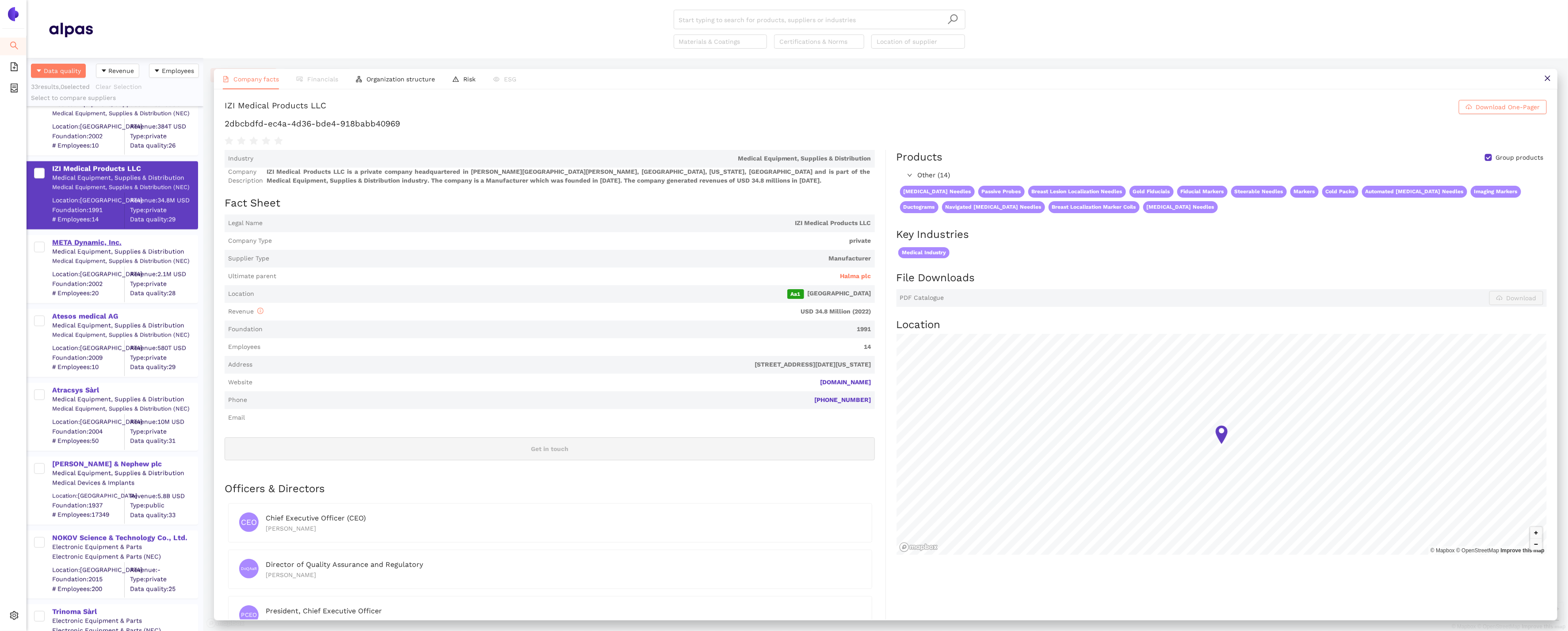
click at [73, 242] on div "META Dynamic, Inc." at bounding box center [125, 243] width 145 height 10
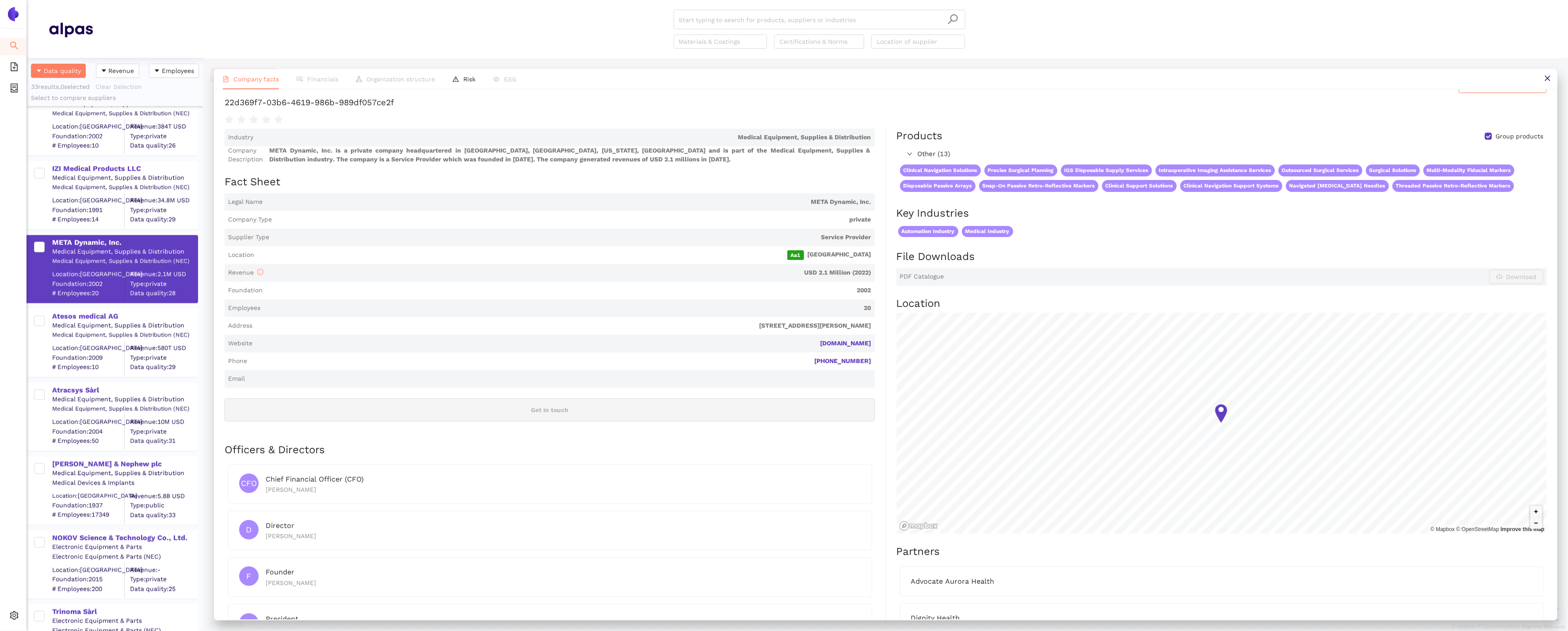
scroll to position [0, 0]
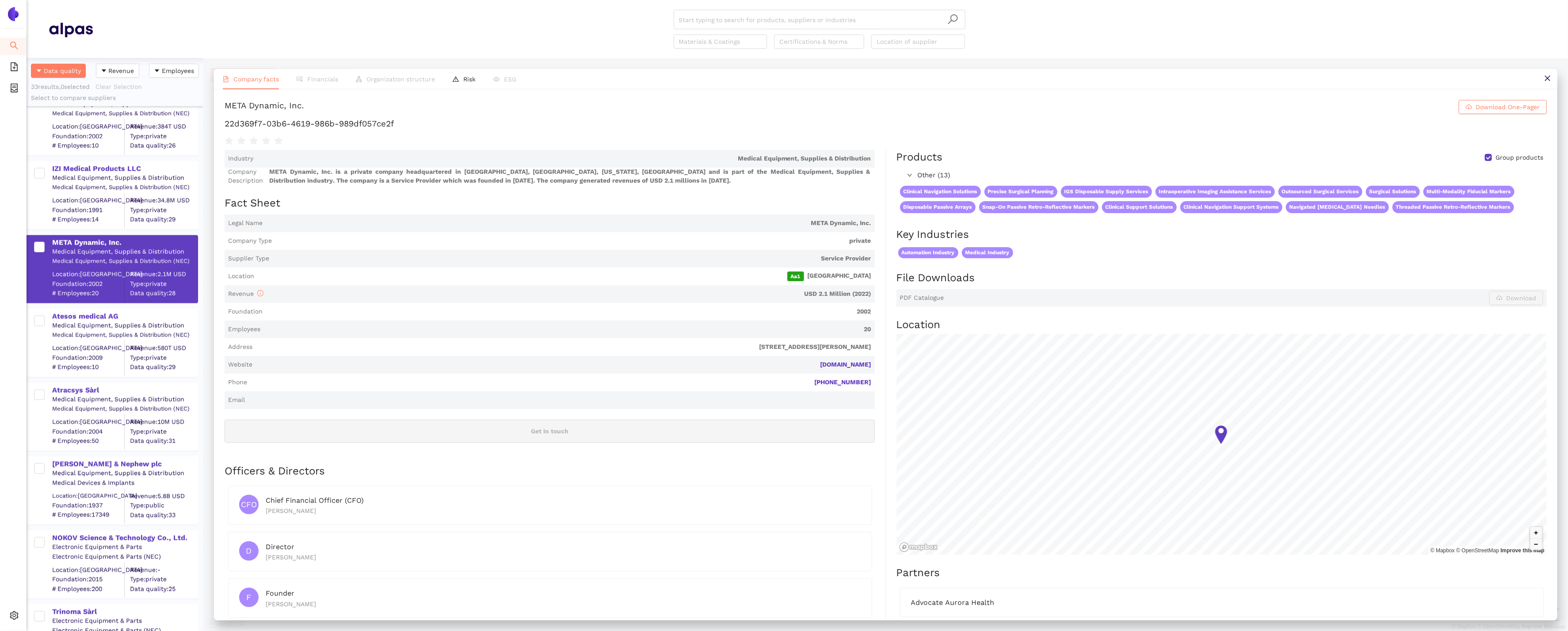
drag, startPoint x: 875, startPoint y: 367, endPoint x: 780, endPoint y: 365, distance: 95.0
click at [780, 365] on div "Industry Medical Equipment, Supplies & Distribution Company Description META Dy…" at bounding box center [555, 460] width 661 height 622
drag, startPoint x: 418, startPoint y: 126, endPoint x: 215, endPoint y: 125, distance: 203.0
click at [215, 125] on div "META Dynamic, Inc. Download One-Pager 22d369f7-03b6-4619-986b-989df057ce2f Indu…" at bounding box center [886, 354] width 1343 height 531
click at [93, 316] on div "Atesos medical AG" at bounding box center [125, 317] width 145 height 10
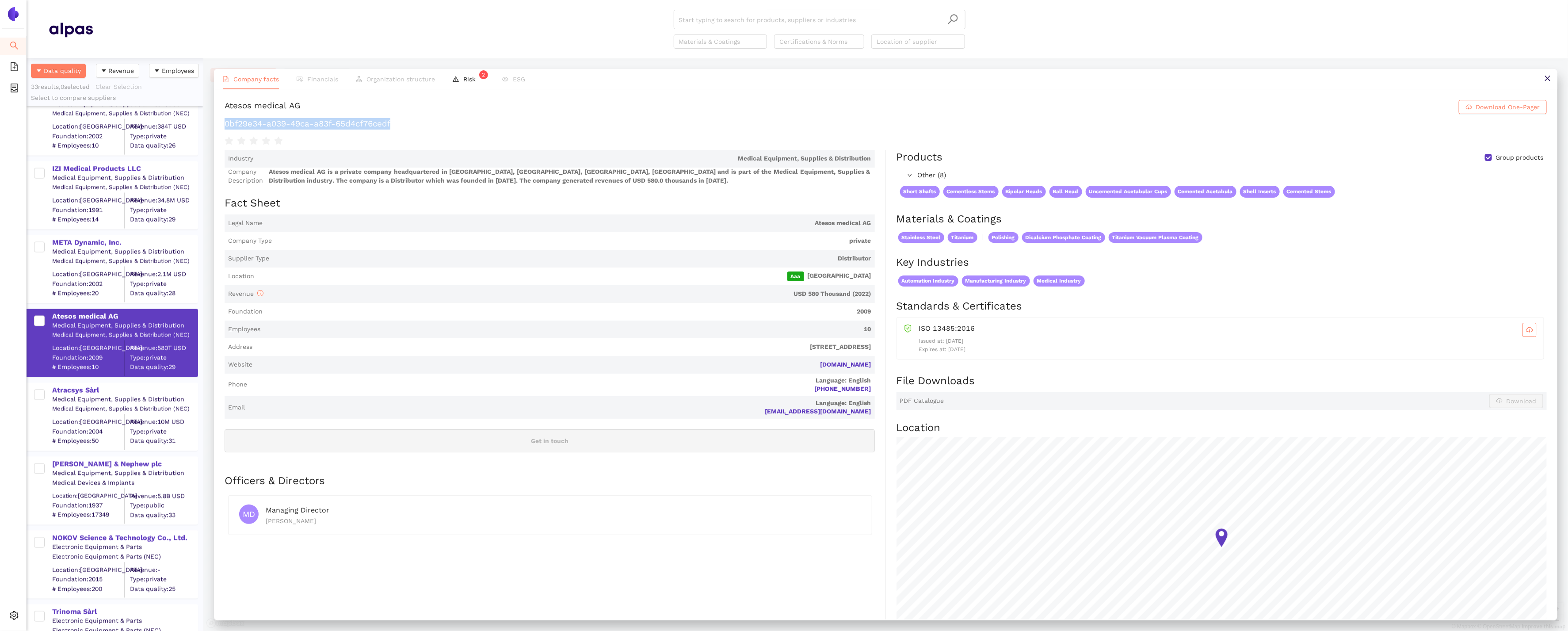
drag, startPoint x: 396, startPoint y: 127, endPoint x: 217, endPoint y: 126, distance: 179.0
click at [217, 126] on div "Atesos medical AG Download One-Pager 0bf29e34-a039-49ca-a83f-65d4cf76cedf Indus…" at bounding box center [886, 354] width 1343 height 531
click at [77, 395] on div "Medical Equipment, Supplies & Distribution" at bounding box center [125, 400] width 145 height 9
click at [72, 386] on div "Atracsys Sàrl" at bounding box center [125, 390] width 145 height 10
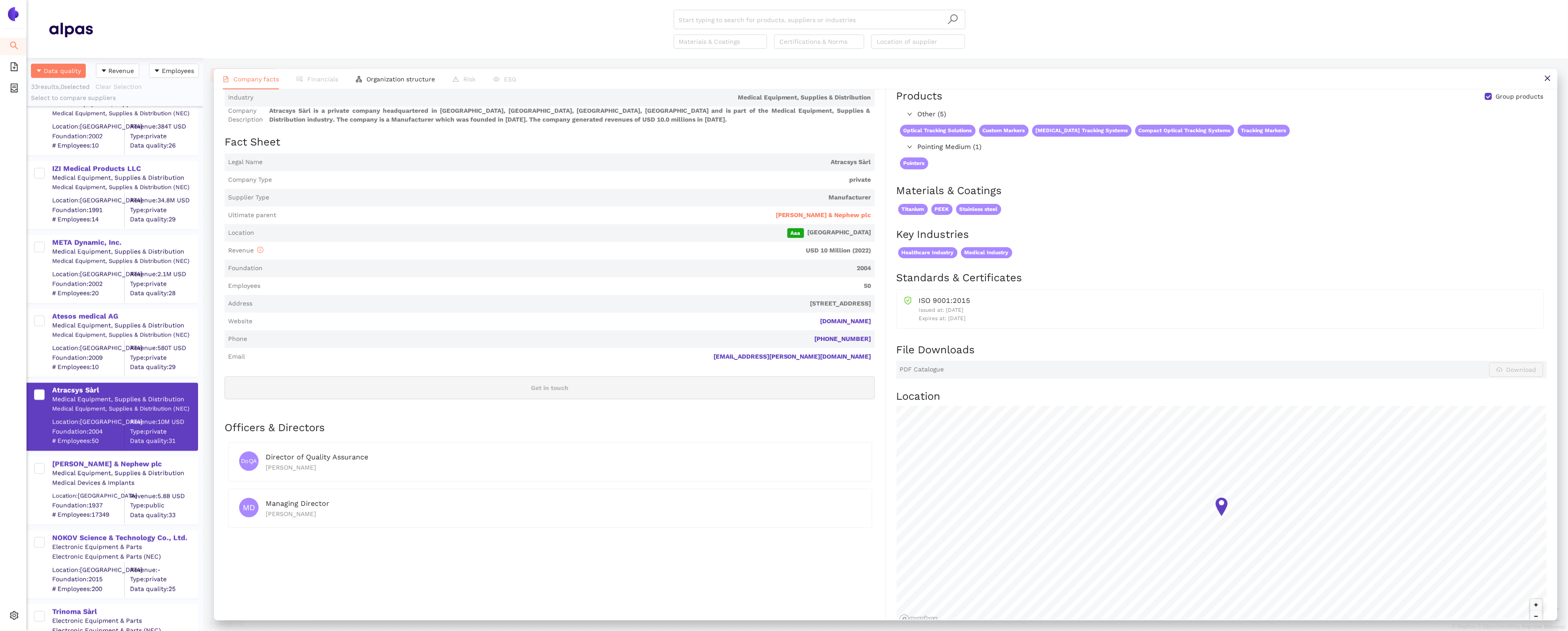
scroll to position [65, 0]
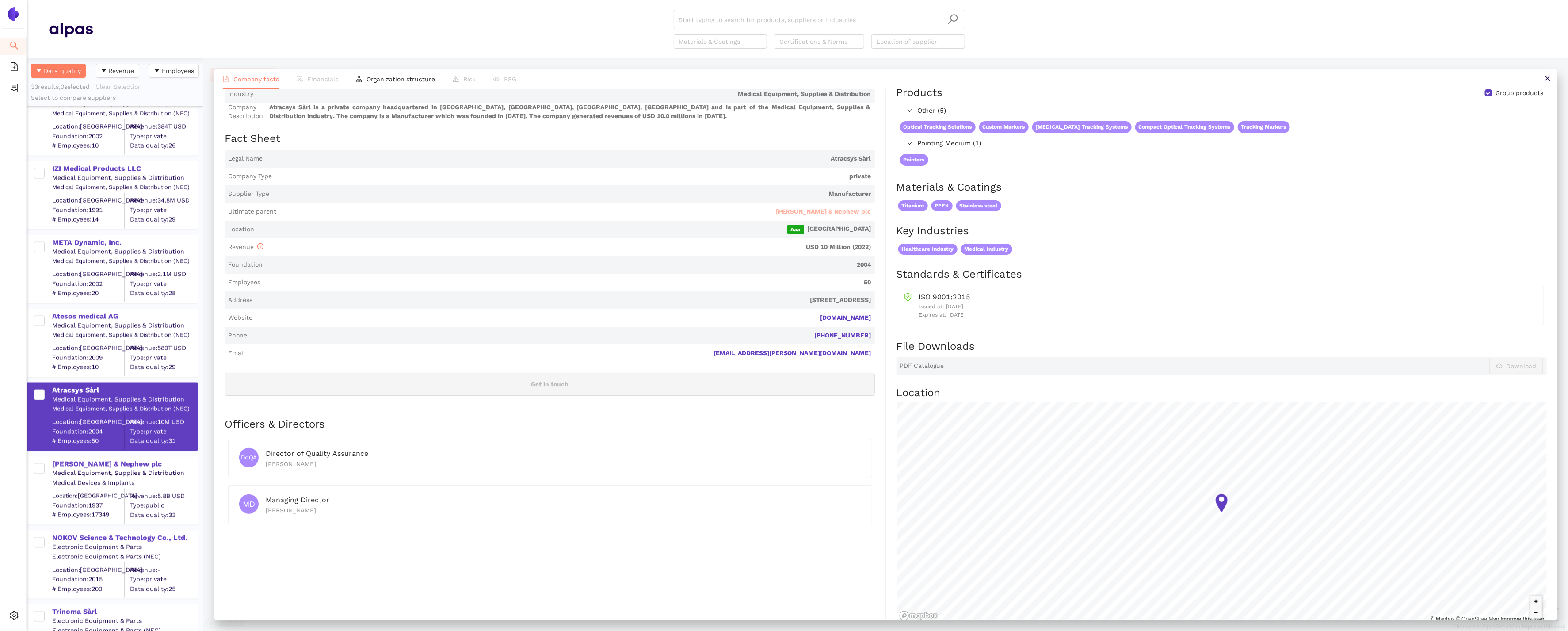
click at [847, 210] on span "[PERSON_NAME] & Nephew plc" at bounding box center [824, 212] width 96 height 9
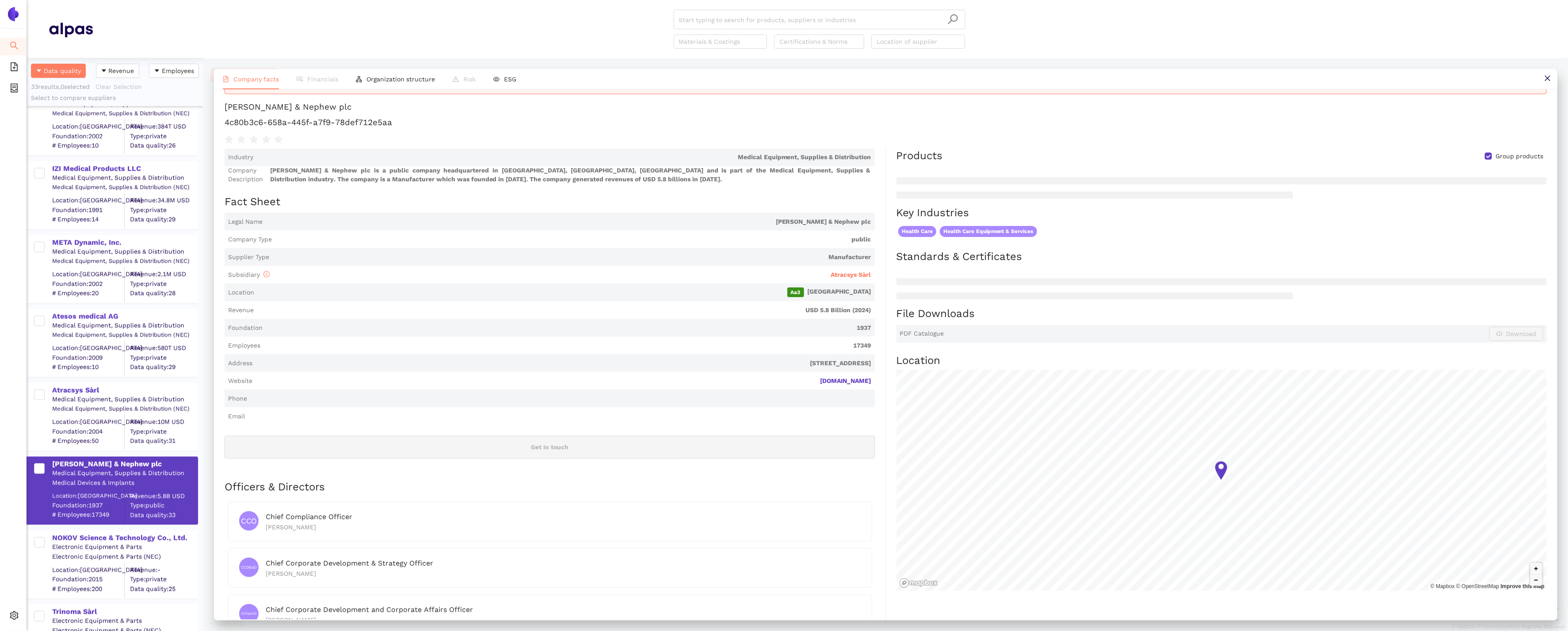
scroll to position [56, 0]
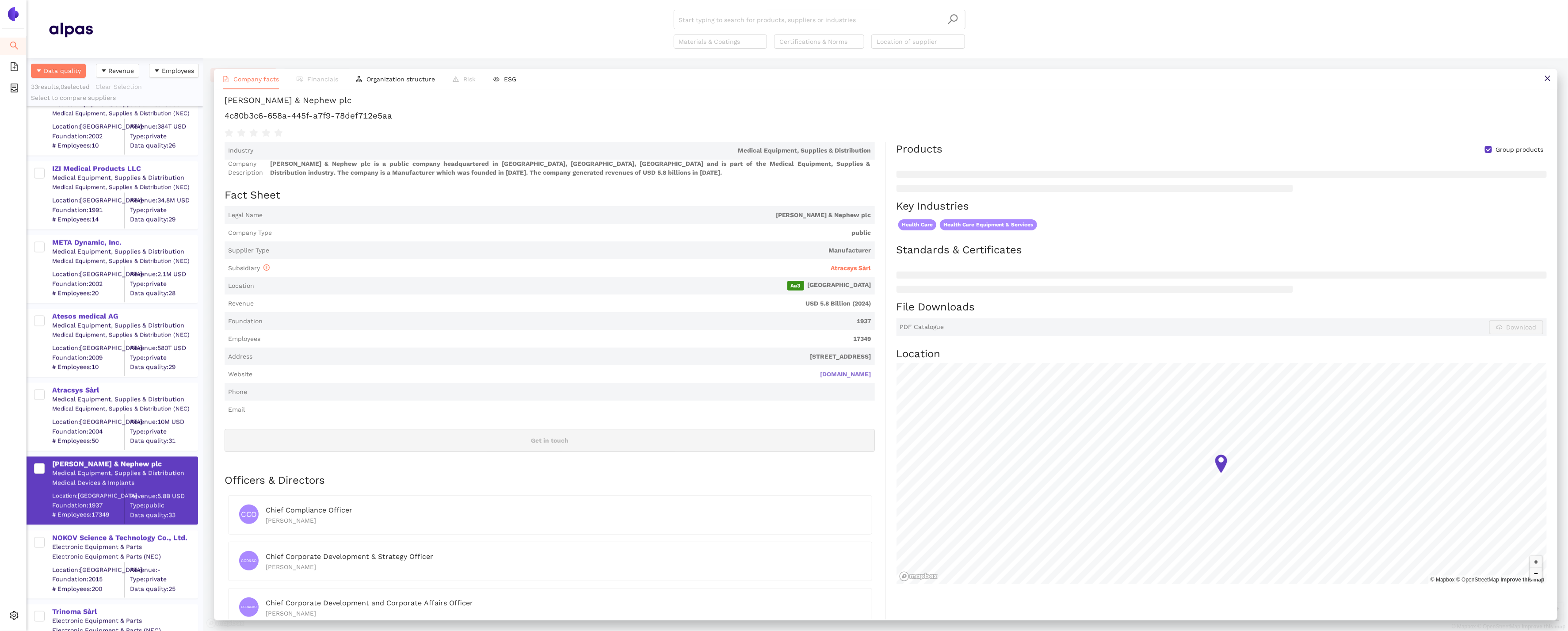
click at [0, 0] on link "smith-nephew.com" at bounding box center [0, 0] width 0 height 0
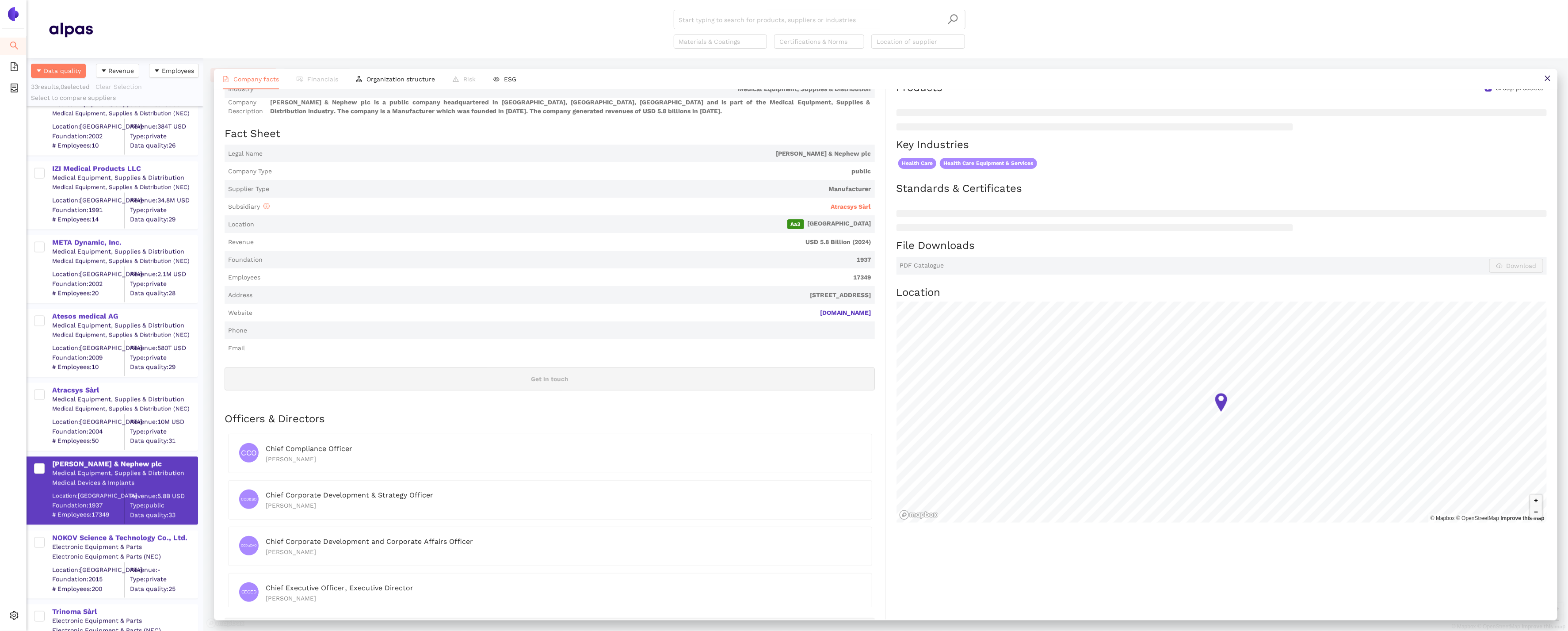
scroll to position [0, 0]
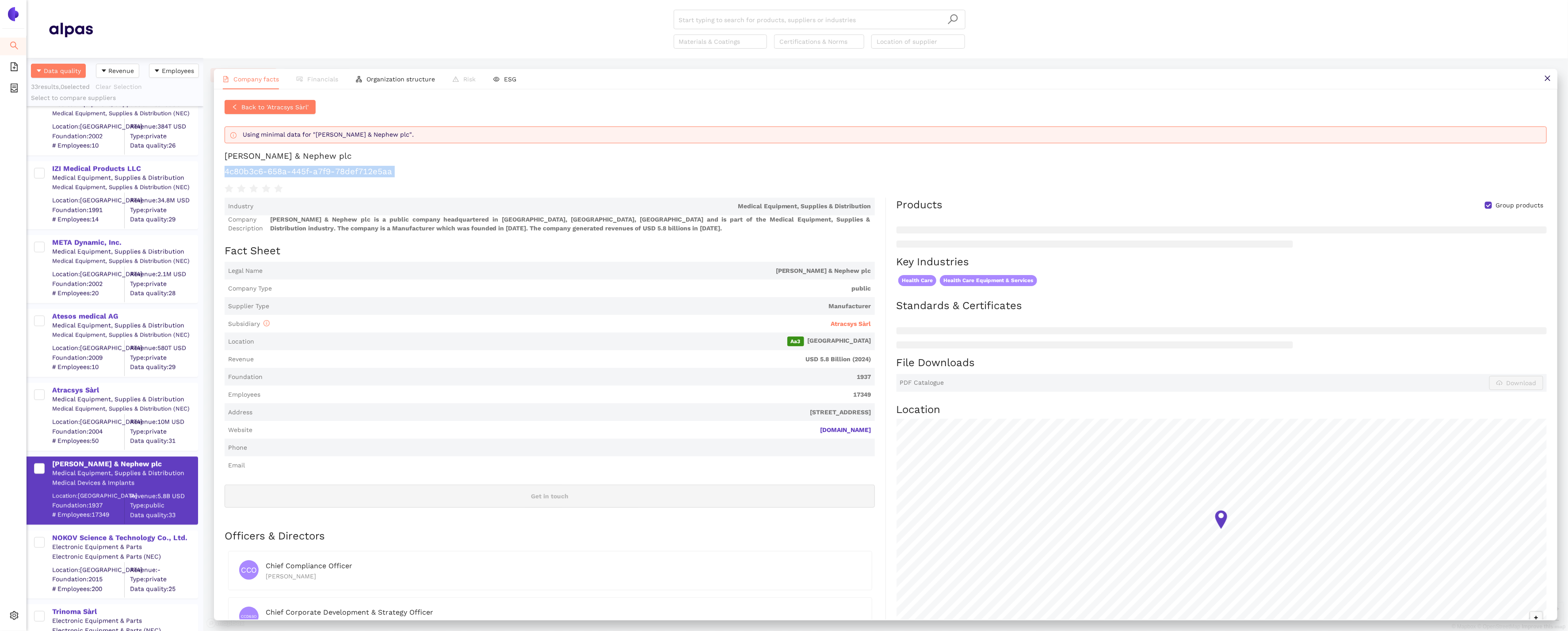
drag, startPoint x: 411, startPoint y: 182, endPoint x: 223, endPoint y: 174, distance: 188.2
click at [223, 174] on div "Back to 'Atracsys Sàrl' Using minimal data for "Smith & Nephew plc". Smith & Ne…" at bounding box center [886, 354] width 1343 height 531
drag, startPoint x: 319, startPoint y: 154, endPoint x: 223, endPoint y: 154, distance: 96.0
click at [223, 154] on div "Back to 'Atracsys Sàrl' Using minimal data for "Smith & Nephew plc". Smith & Ne…" at bounding box center [886, 354] width 1343 height 531
click at [247, 108] on span "Back to 'Atracsys Sàrl'" at bounding box center [275, 107] width 67 height 10
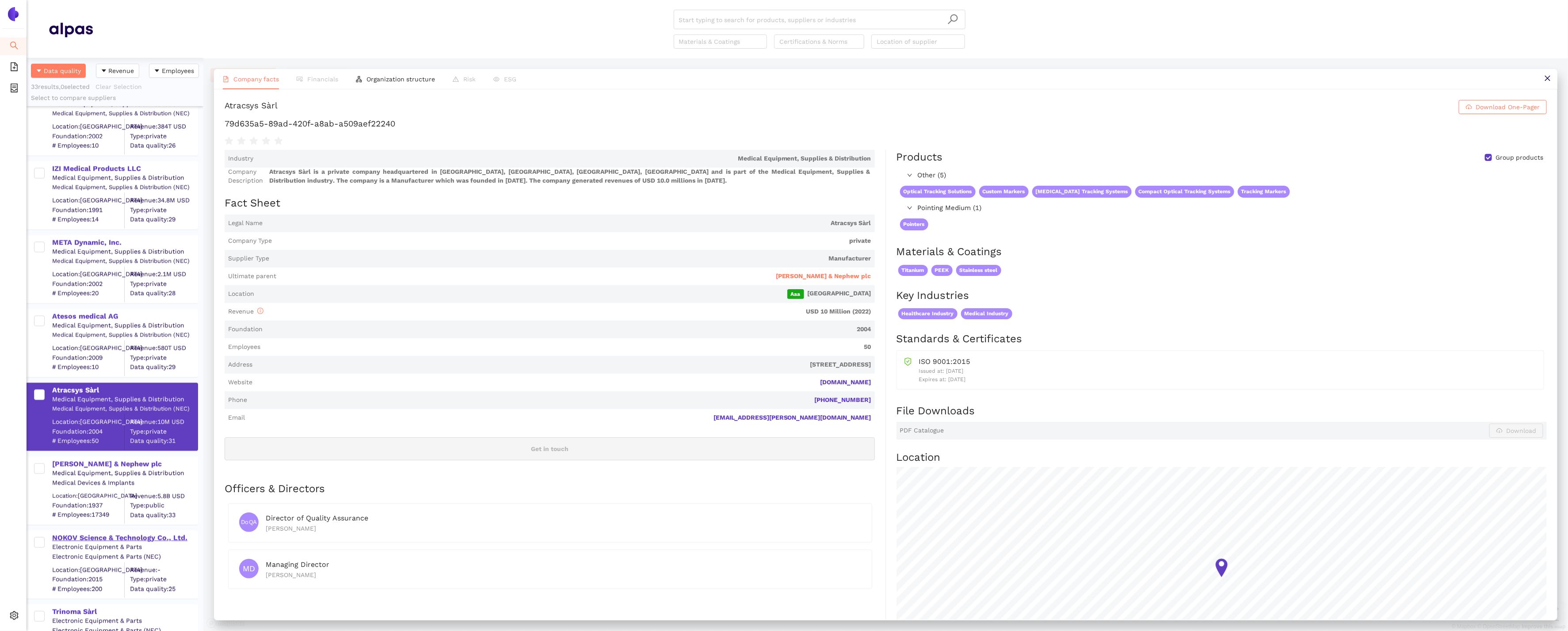
click at [86, 537] on div "NOKOV Science & Technology Co., Ltd." at bounding box center [125, 538] width 145 height 10
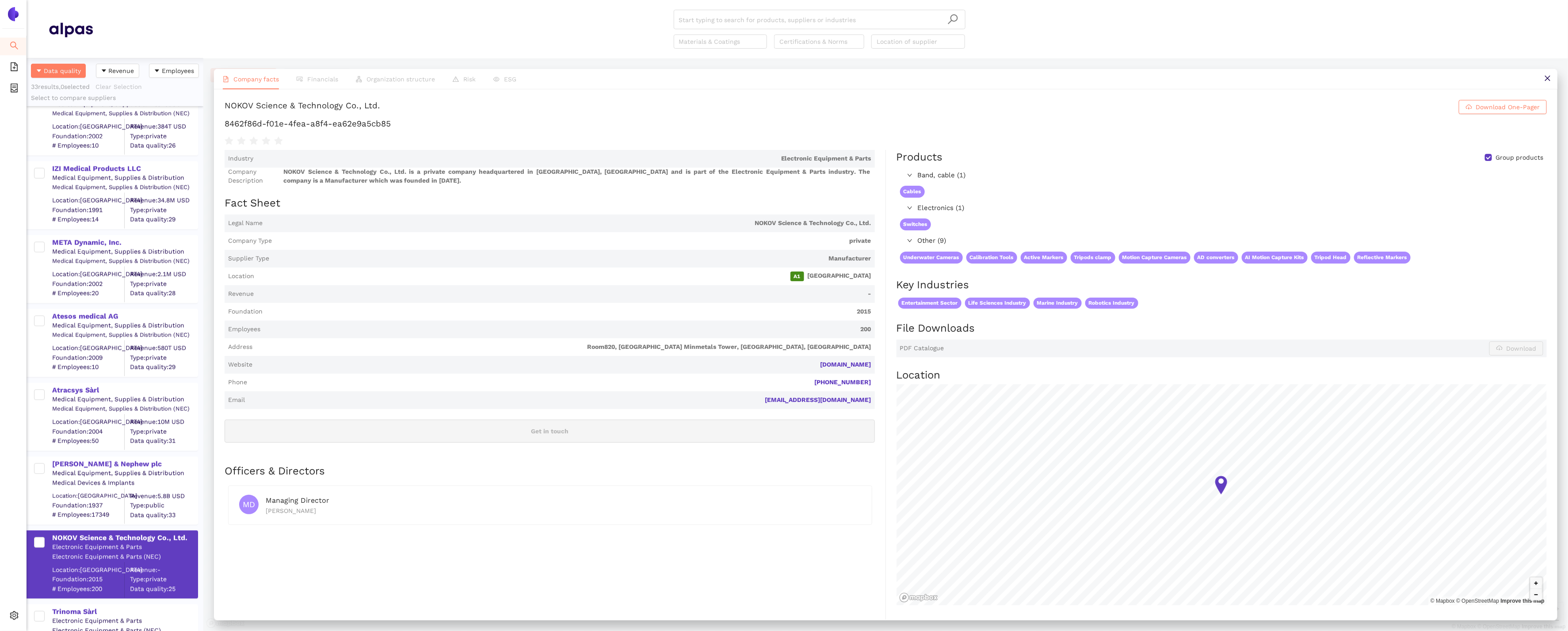
scroll to position [58, 0]
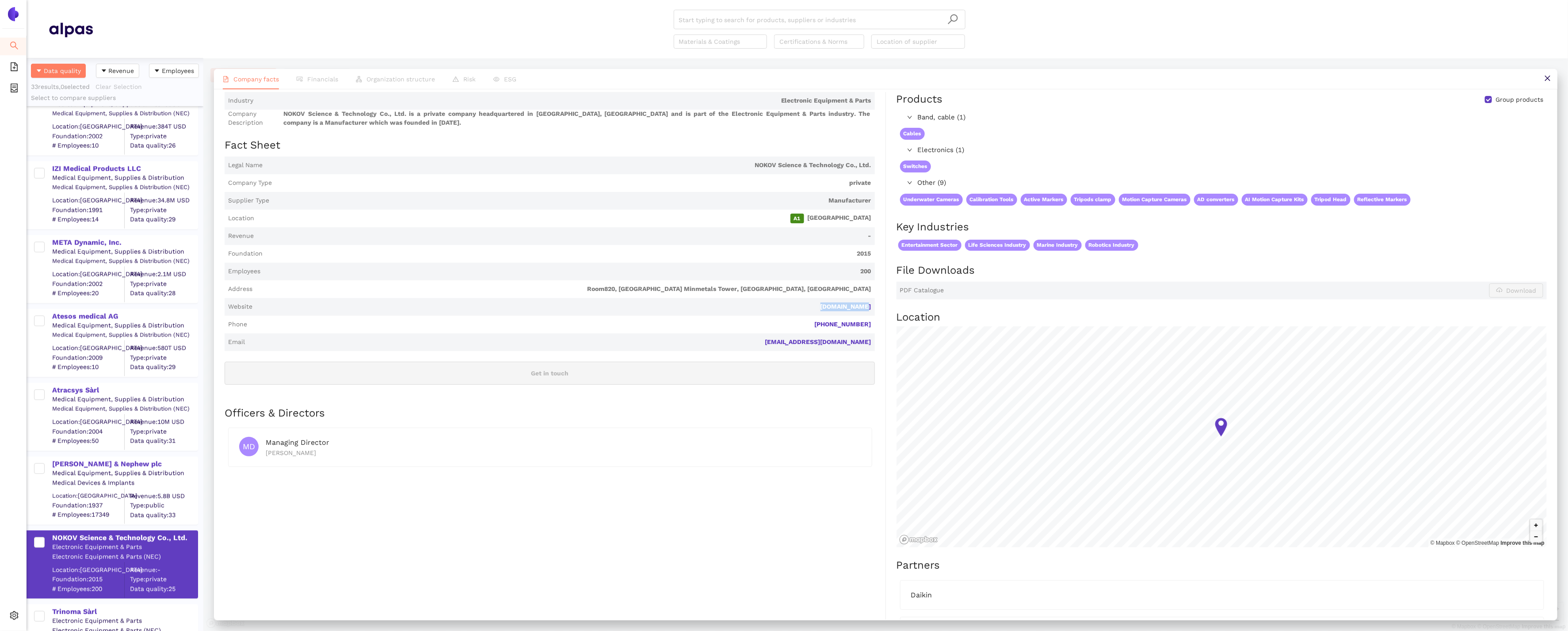
drag, startPoint x: 878, startPoint y: 311, endPoint x: 824, endPoint y: 308, distance: 54.1
click at [823, 308] on div "Industry Electronic Equipment & Parts Company Description NOKOV Science & Techn…" at bounding box center [555, 428] width 661 height 672
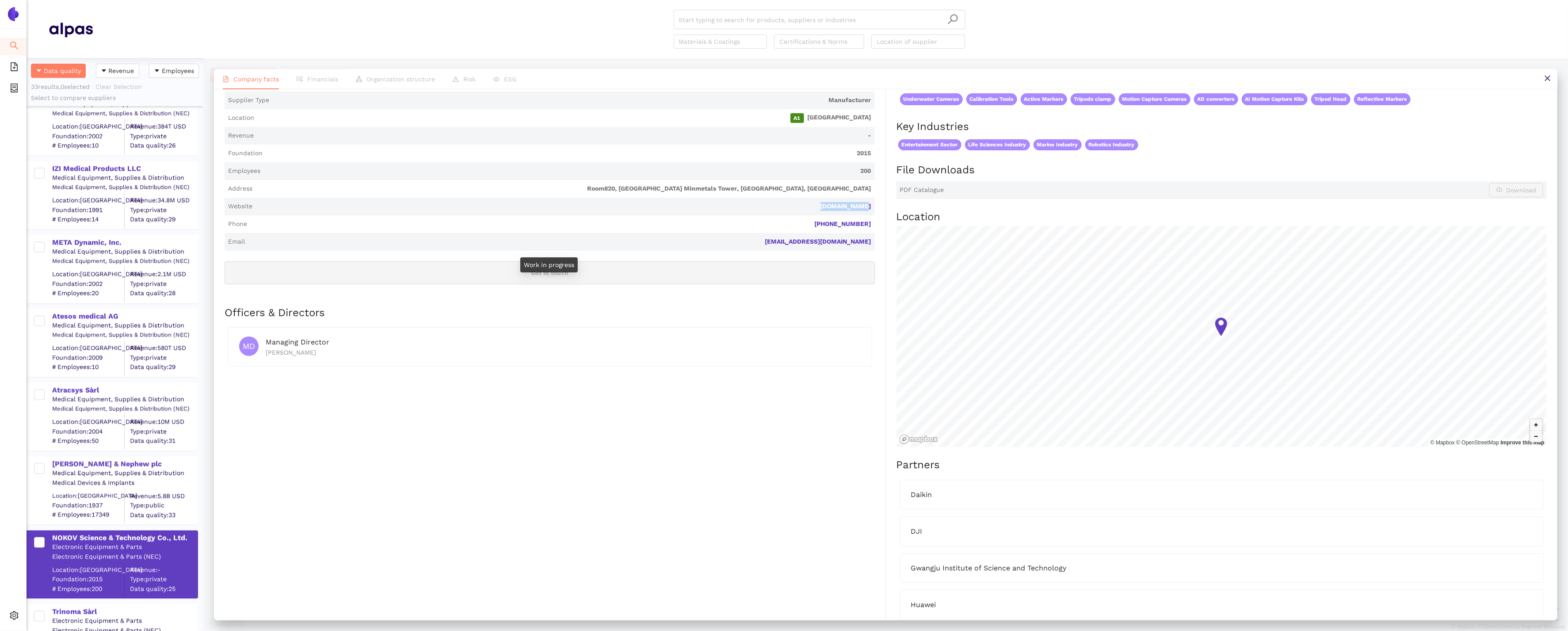
scroll to position [163, 0]
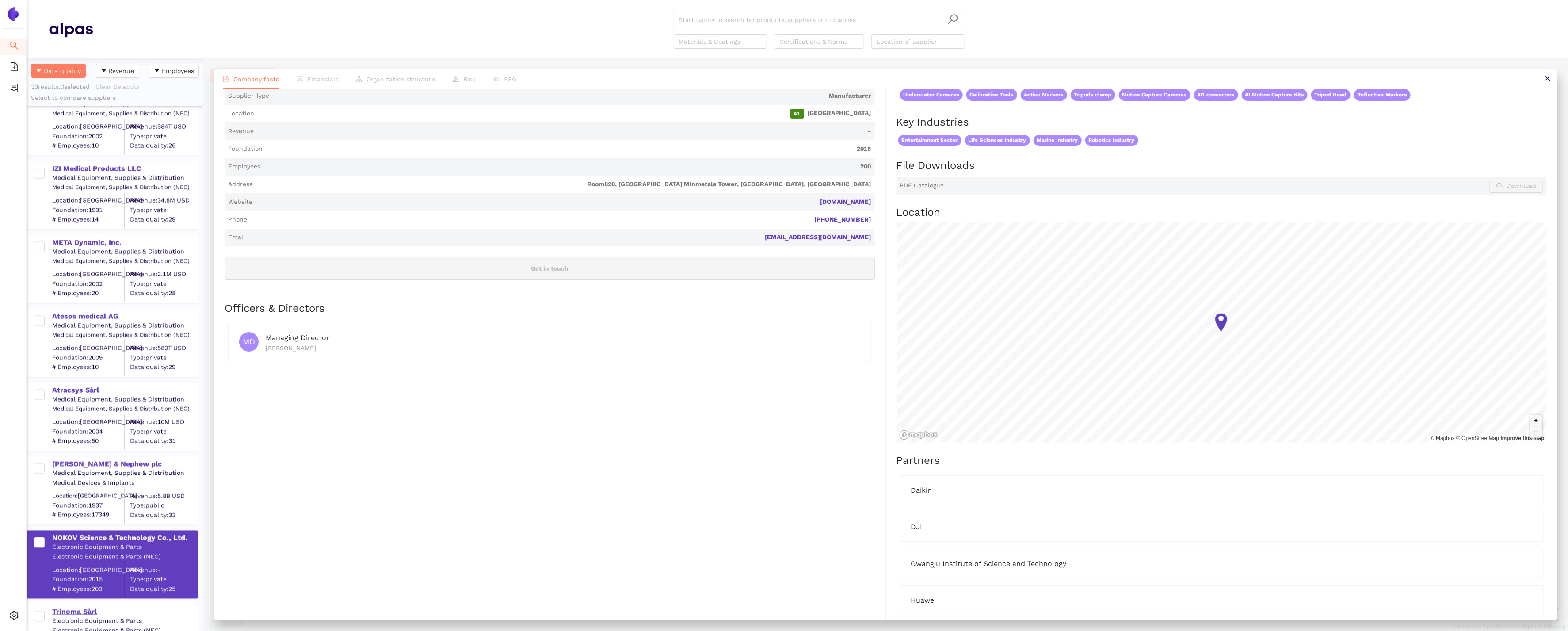
click at [75, 606] on div "Trinoma Sàrl" at bounding box center [125, 611] width 145 height 12
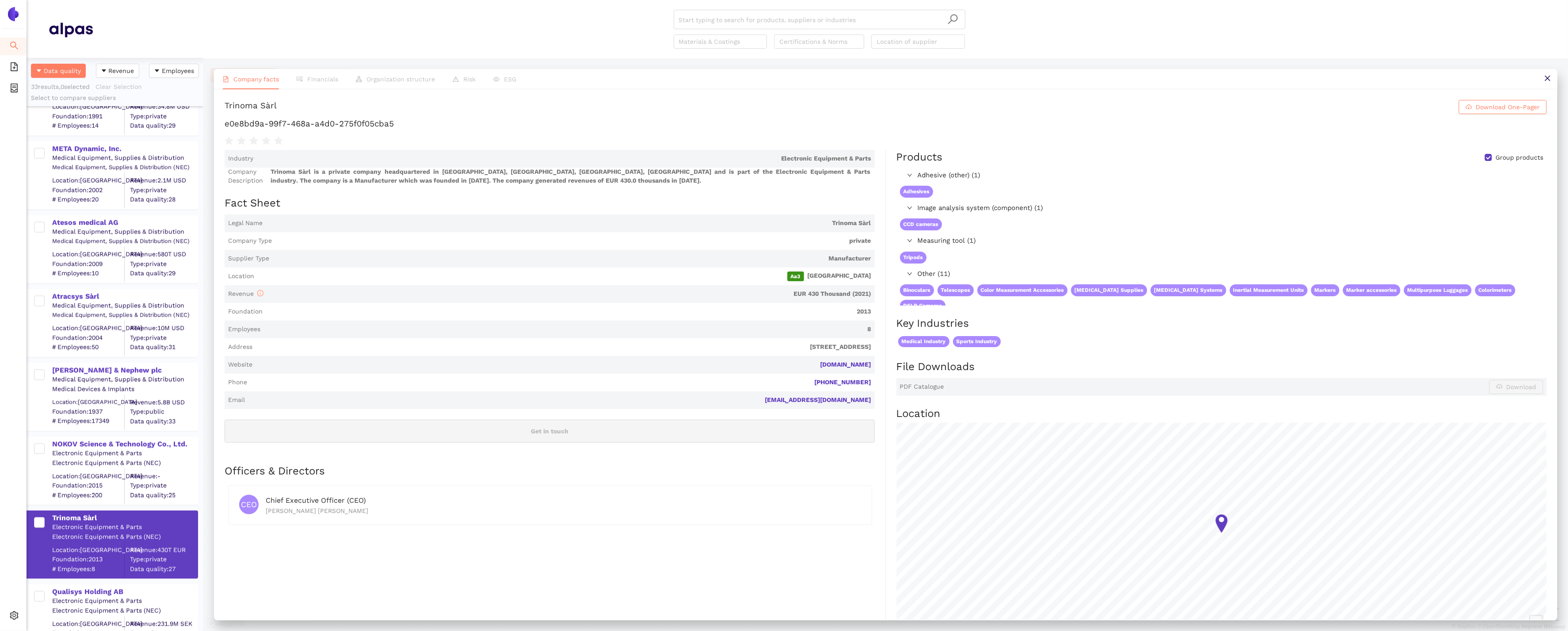
scroll to position [1562, 0]
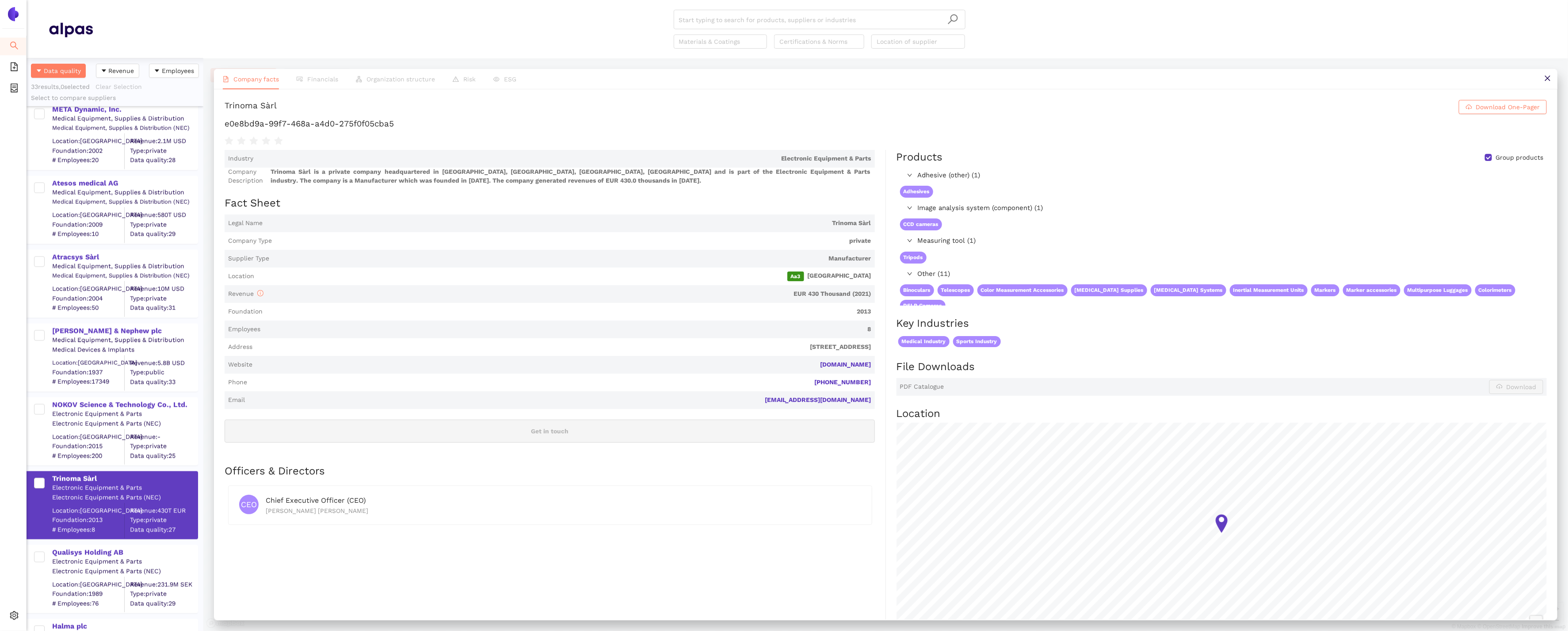
drag, startPoint x: 876, startPoint y: 365, endPoint x: 809, endPoint y: 364, distance: 67.0
click at [808, 364] on div "Industry Electronic Equipment & Parts Company Description Trinoma Sàrl is a pri…" at bounding box center [555, 402] width 661 height 505
click at [111, 552] on div "Qualisys Holding AB" at bounding box center [125, 553] width 145 height 10
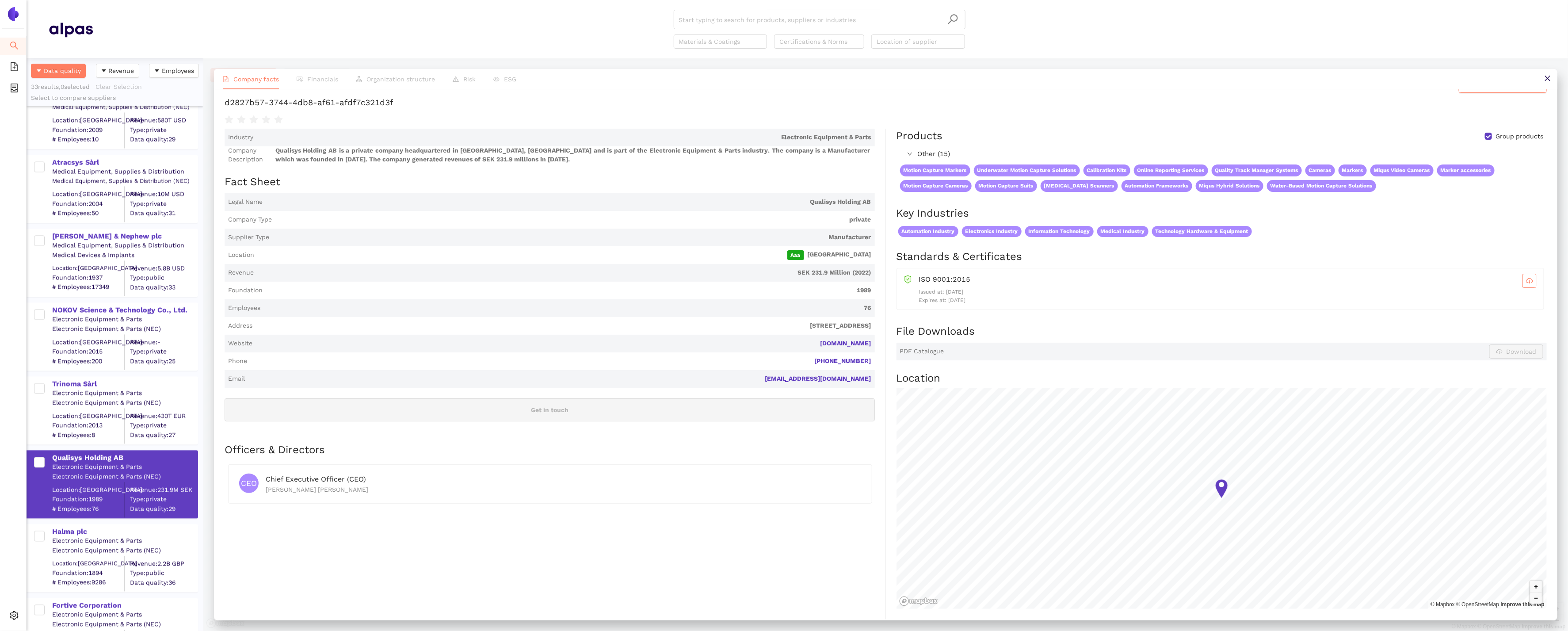
scroll to position [1658, 0]
drag, startPoint x: 878, startPoint y: 344, endPoint x: 813, endPoint y: 342, distance: 65.0
click at [813, 342] on div "Industry Electronic Equipment & Parts Company Description Qualisys Holding AB i…" at bounding box center [555, 374] width 661 height 491
click at [72, 531] on div "Halma plc" at bounding box center [125, 531] width 145 height 10
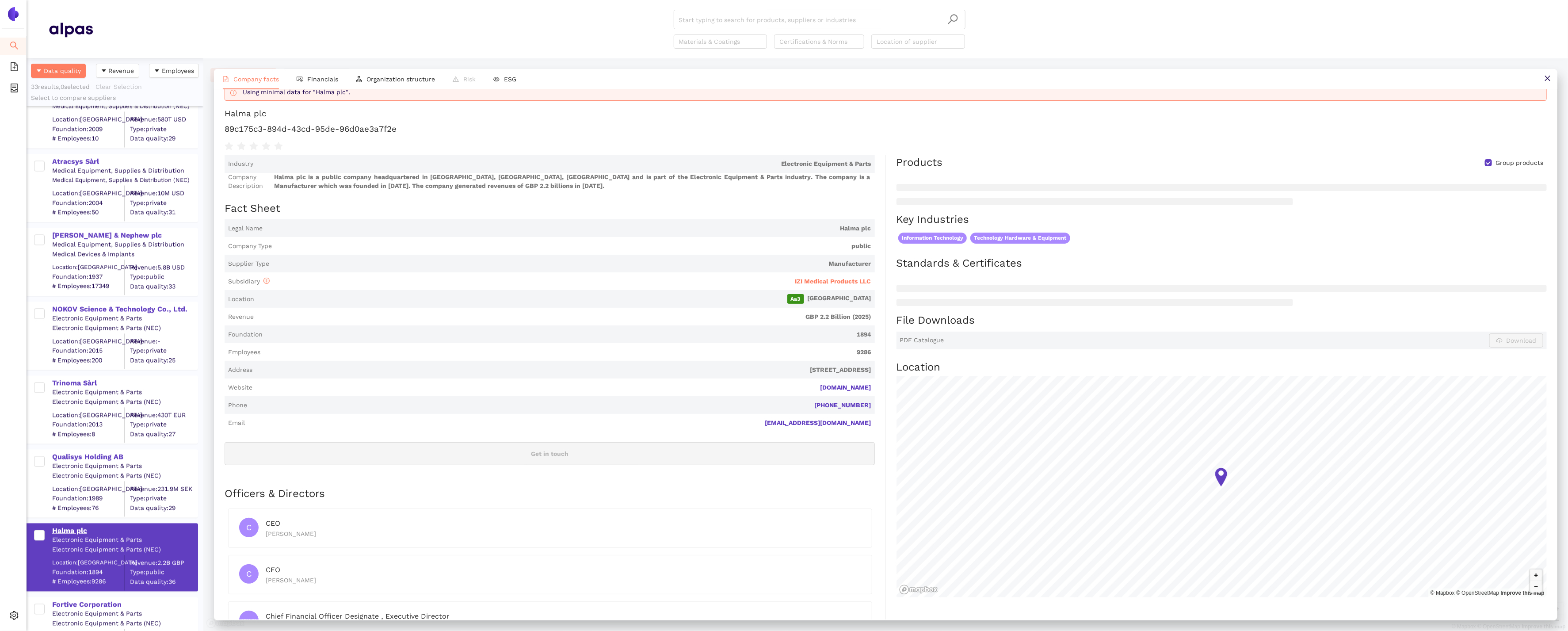
scroll to position [0, 0]
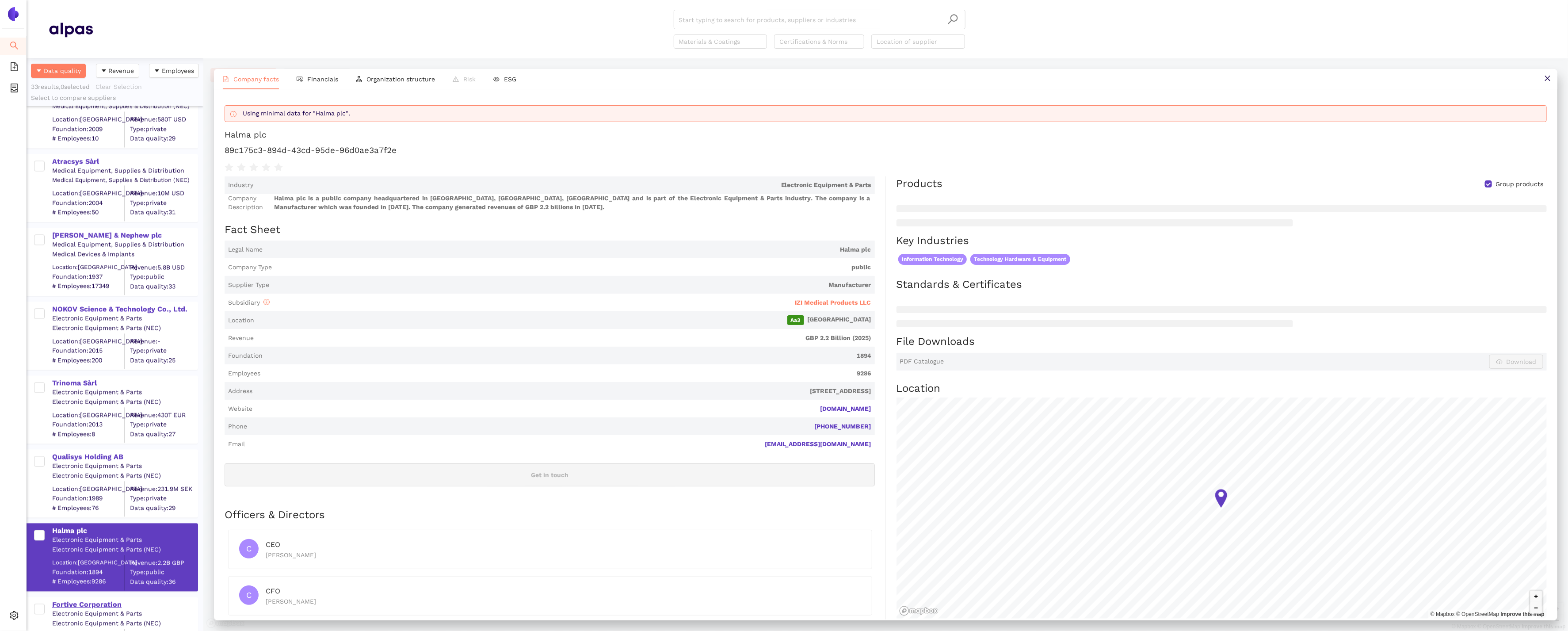
click at [83, 601] on div "Fortive Corporation" at bounding box center [125, 605] width 145 height 10
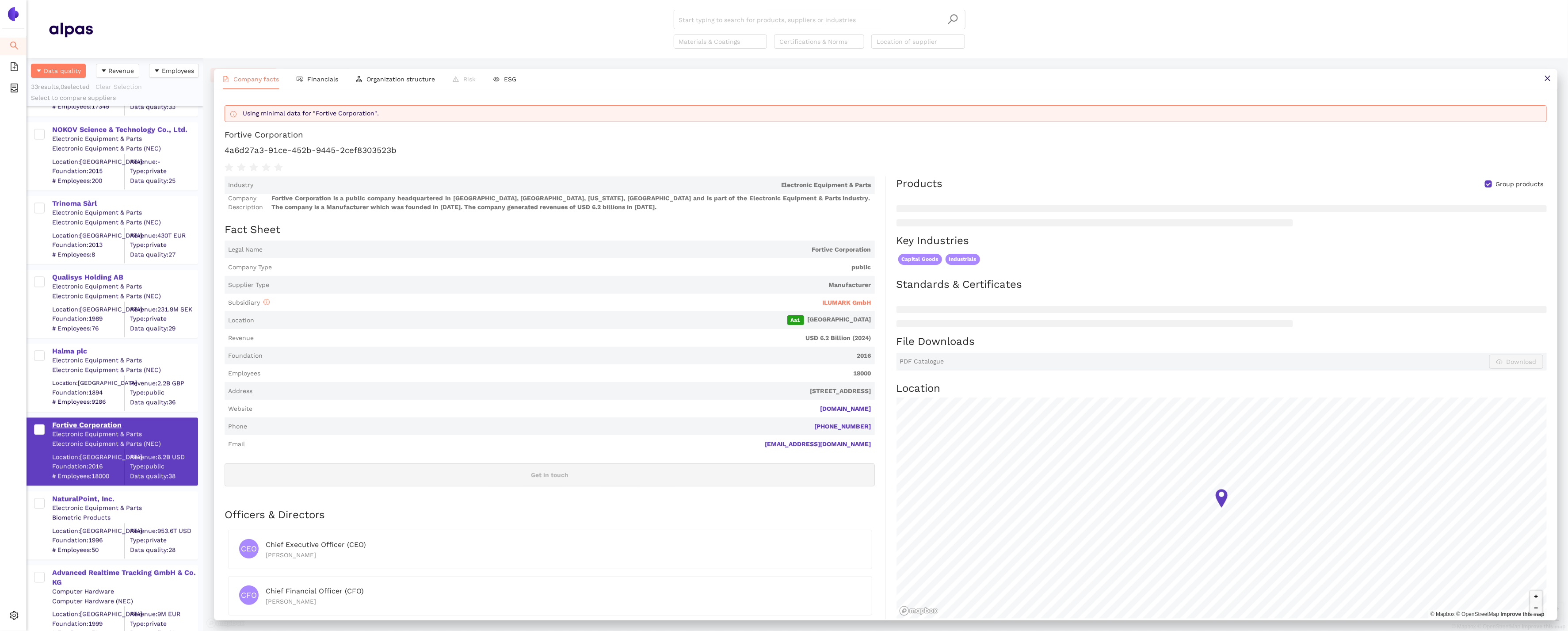
scroll to position [1845, 0]
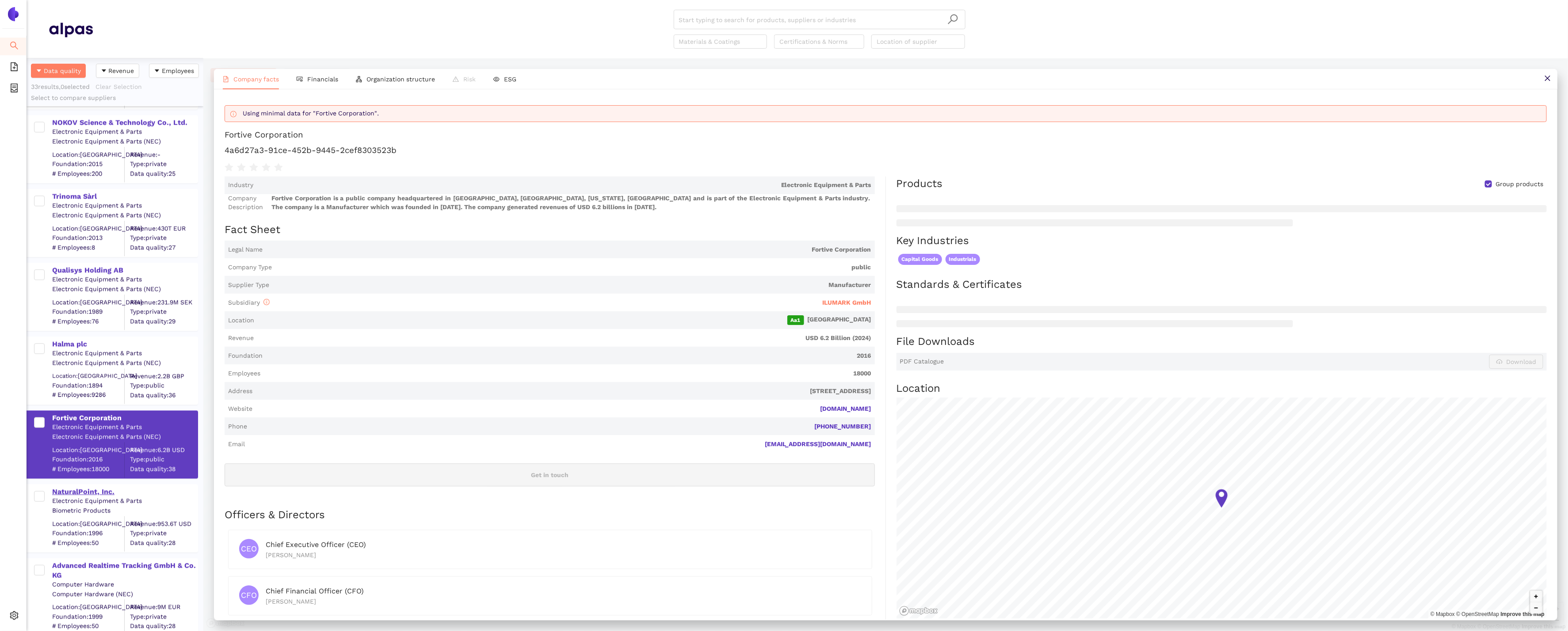
click at [65, 492] on div "NaturalPoint, Inc." at bounding box center [125, 492] width 145 height 10
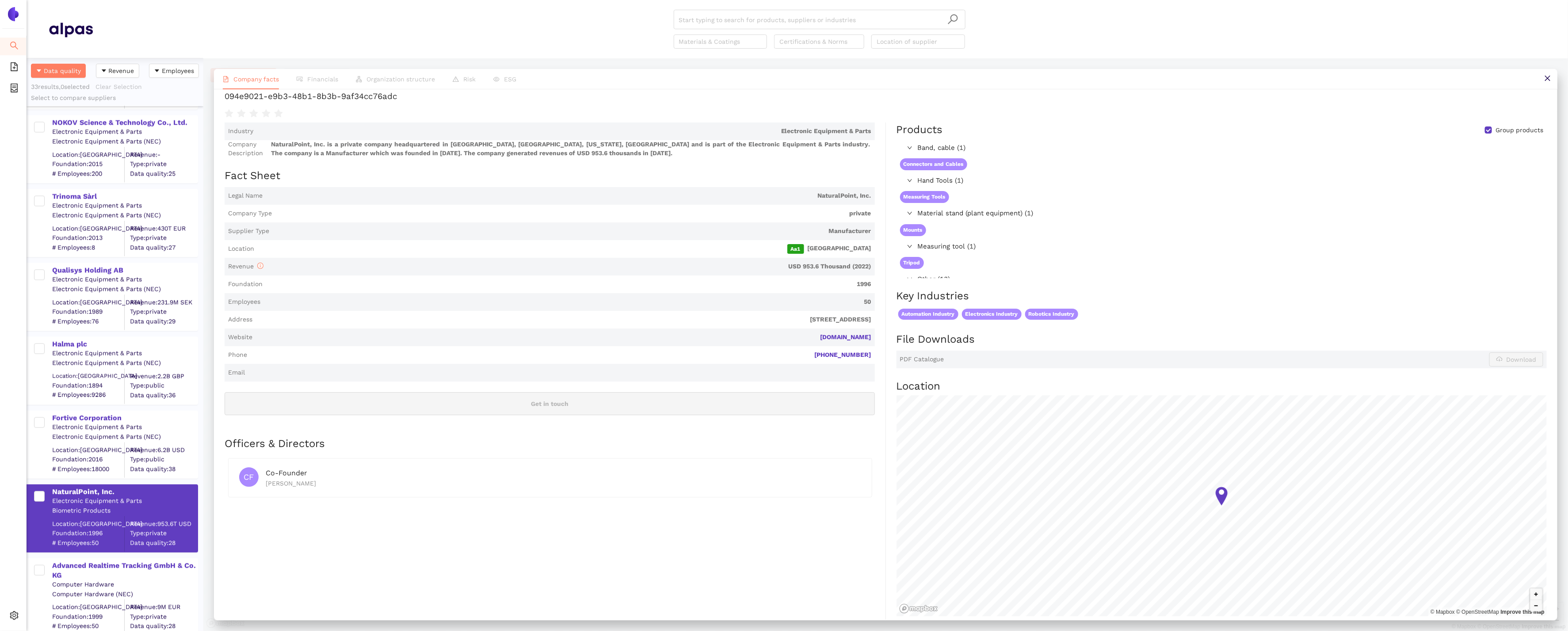
scroll to position [33, 0]
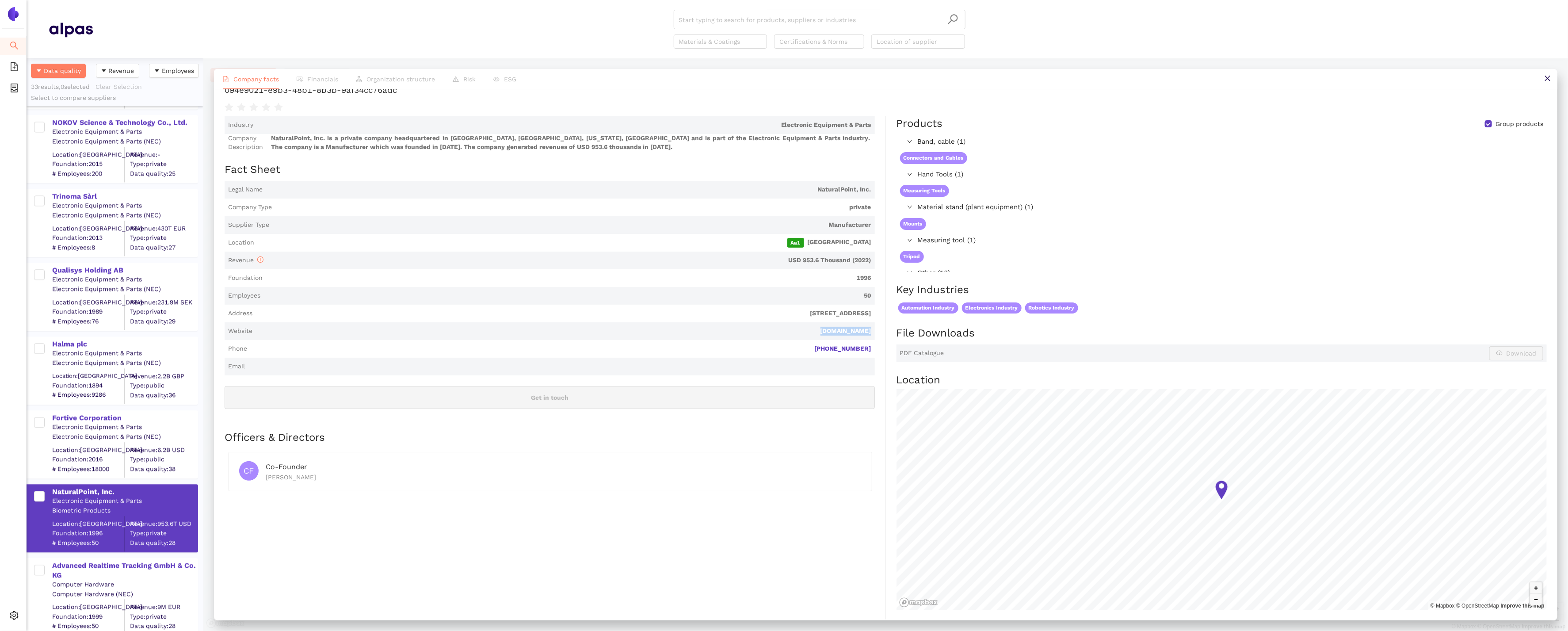
drag, startPoint x: 881, startPoint y: 331, endPoint x: 813, endPoint y: 331, distance: 68.0
click at [813, 331] on div "Industry Electronic Equipment & Parts Company Description NaturalPoint, Inc. is…" at bounding box center [555, 471] width 661 height 711
click at [74, 561] on div "Advanced Realtime Tracking GmbH & Co. KG" at bounding box center [125, 571] width 145 height 20
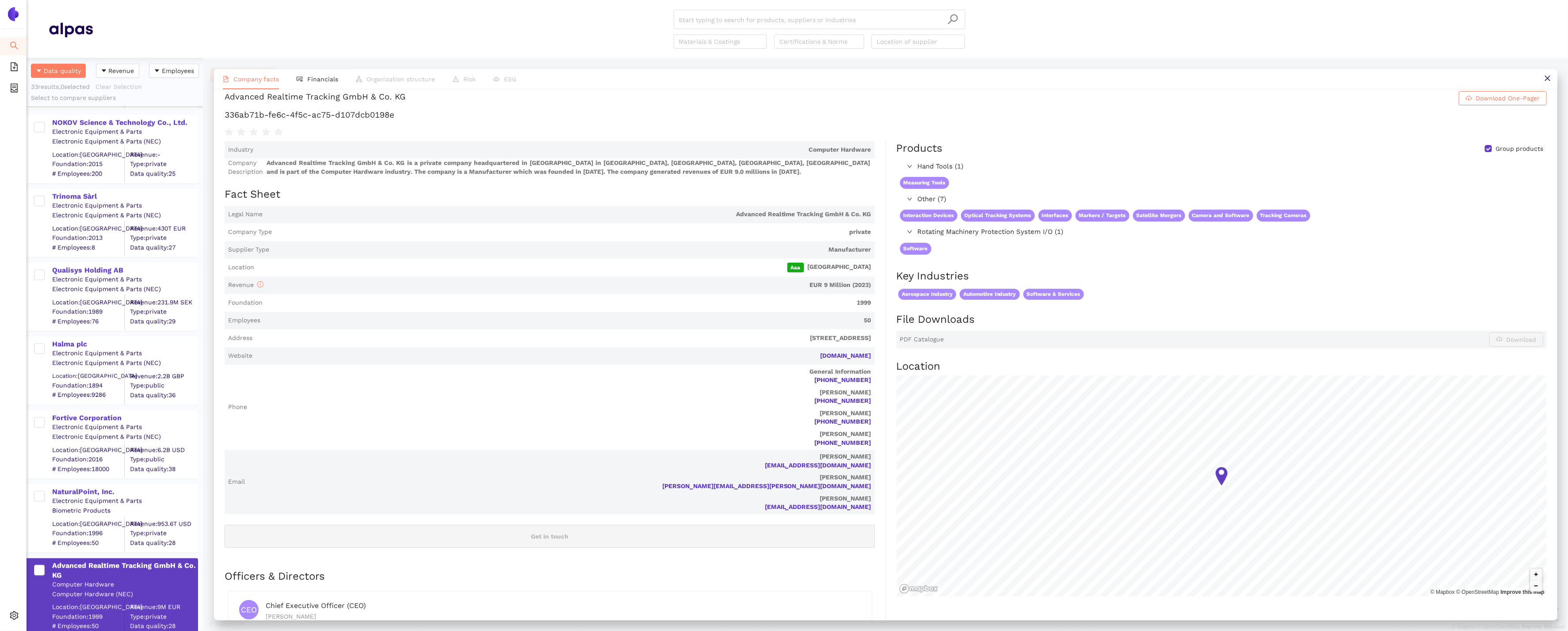
scroll to position [9, 0]
drag, startPoint x: 878, startPoint y: 359, endPoint x: 802, endPoint y: 356, distance: 76.1
click at [801, 356] on div "Industry Computer Hardware Company Description Advanced Realtime Tracking GmbH …" at bounding box center [555, 457] width 661 height 634
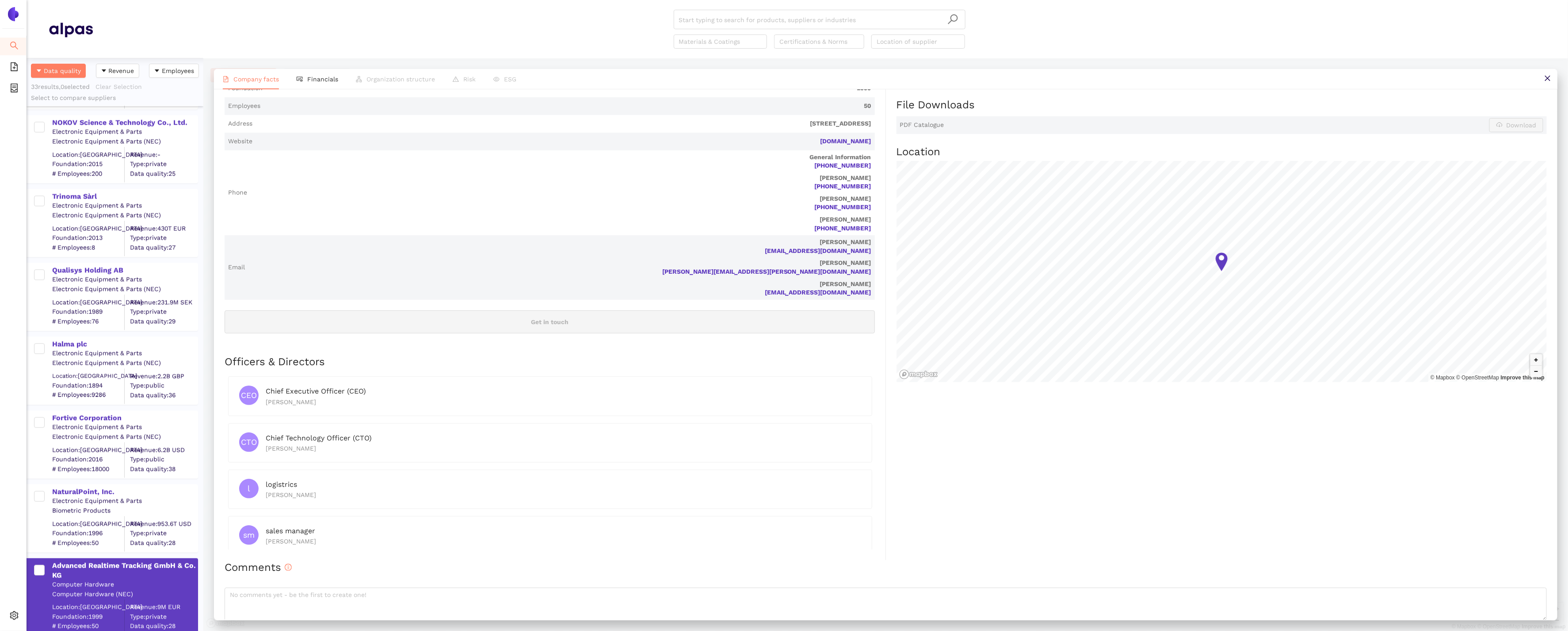
scroll to position [0, 0]
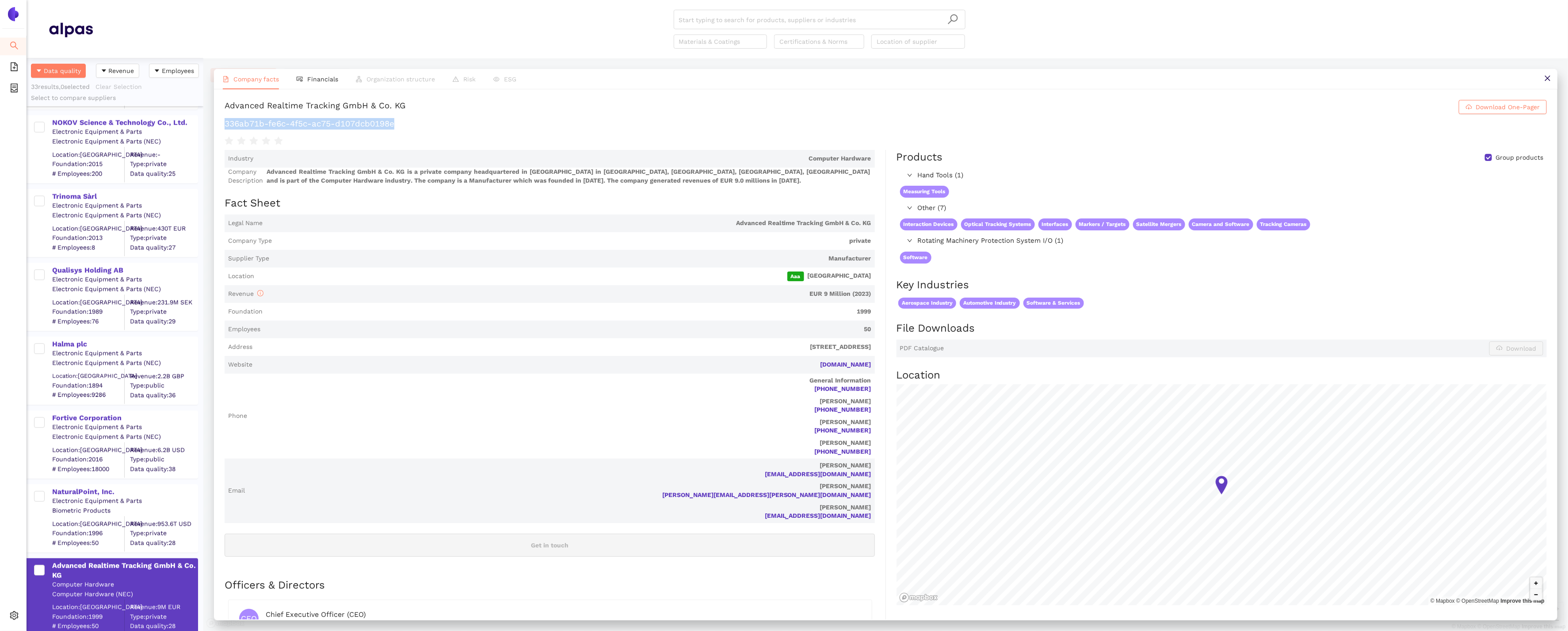
drag, startPoint x: 405, startPoint y: 127, endPoint x: 222, endPoint y: 124, distance: 183.0
click at [222, 124] on div "Advanced Realtime Tracking GmbH & Co. KG Download One-Pager 336ab71b-fe6c-4f5c-…" at bounding box center [886, 354] width 1343 height 531
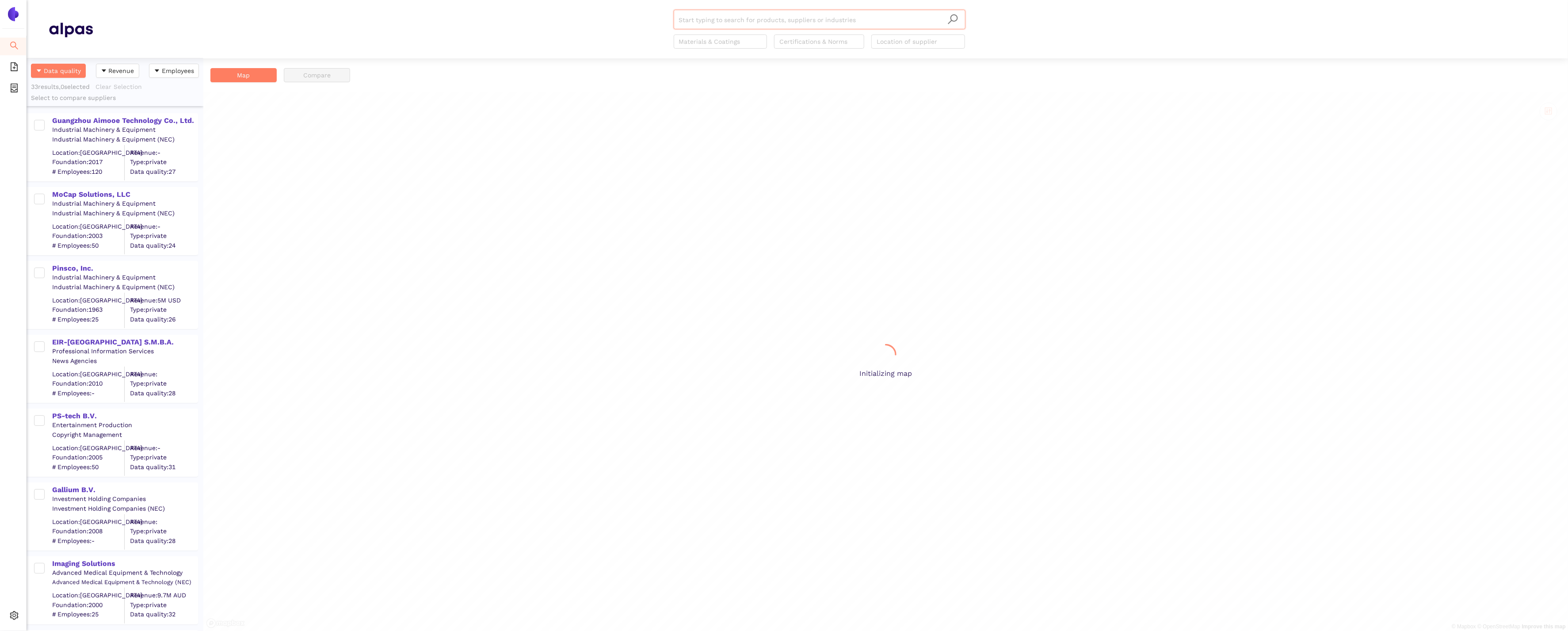
scroll to position [573, 177]
click at [114, 127] on div "Industrial Machinery & Equipment" at bounding box center [125, 130] width 145 height 9
click at [111, 122] on div "Guangzhou Aimooe Technology Co., Ltd." at bounding box center [125, 121] width 145 height 10
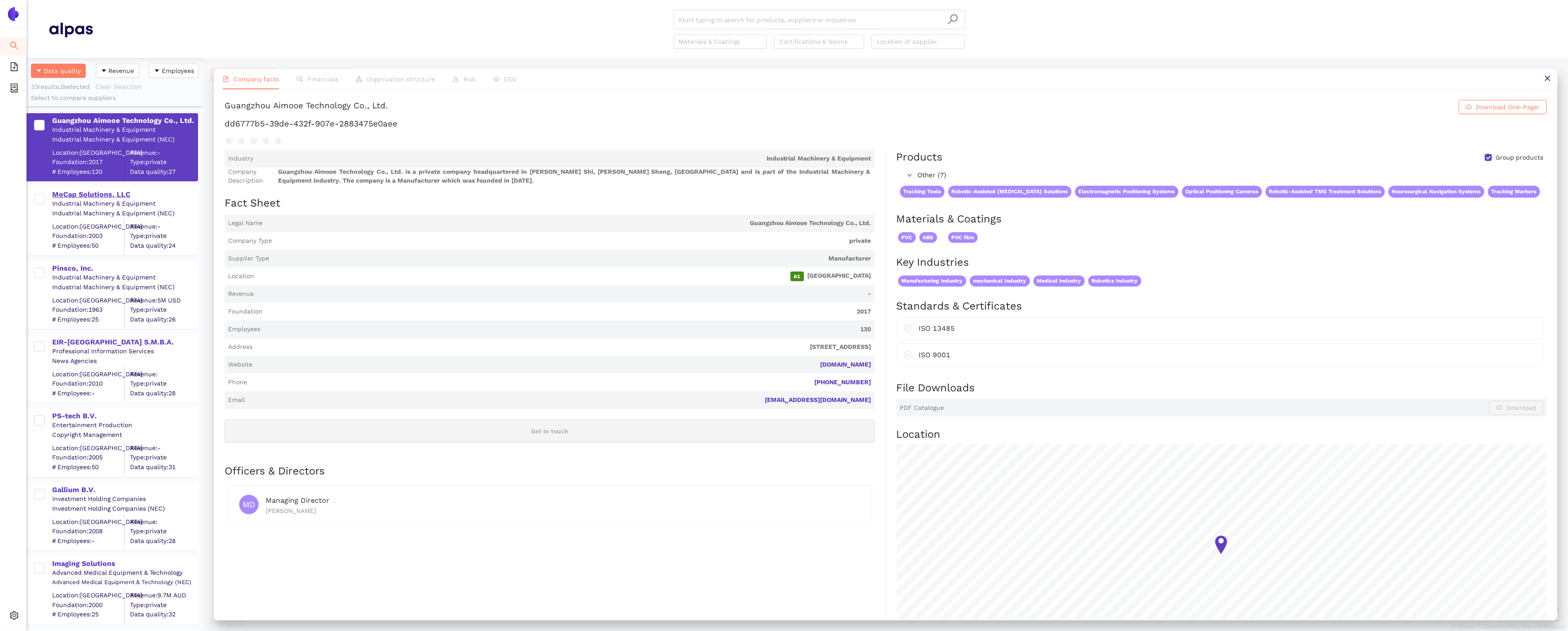
click at [104, 192] on div "MoCap Solutions, LLC" at bounding box center [125, 195] width 145 height 10
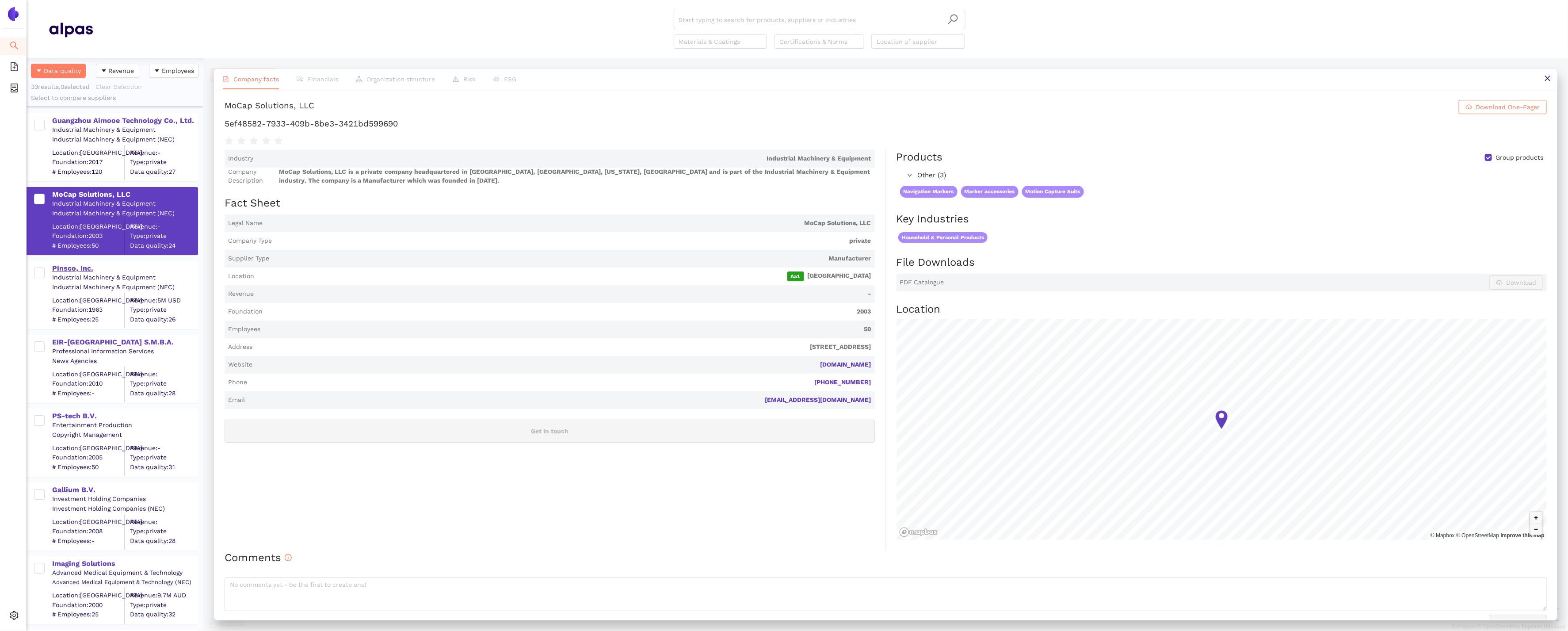
click at [77, 269] on div "Pinsco, Inc." at bounding box center [125, 269] width 145 height 10
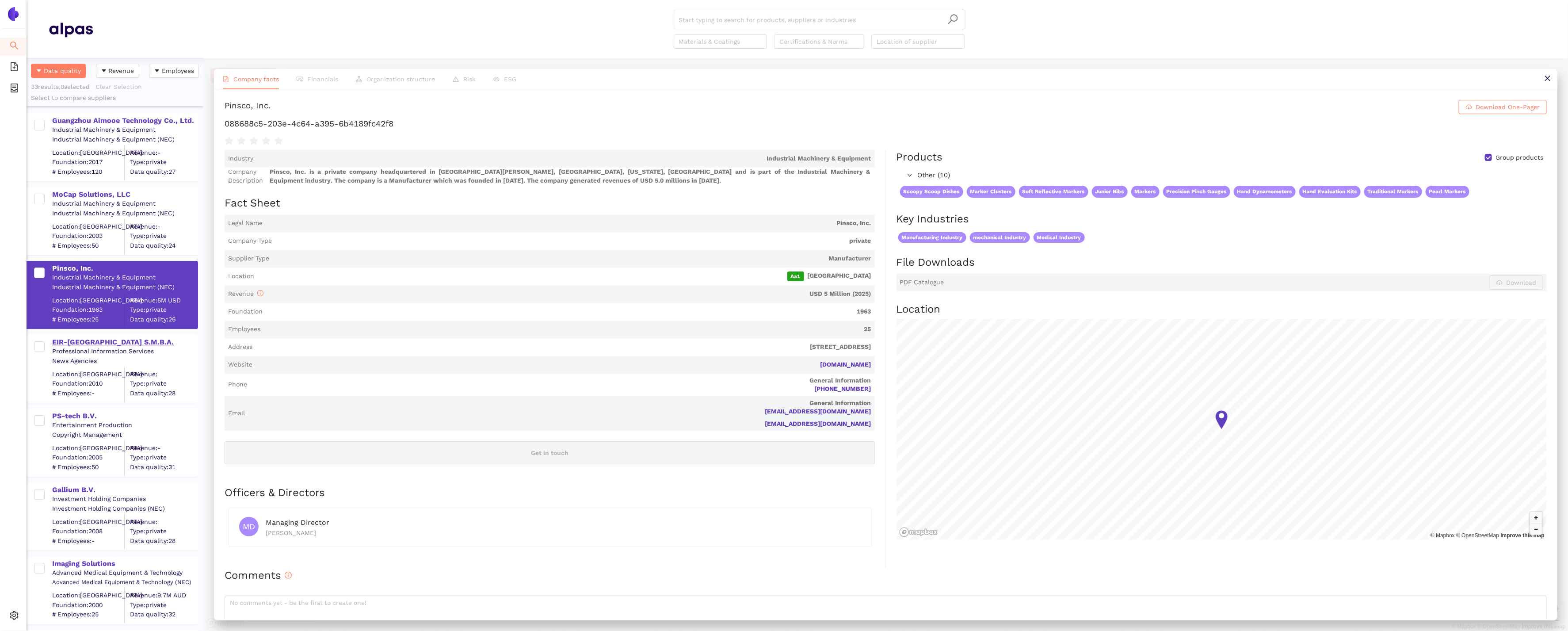
click at [82, 340] on div "EIR-[GEOGRAPHIC_DATA] S.M.B.A." at bounding box center [125, 342] width 145 height 10
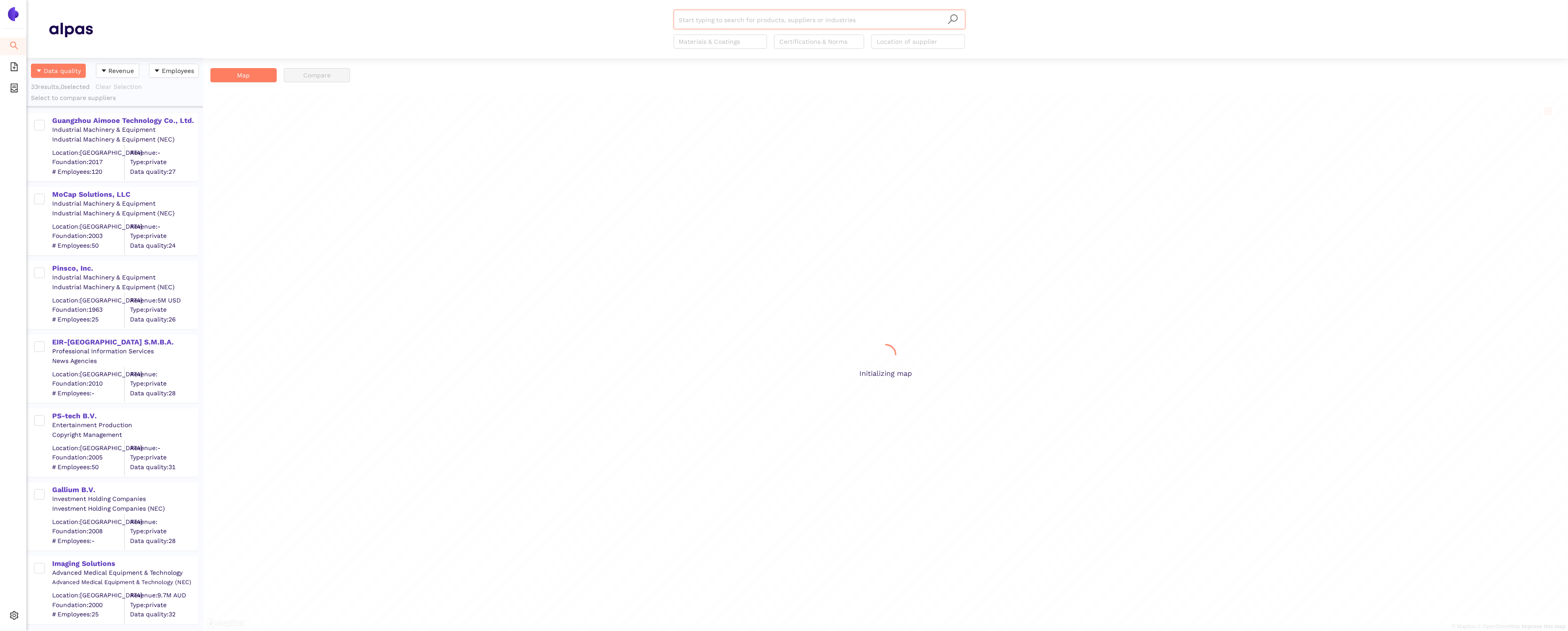
scroll to position [573, 177]
click at [97, 343] on div "EIR-[GEOGRAPHIC_DATA] S.M.B.A." at bounding box center [125, 342] width 145 height 10
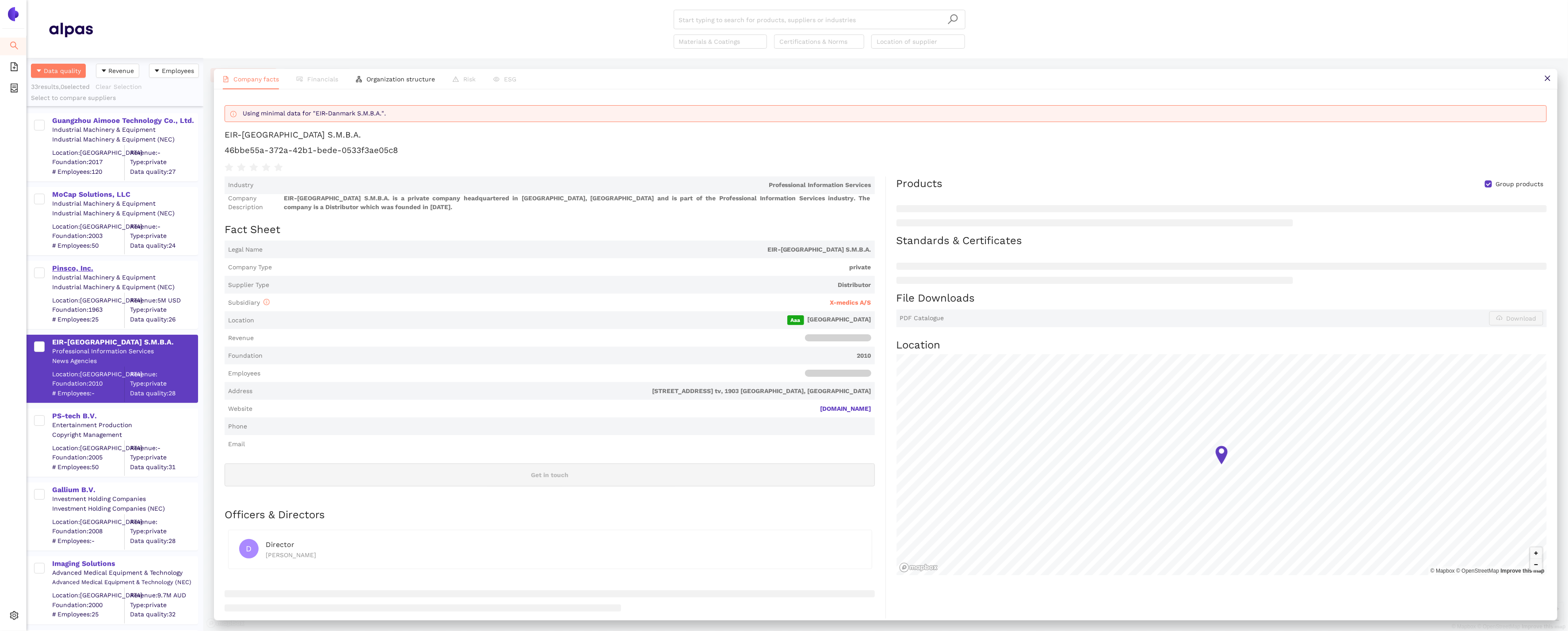
click at [82, 269] on div "Pinsco, Inc." at bounding box center [125, 269] width 145 height 10
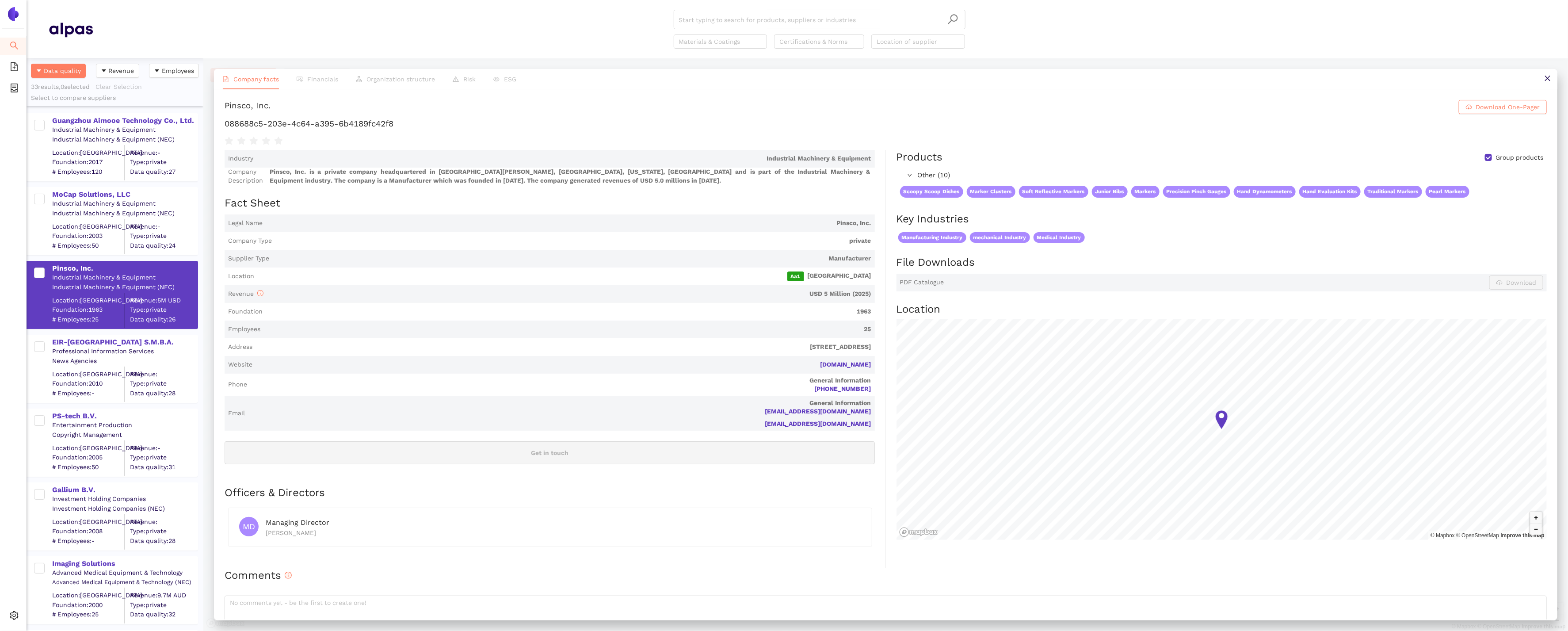
click at [64, 414] on div "PS-tech B.V." at bounding box center [125, 416] width 145 height 10
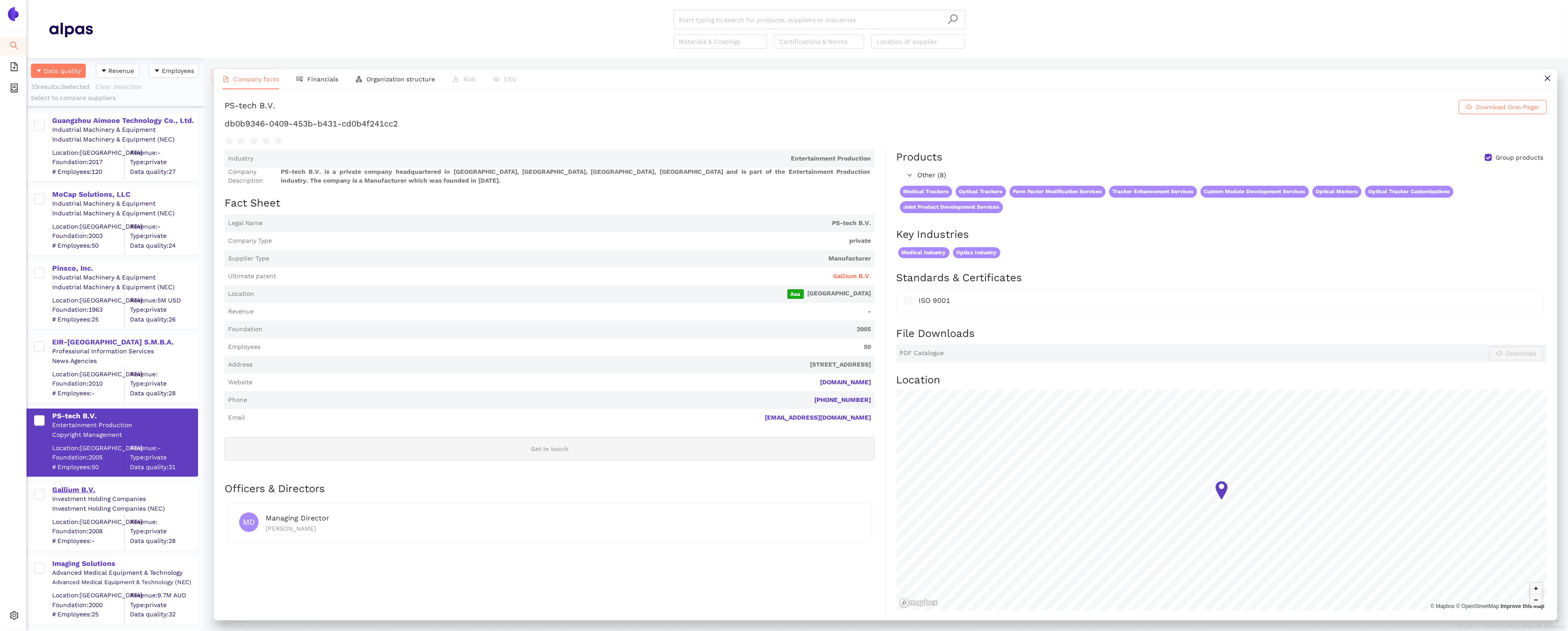
click at [68, 487] on div "Gallium B.V." at bounding box center [125, 490] width 145 height 10
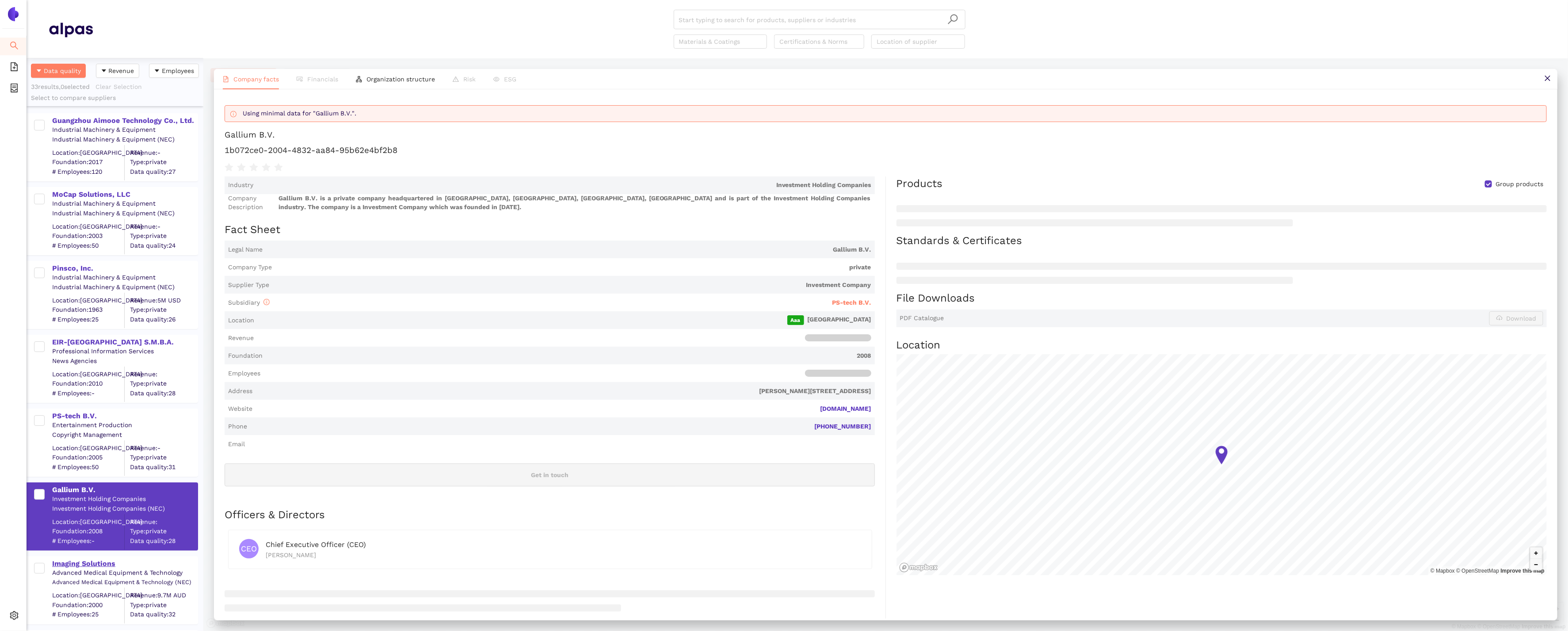
click at [82, 559] on div "Imaging Solutions" at bounding box center [125, 564] width 145 height 10
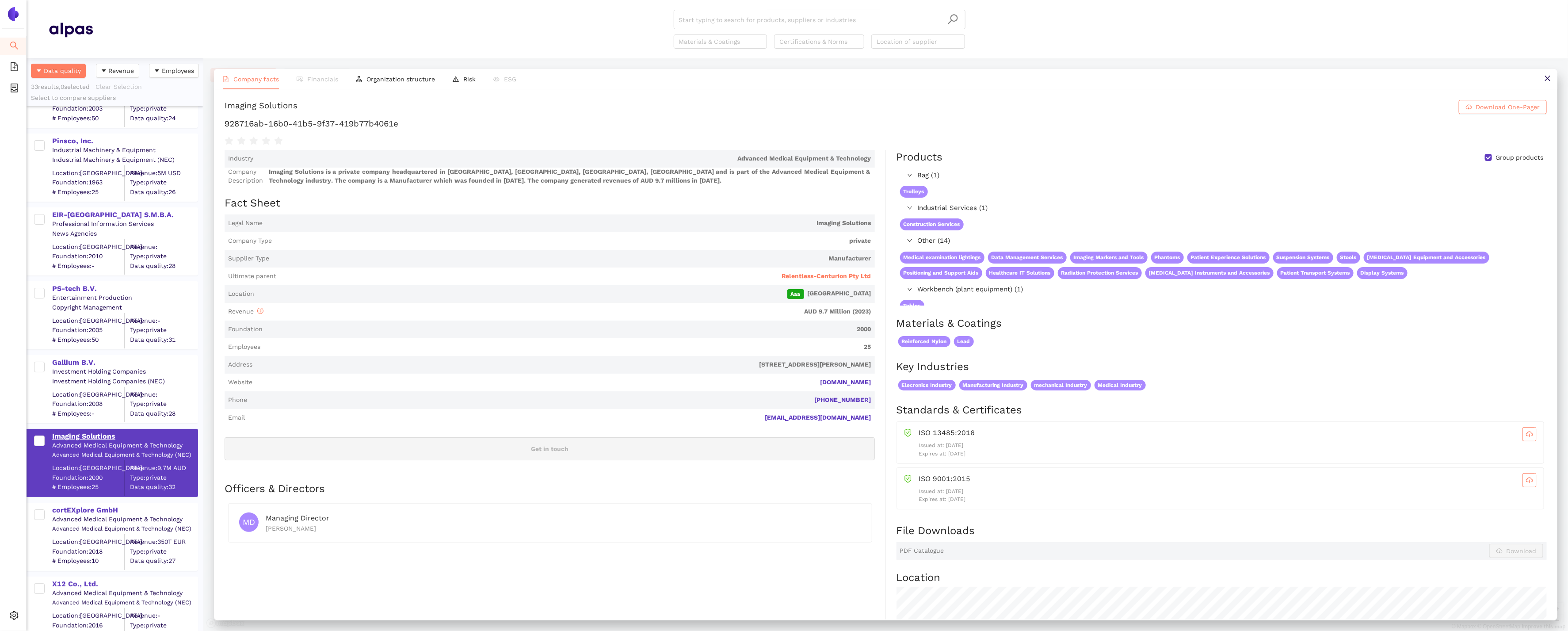
scroll to position [147, 0]
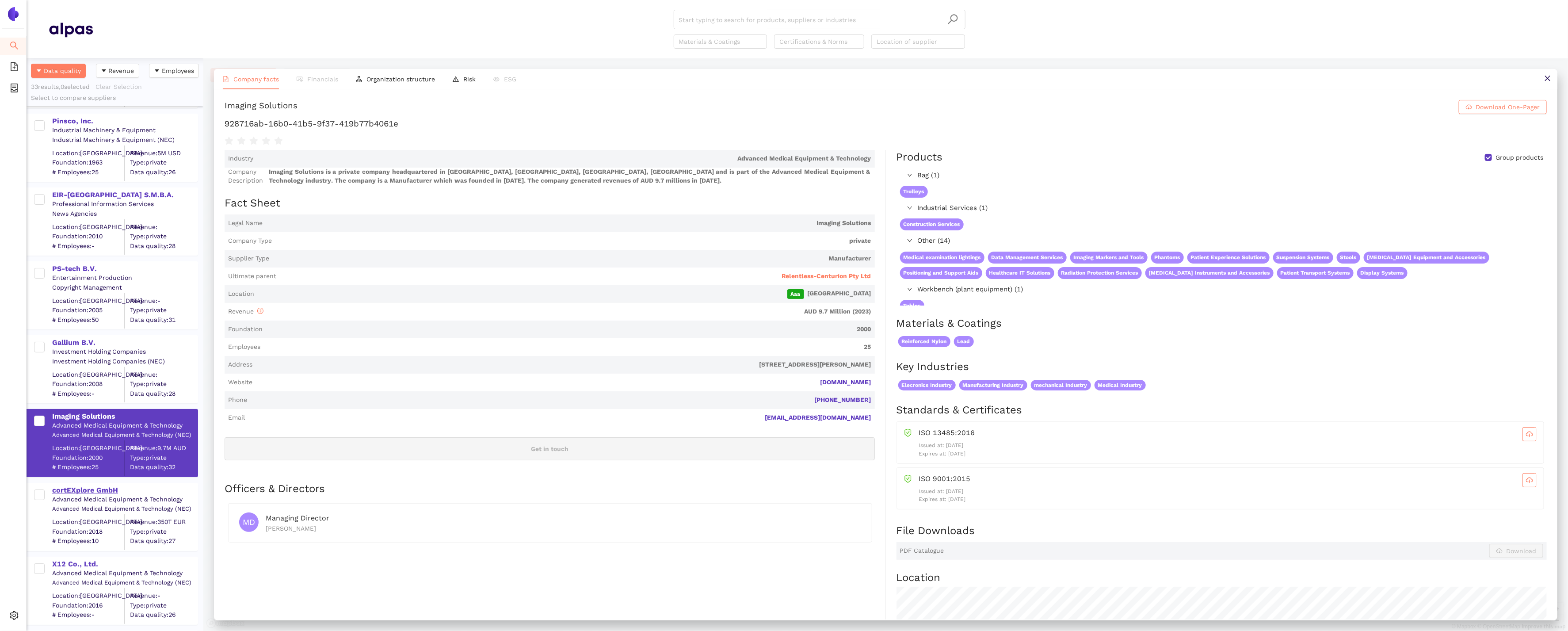
click at [80, 490] on div "cortEXplore GmbH" at bounding box center [125, 490] width 145 height 10
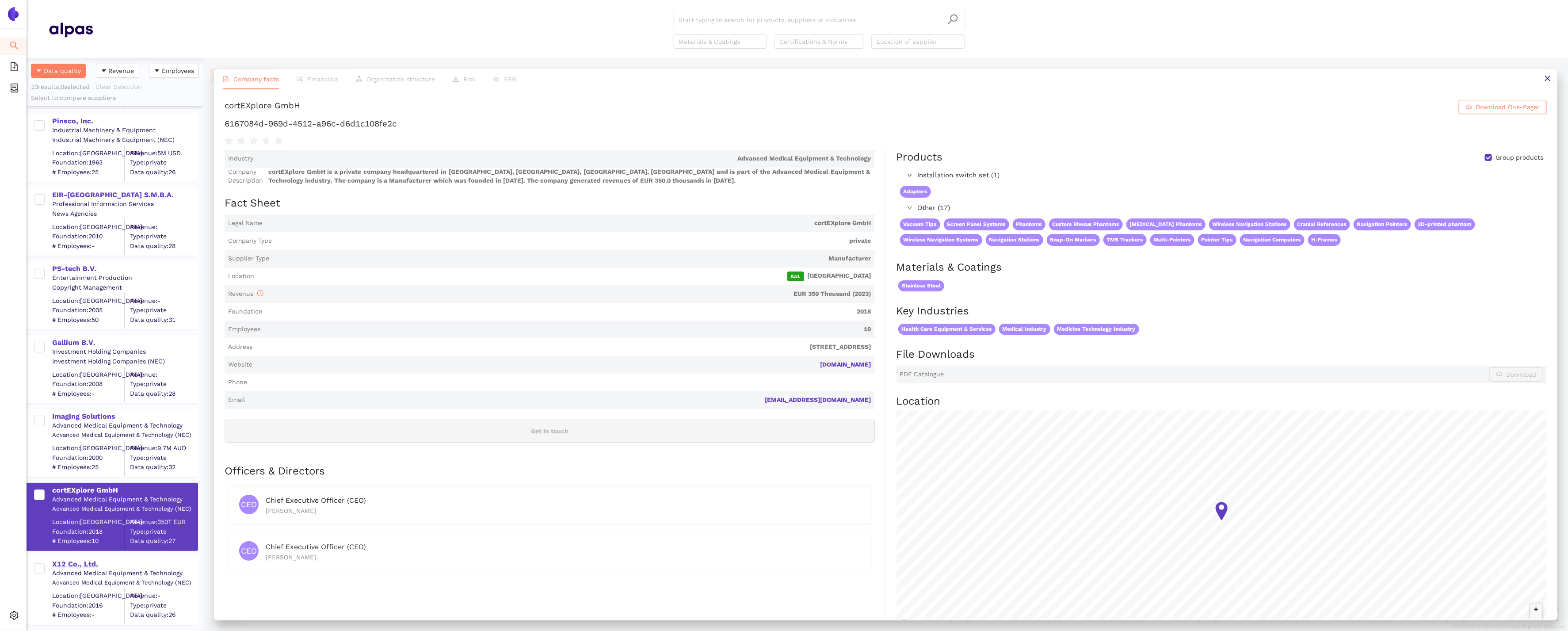
click at [69, 560] on div "X12 Co., Ltd." at bounding box center [125, 565] width 145 height 10
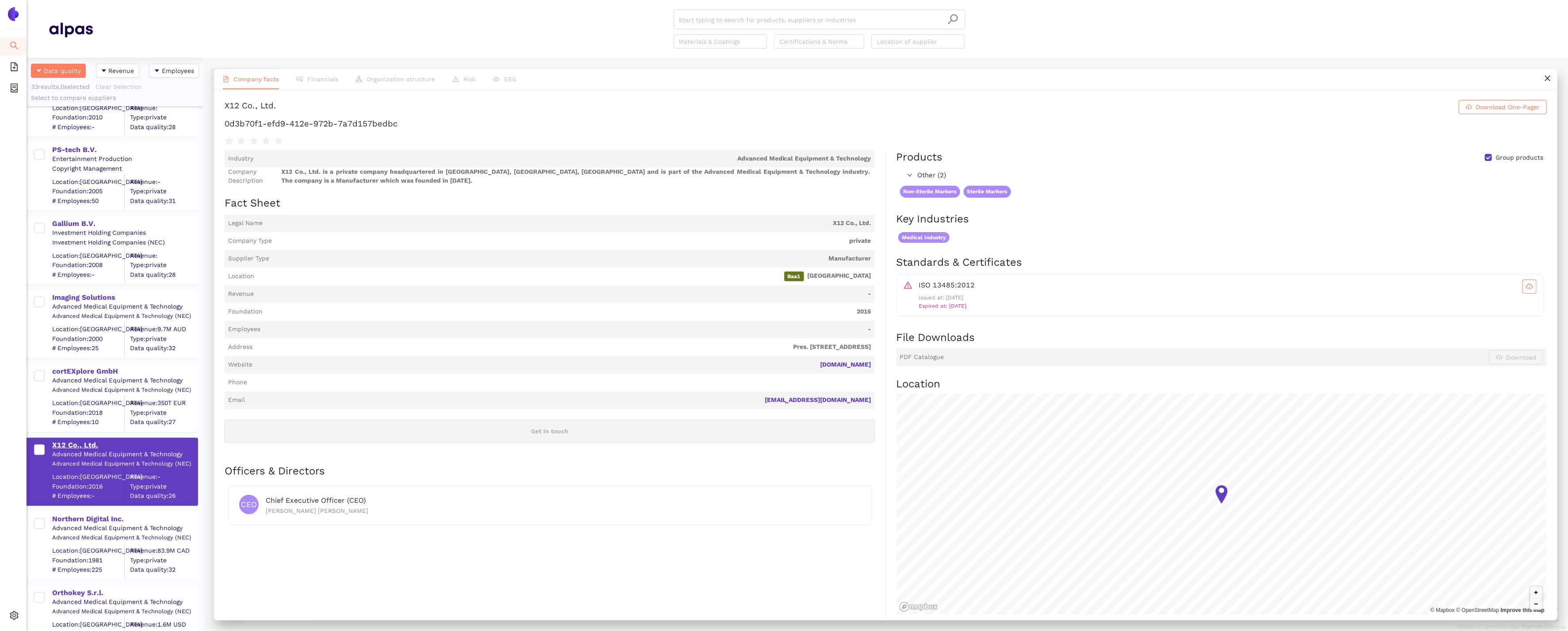
scroll to position [266, 0]
click at [63, 520] on div "Northern Digital Inc." at bounding box center [125, 520] width 145 height 10
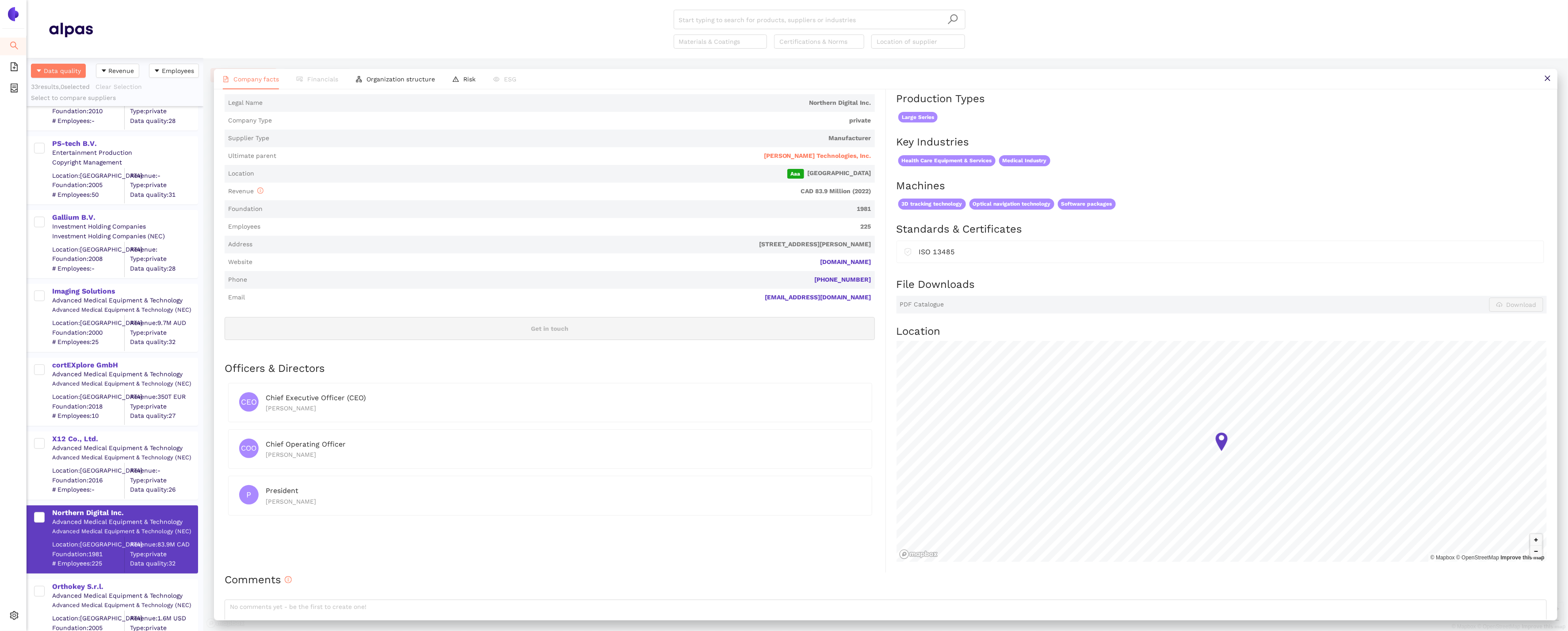
scroll to position [286, 0]
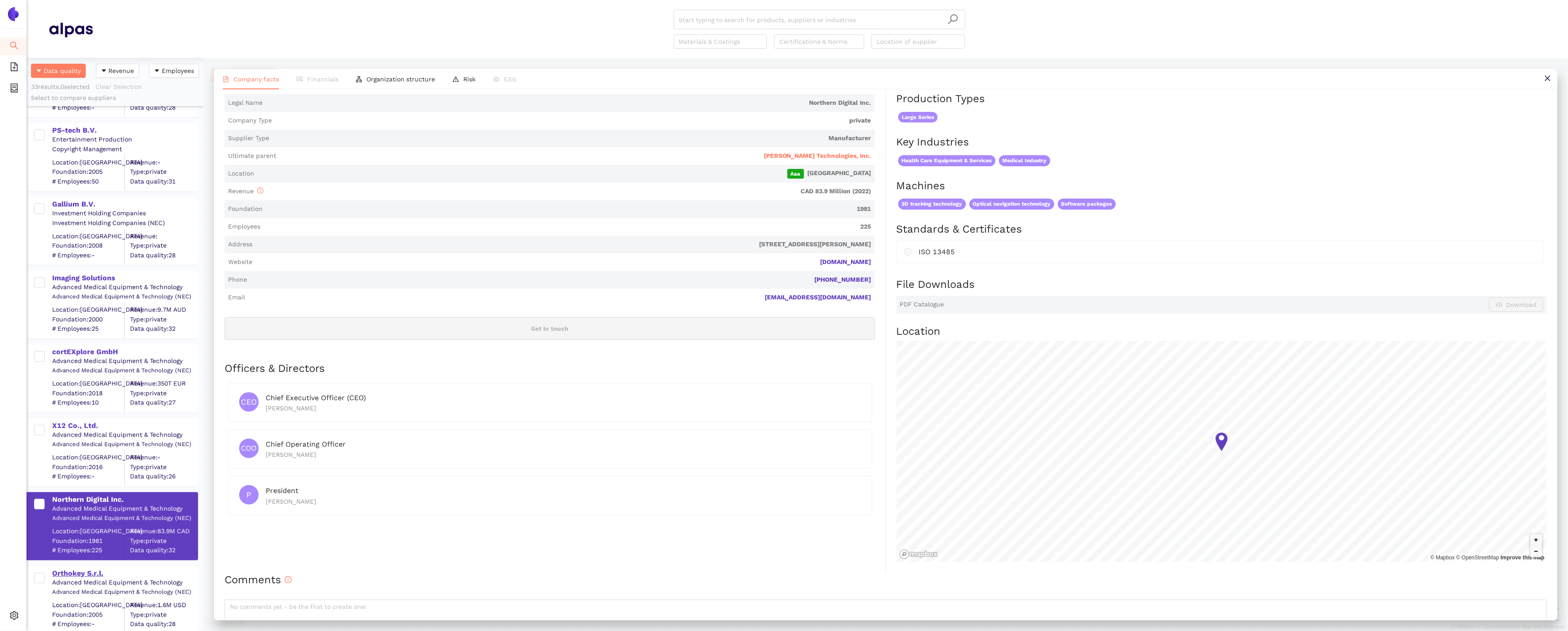
click at [77, 571] on div "Orthokey S.r.l." at bounding box center [125, 574] width 145 height 10
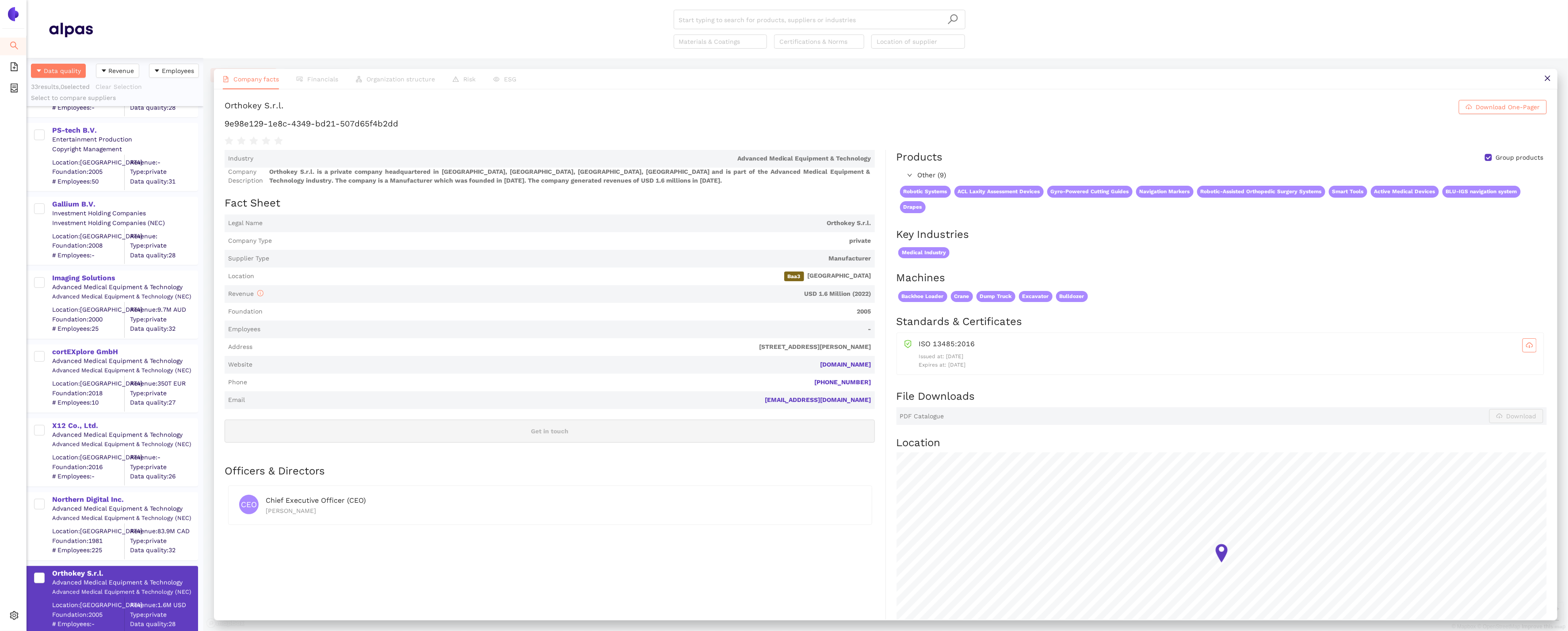
scroll to position [0, 0]
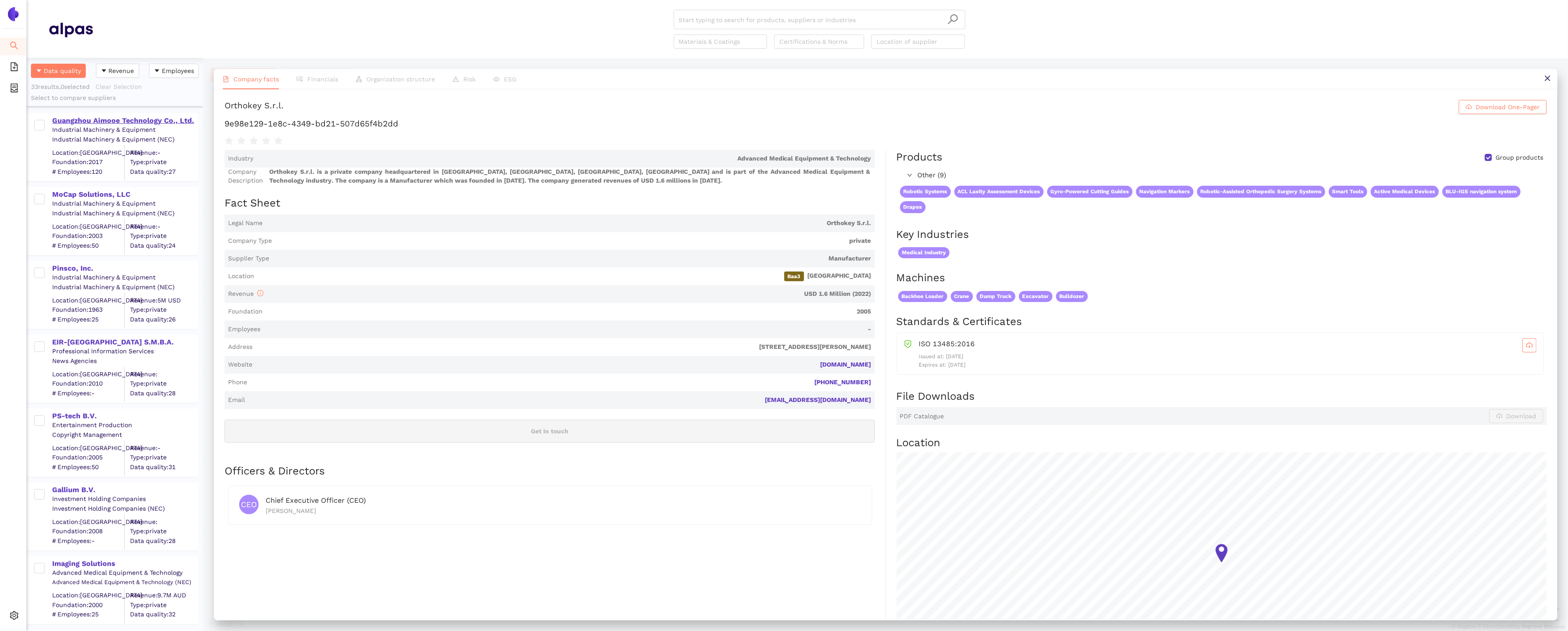
click at [83, 118] on div "Guangzhou Aimooe Technology Co., Ltd." at bounding box center [125, 121] width 145 height 10
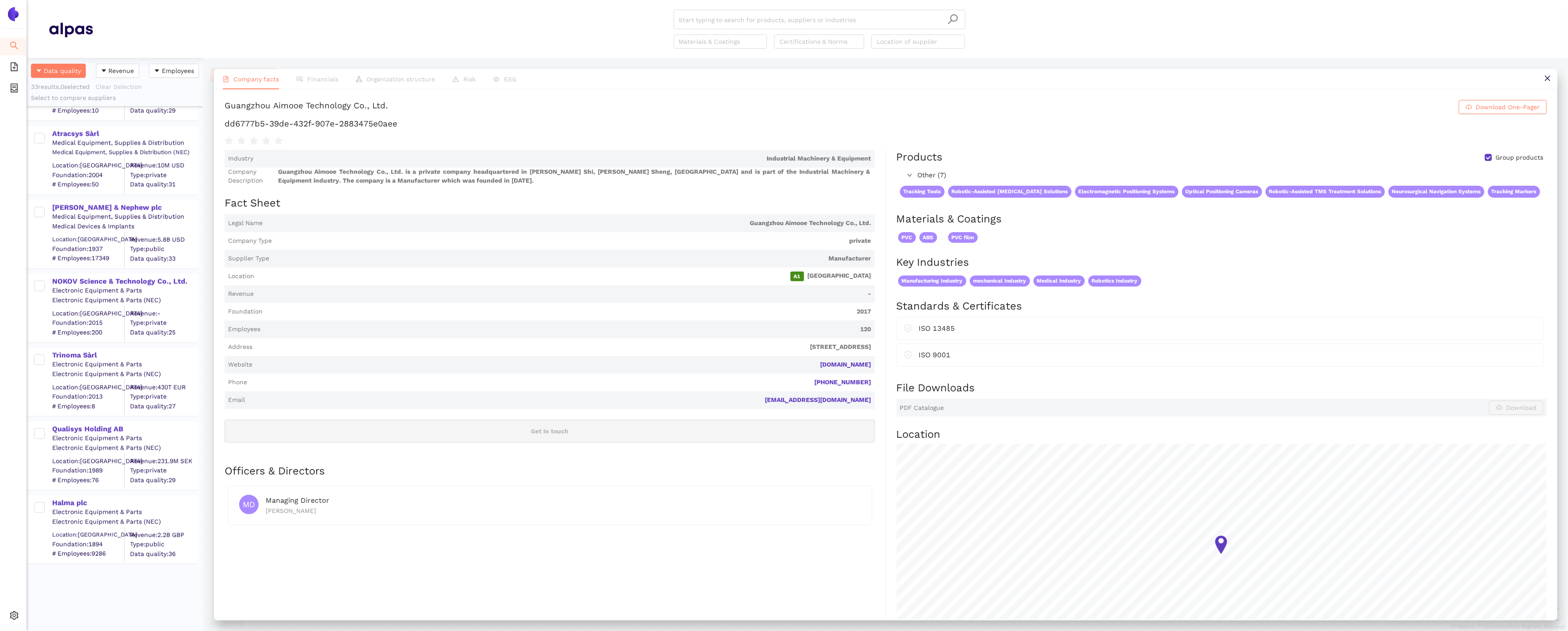
scroll to position [1923, 0]
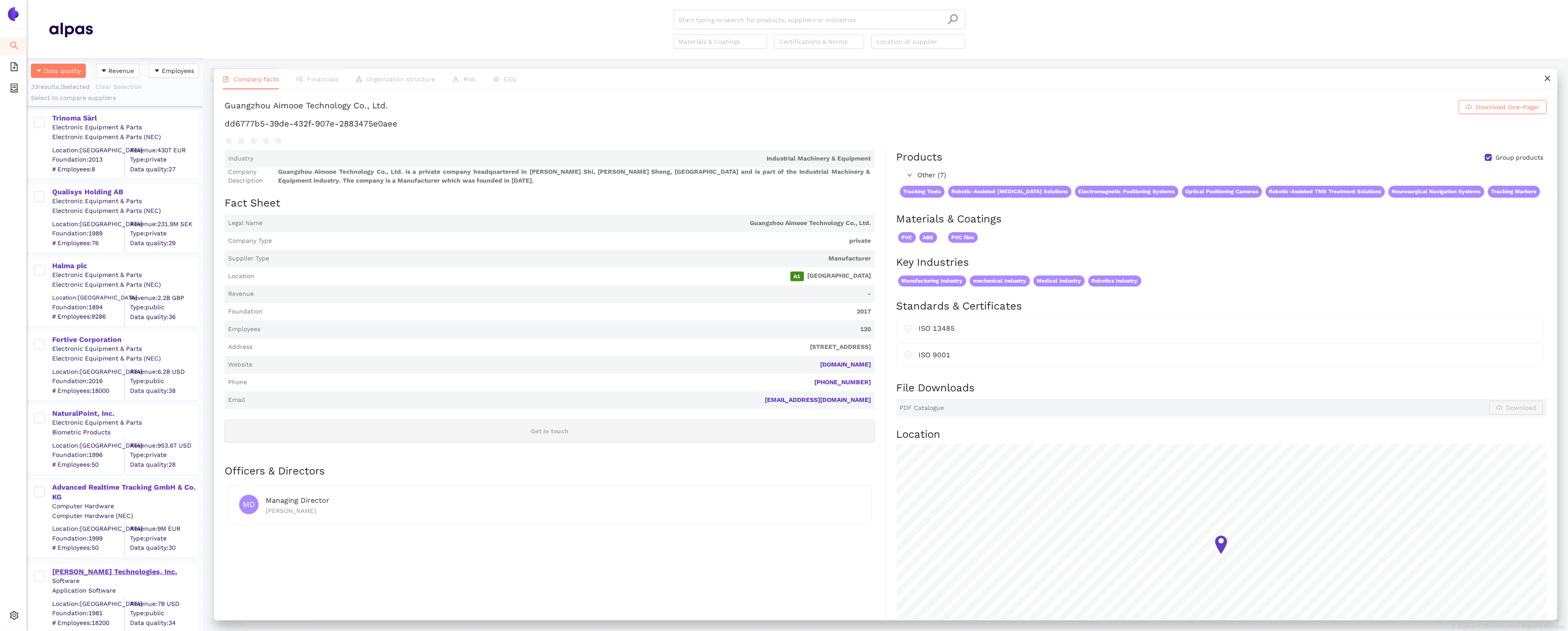
click at [74, 569] on div "[PERSON_NAME] Technologies, Inc." at bounding box center [125, 572] width 145 height 10
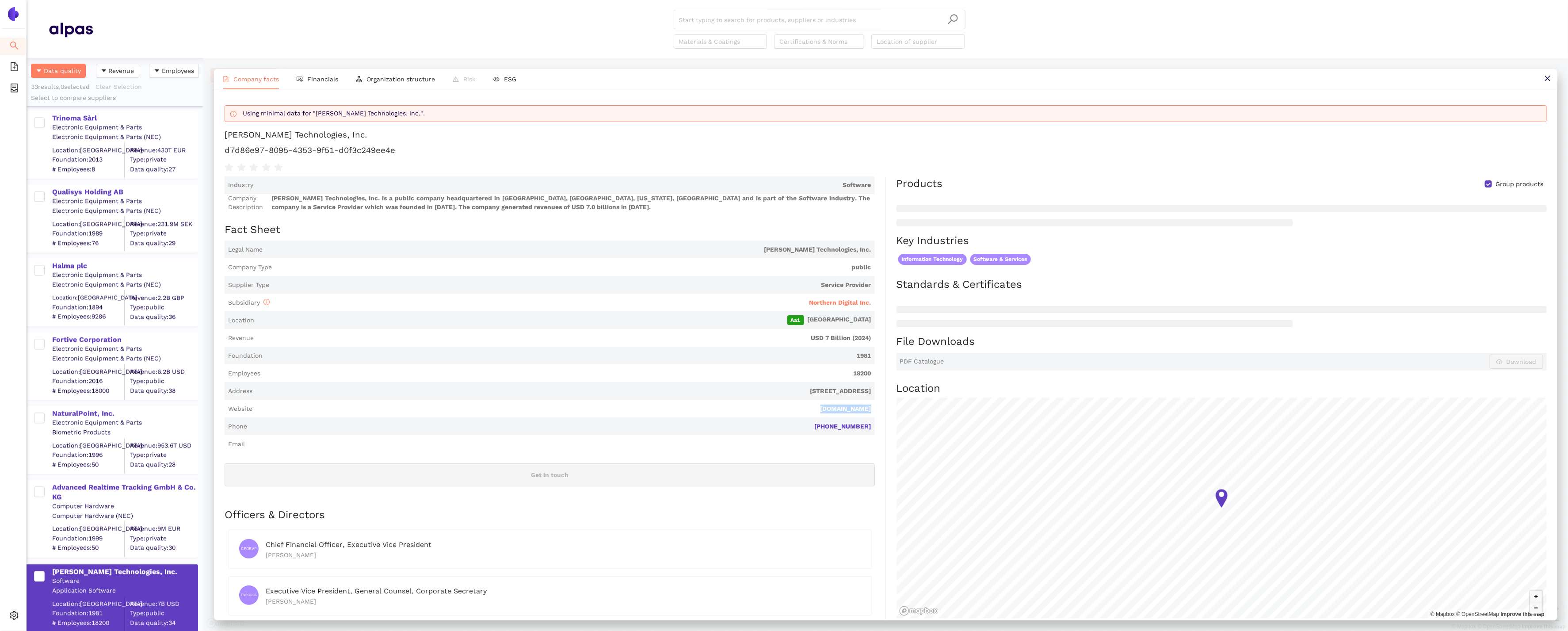
drag, startPoint x: 880, startPoint y: 410, endPoint x: 818, endPoint y: 410, distance: 62.0
click at [818, 410] on div "Industry Software Company Description [PERSON_NAME] Technologies, Inc. is a pub…" at bounding box center [555, 459] width 661 height 566
click at [0, 0] on link "[DOMAIN_NAME]" at bounding box center [0, 0] width 0 height 0
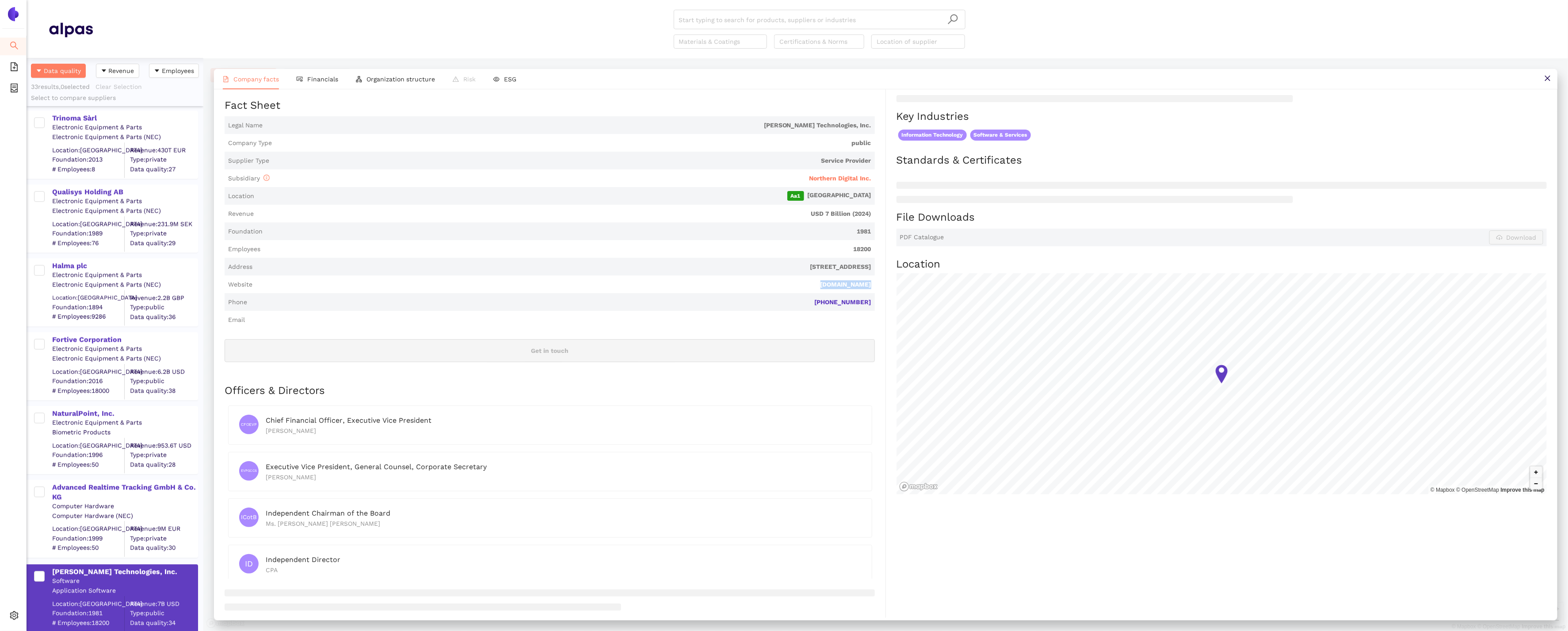
scroll to position [0, 0]
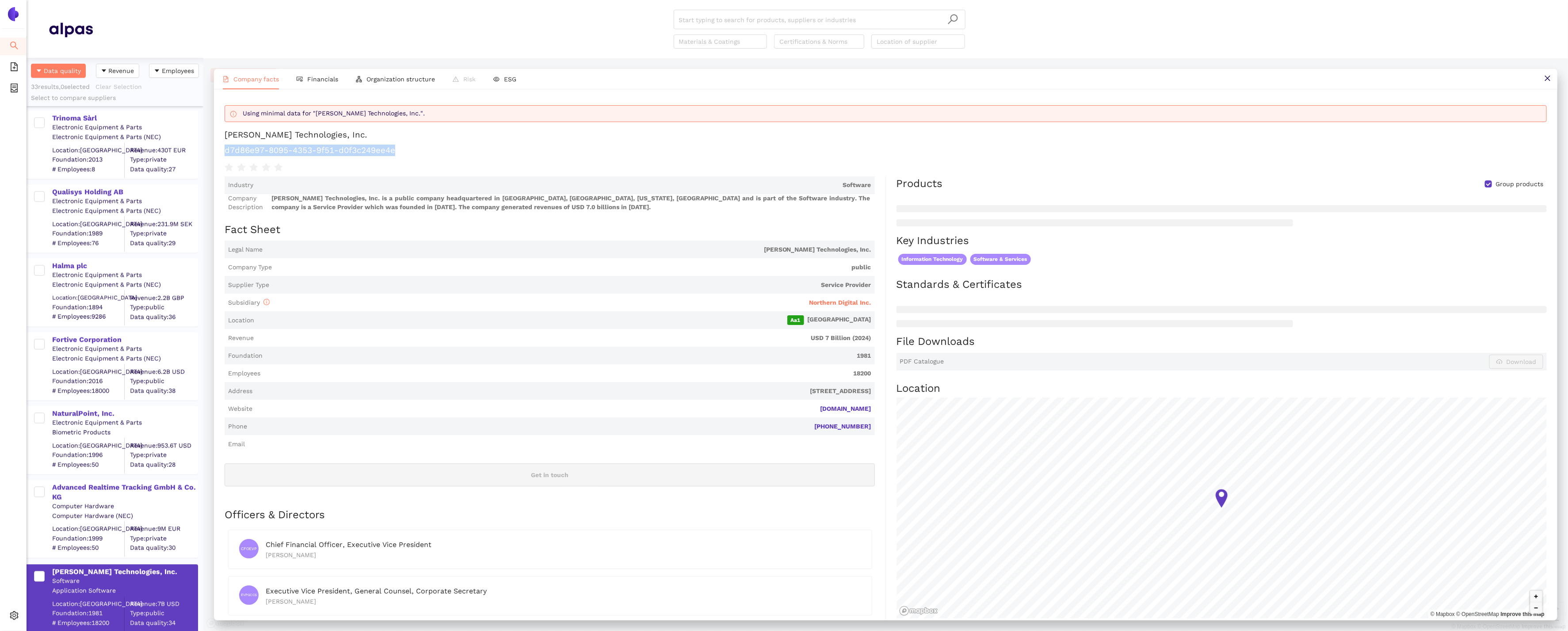
drag, startPoint x: 411, startPoint y: 155, endPoint x: 225, endPoint y: 147, distance: 186.2
click at [225, 147] on h1 "d7d86e97-8095-4353-9f51-d0f3c249ee4e" at bounding box center [886, 150] width 1322 height 12
copy h1 "d7d86e97-8095-4353-9f51-d0f3c249ee4e"
click at [60, 497] on div "Advanced Realtime Tracking GmbH & Co. KG" at bounding box center [125, 492] width 145 height 20
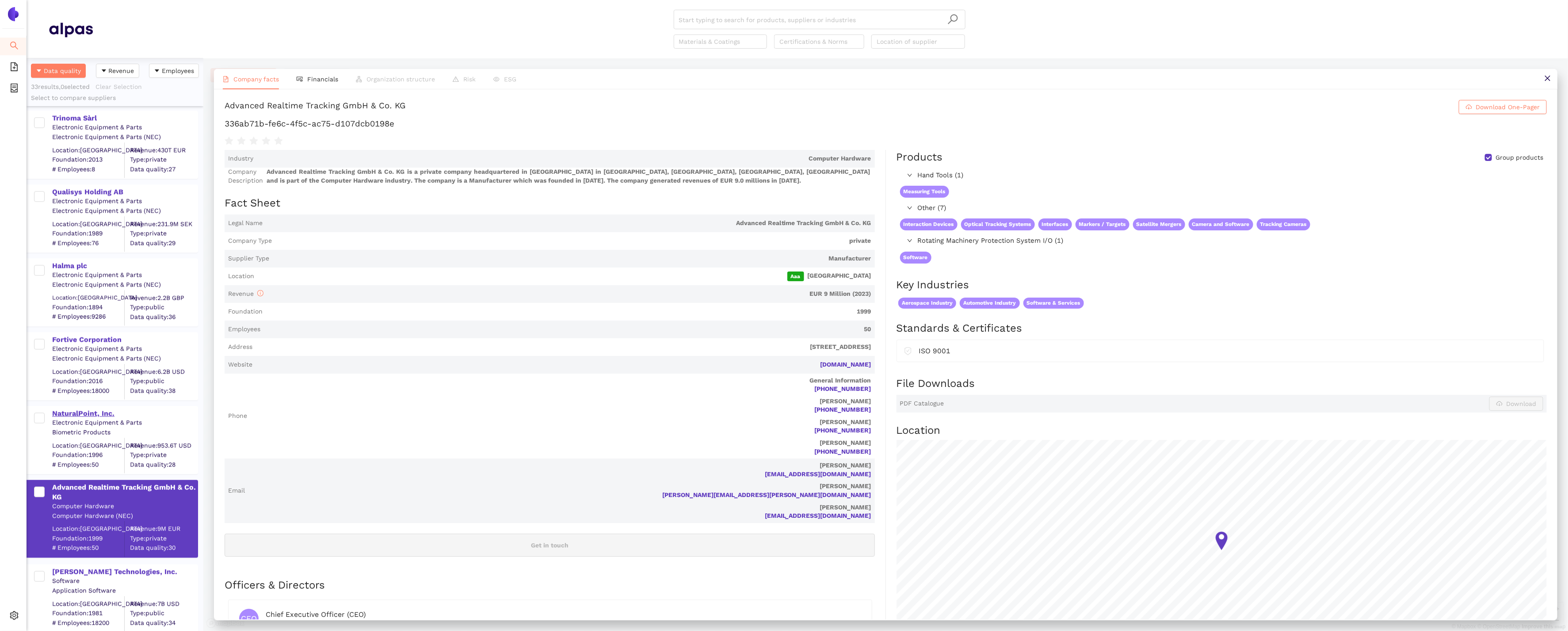
click at [92, 414] on div "NaturalPoint, Inc." at bounding box center [125, 414] width 145 height 10
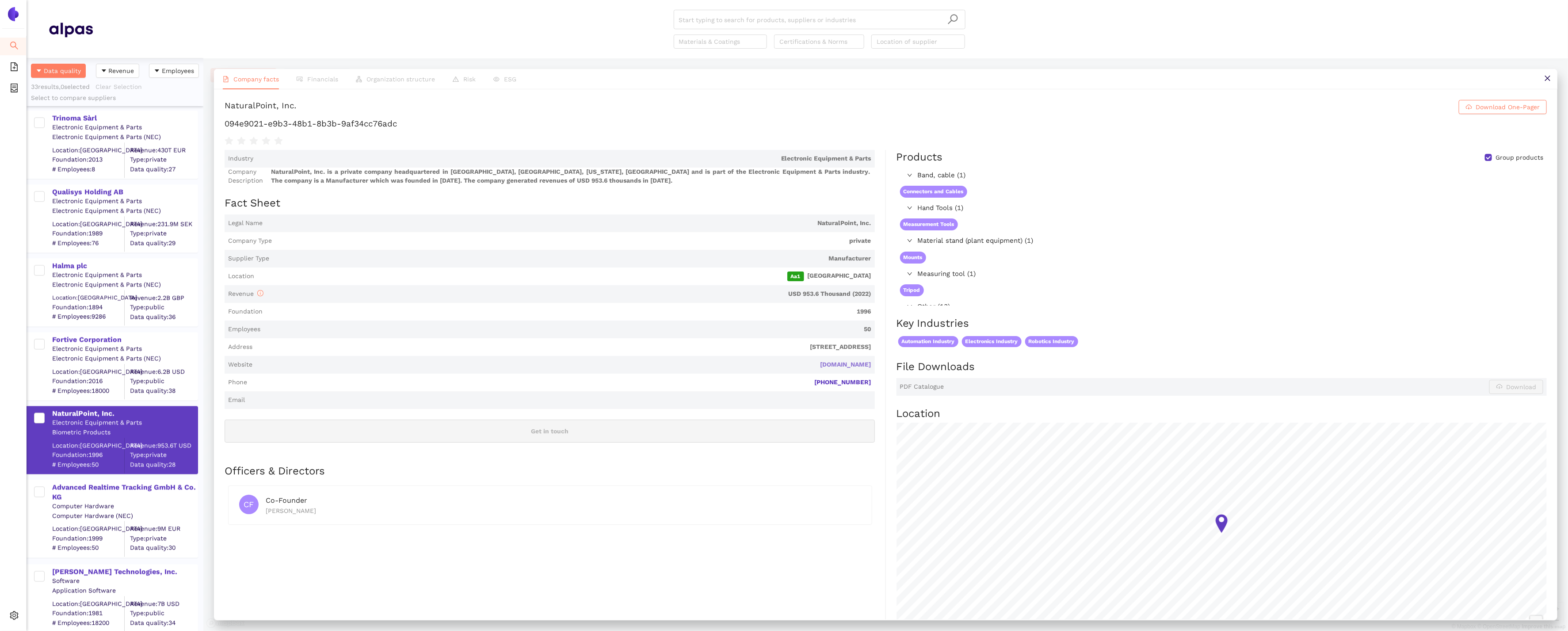
click at [0, 0] on link "[DOMAIN_NAME]" at bounding box center [0, 0] width 0 height 0
drag, startPoint x: 429, startPoint y: 130, endPoint x: 213, endPoint y: 129, distance: 216.0
click at [213, 129] on div "Company facts Financials Organization structure Risk ESG NaturalPoint, Inc. Dow…" at bounding box center [886, 345] width 1365 height 573
copy h1 "094e9021-e9b3-48b1-8b3b-9af34cc76adc"
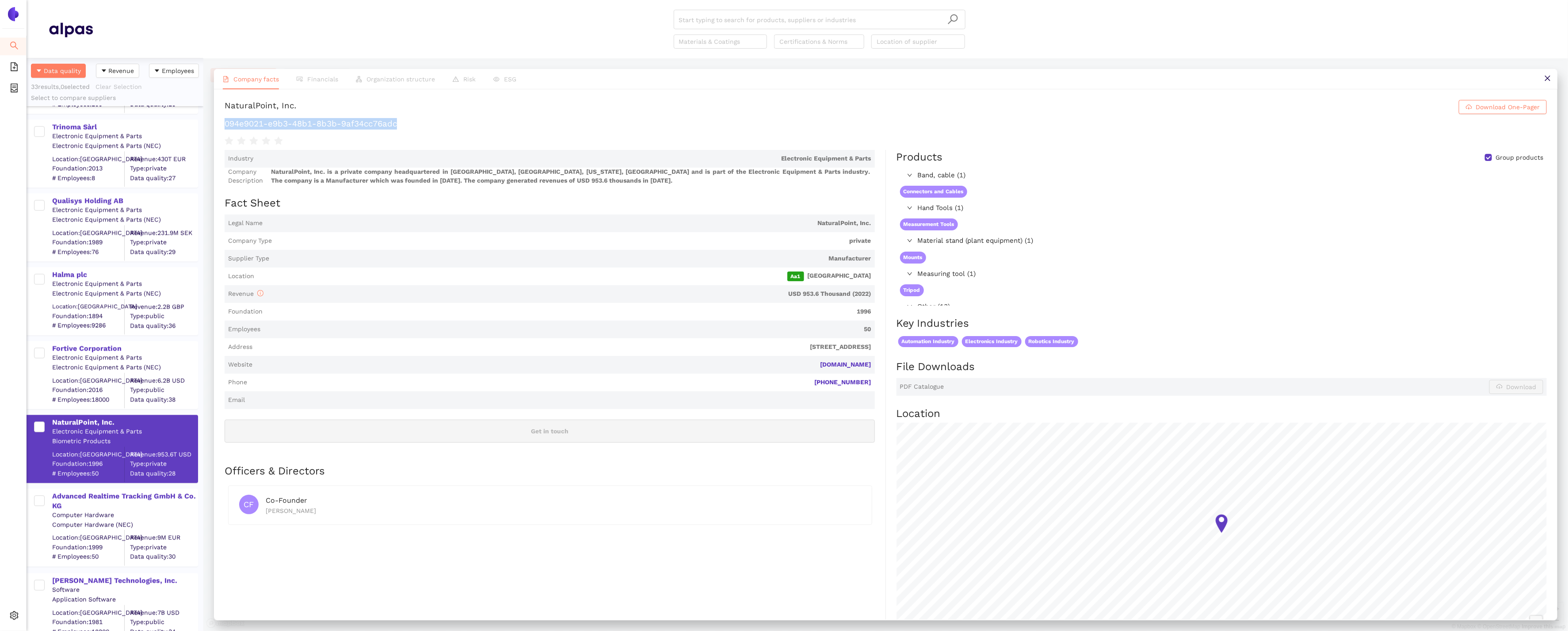
scroll to position [1923, 0]
